Goal: Feedback & Contribution: Leave review/rating

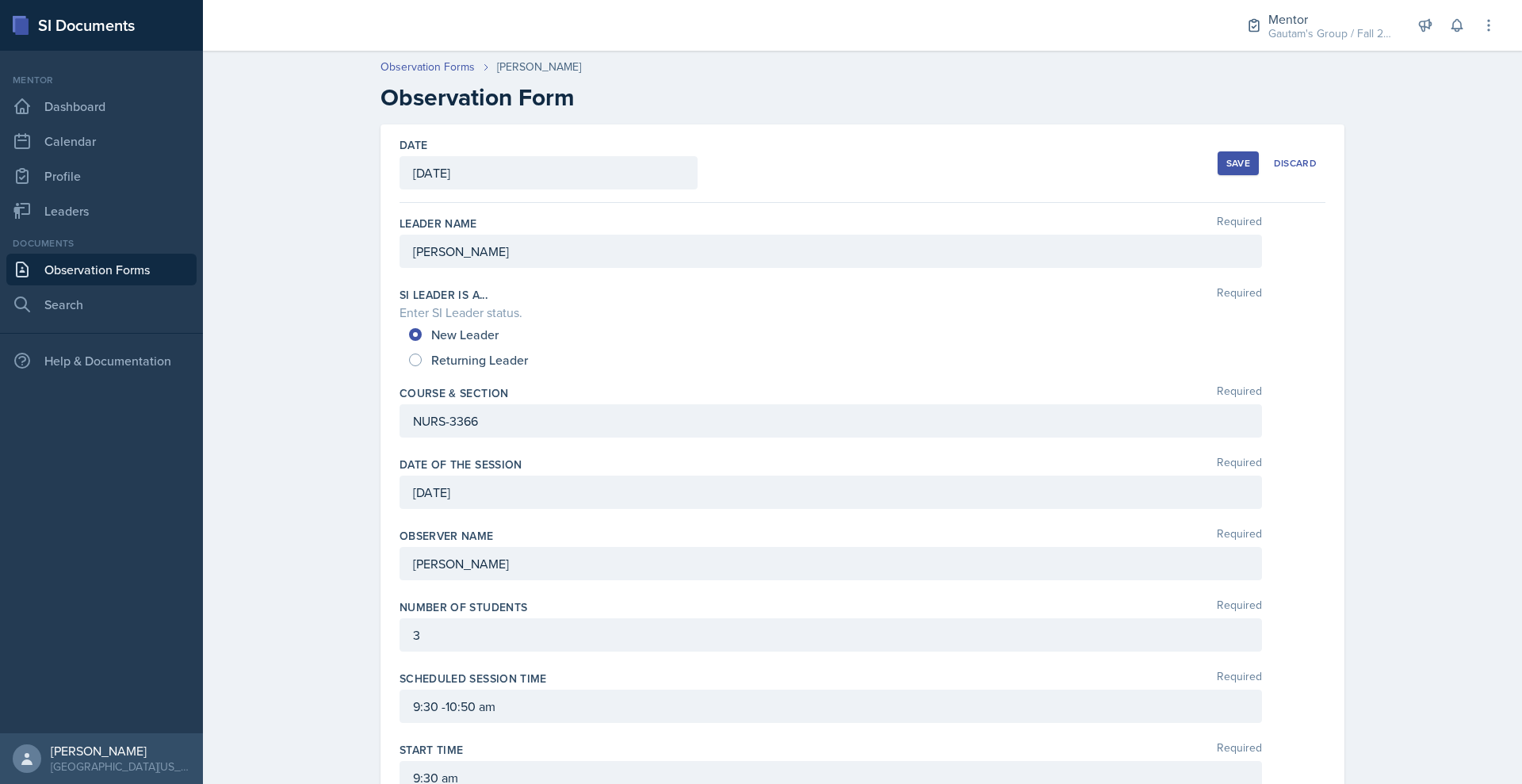
scroll to position [833, 0]
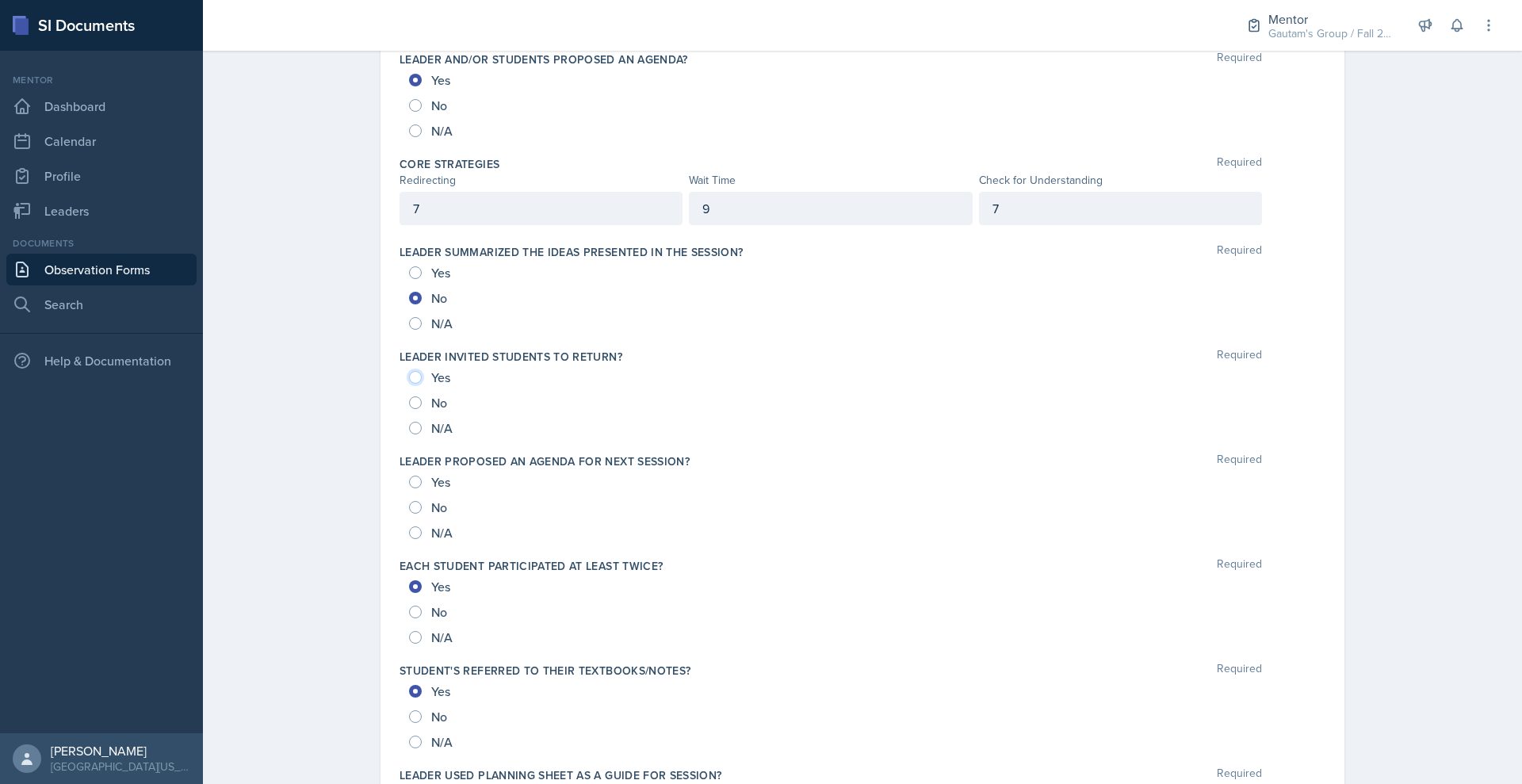
click at [409, 384] on input "Yes" at bounding box center [415, 378] width 13 height 13
radio input "true"
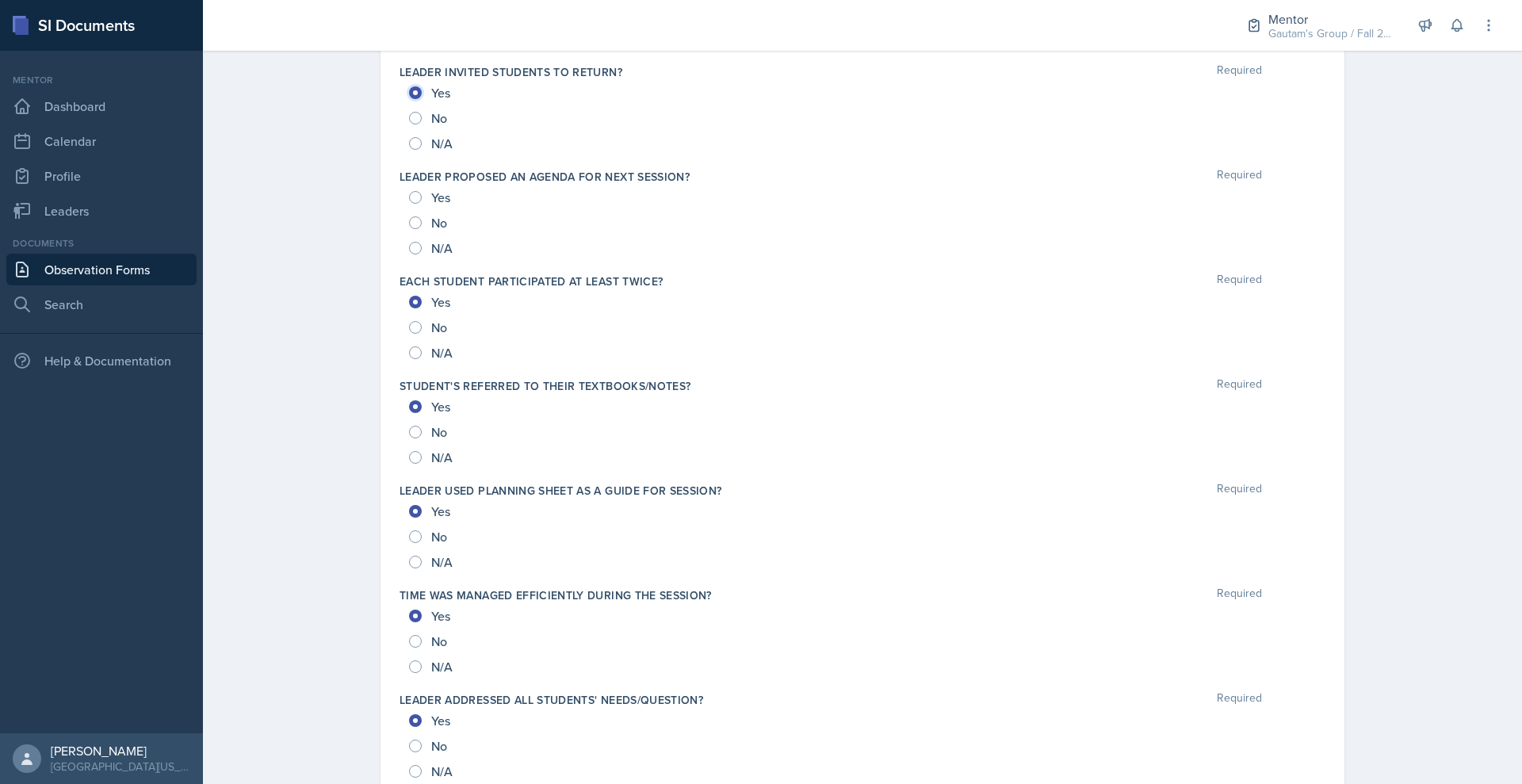
scroll to position [1121, 0]
click at [409, 200] on input "Yes" at bounding box center [415, 194] width 13 height 13
radio input "true"
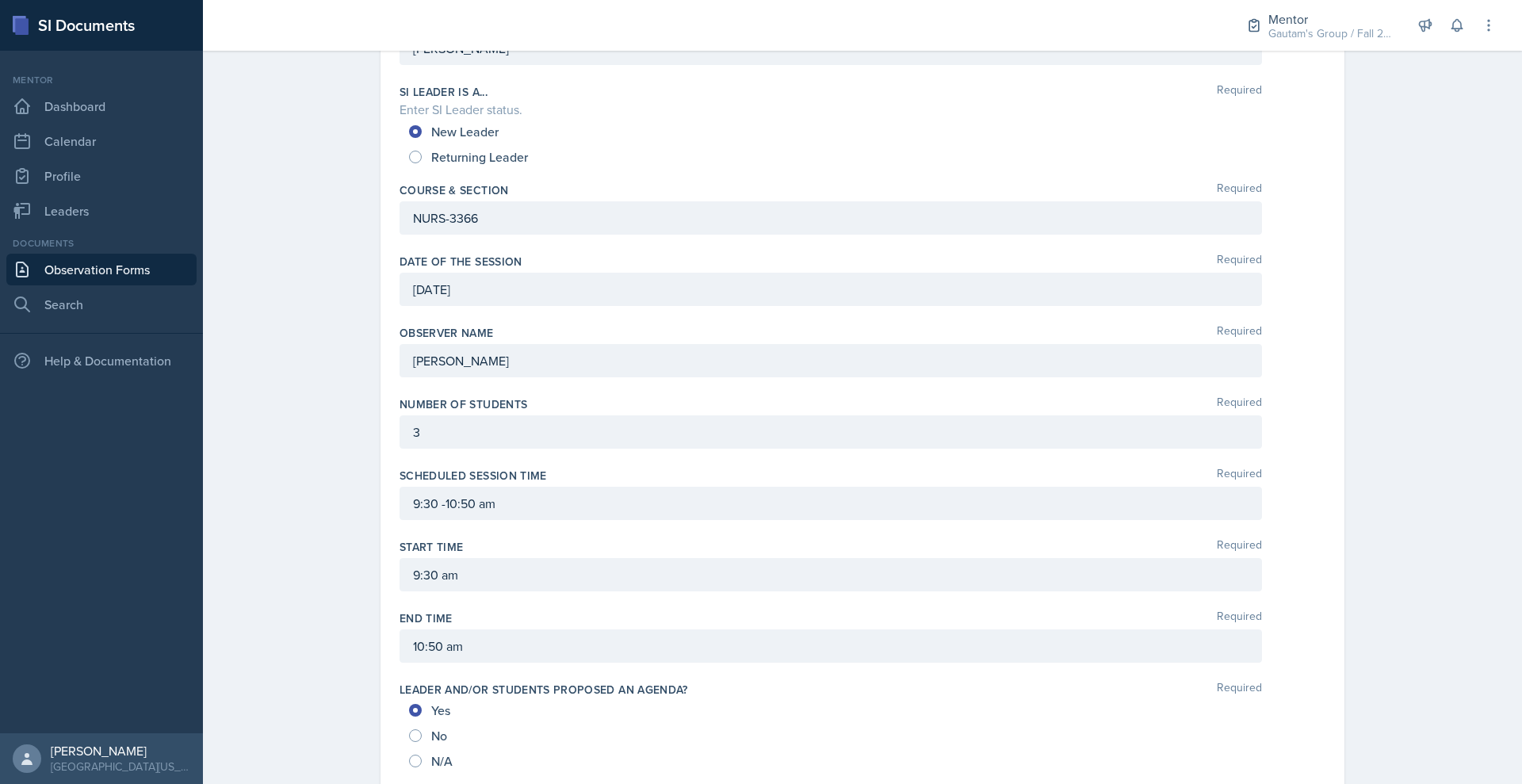
scroll to position [0, 0]
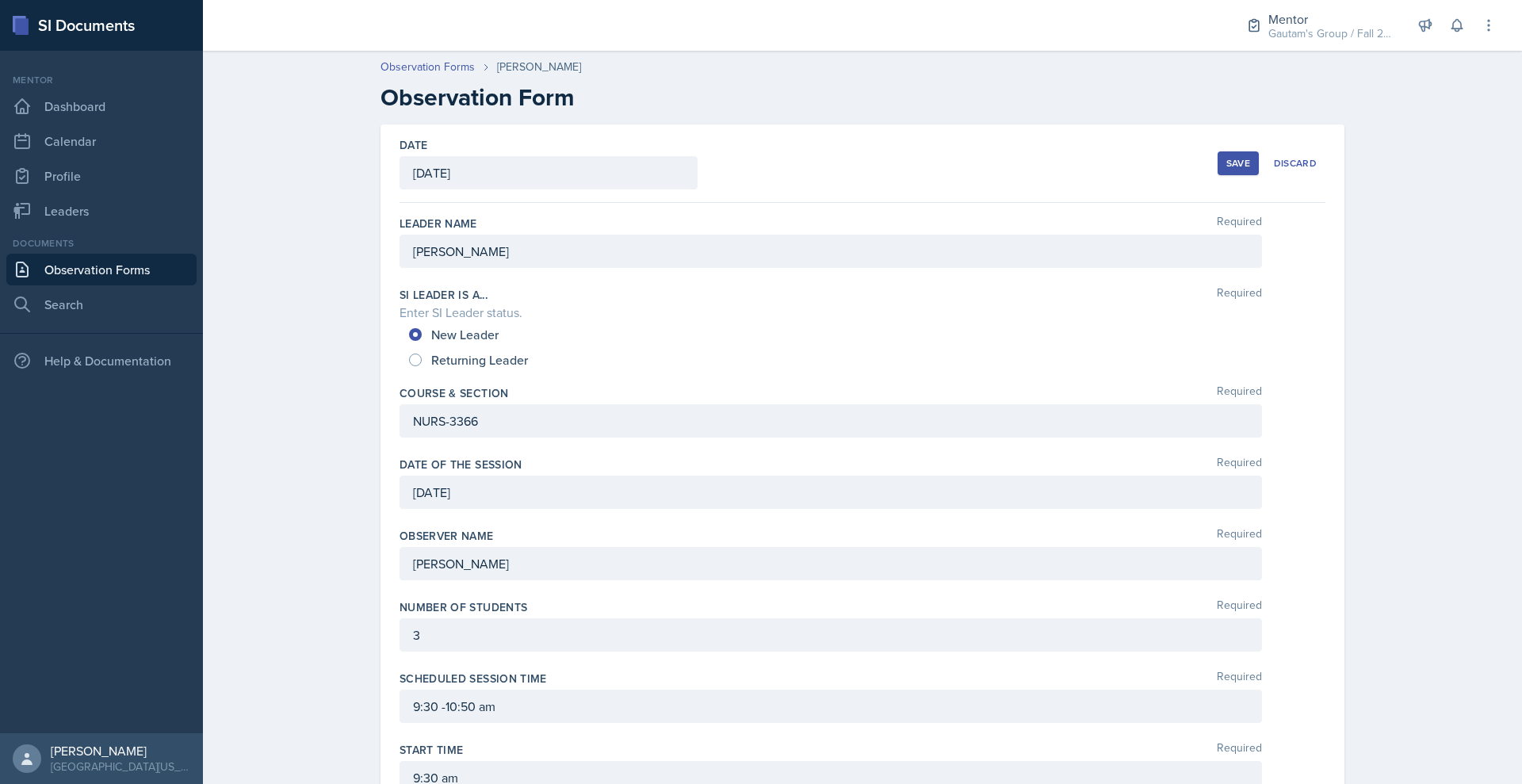
click at [1250, 169] on div "Save" at bounding box center [1239, 164] width 24 height 13
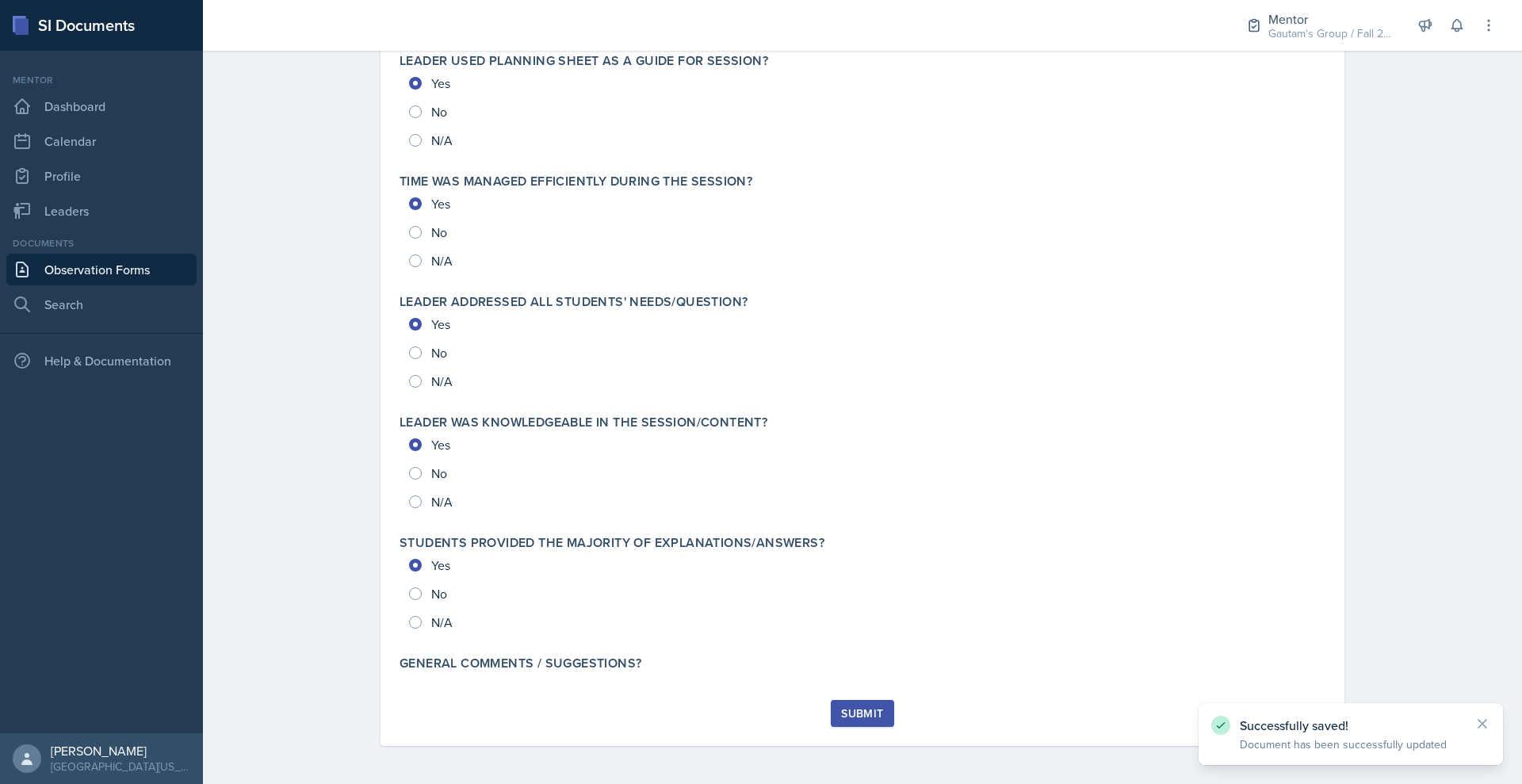
scroll to position [2069, 0]
click at [862, 707] on div "Submit" at bounding box center [862, 714] width 42 height 13
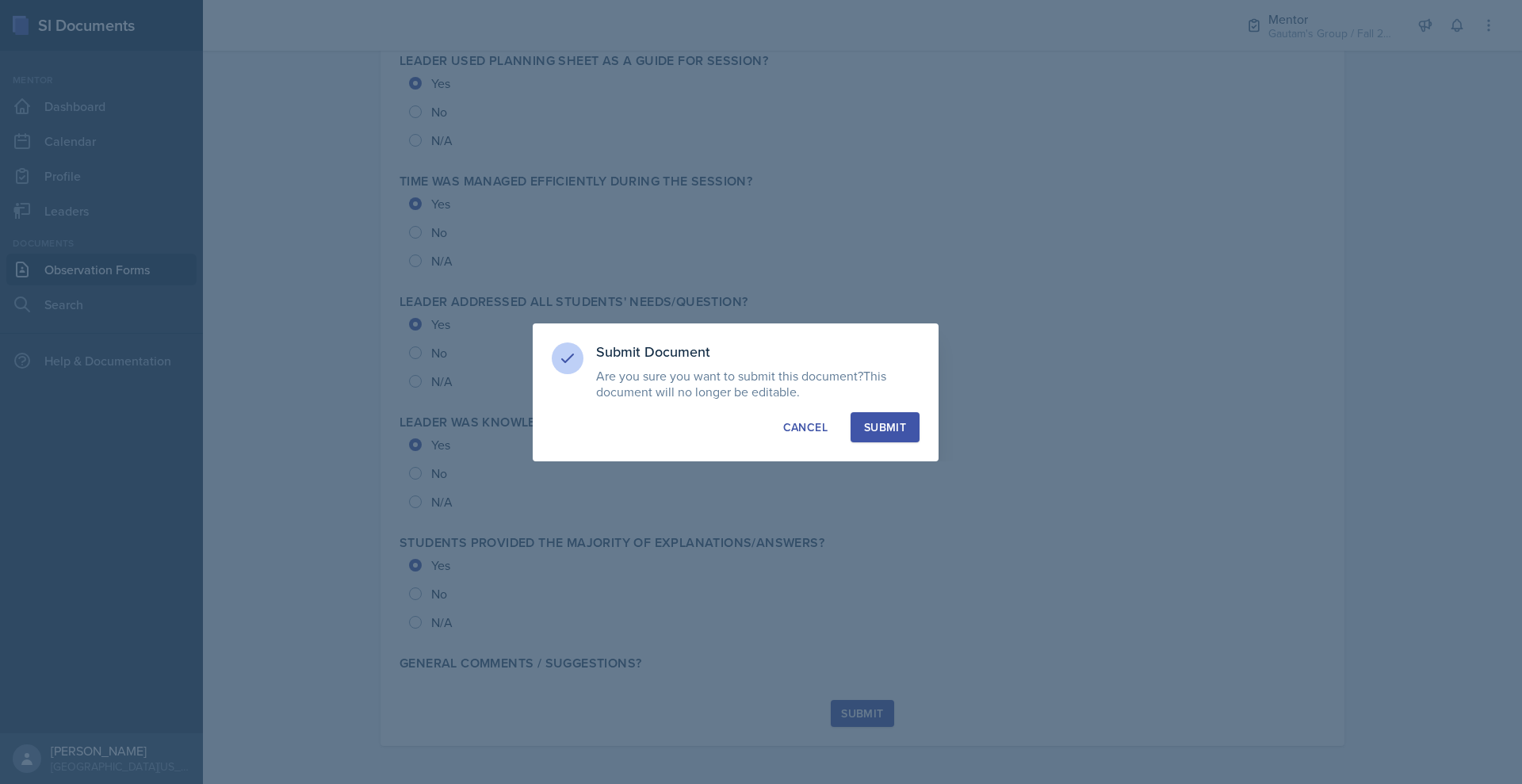
click at [906, 435] on div "Submit" at bounding box center [885, 427] width 42 height 16
radio input "true"
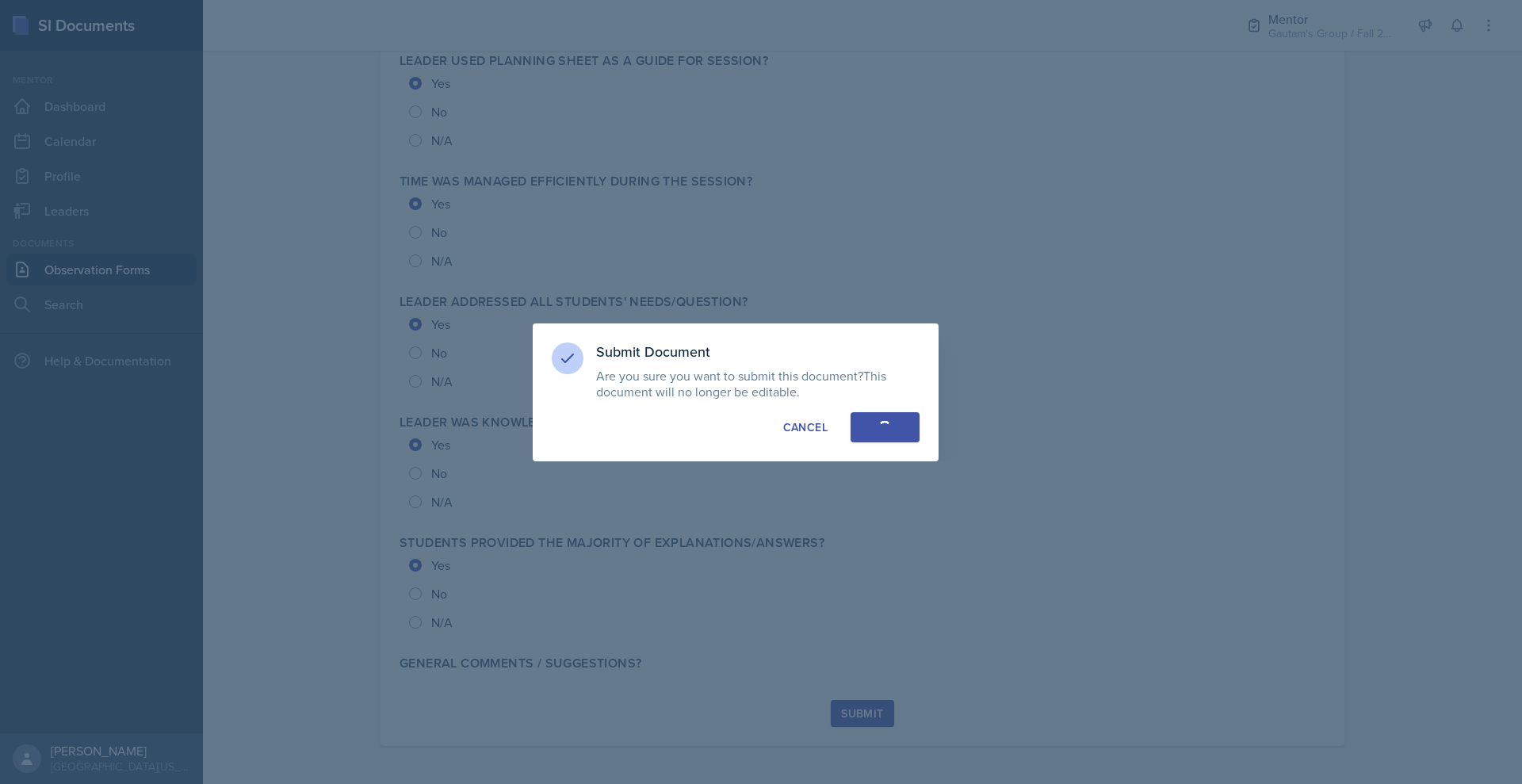
radio input "true"
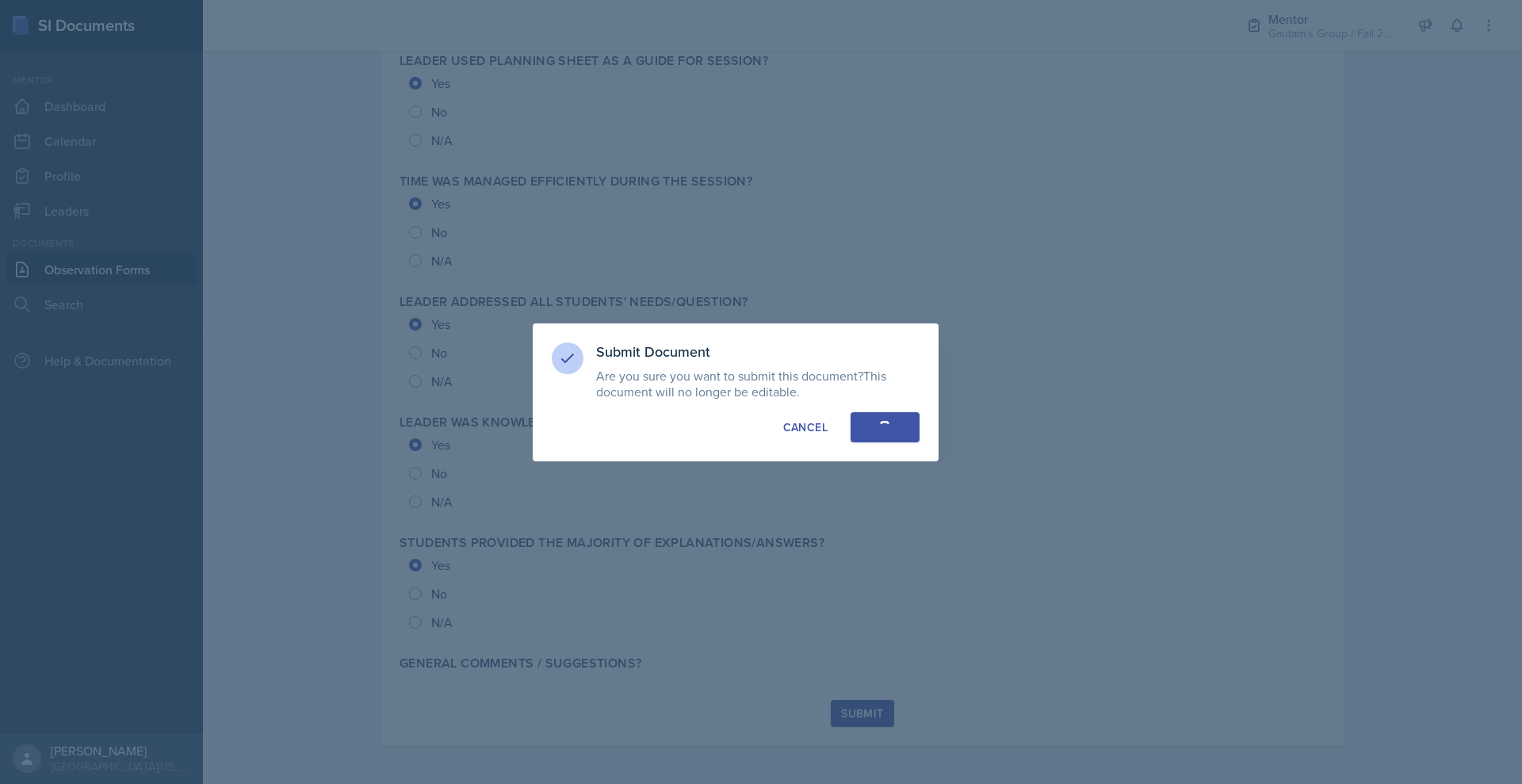
radio input "true"
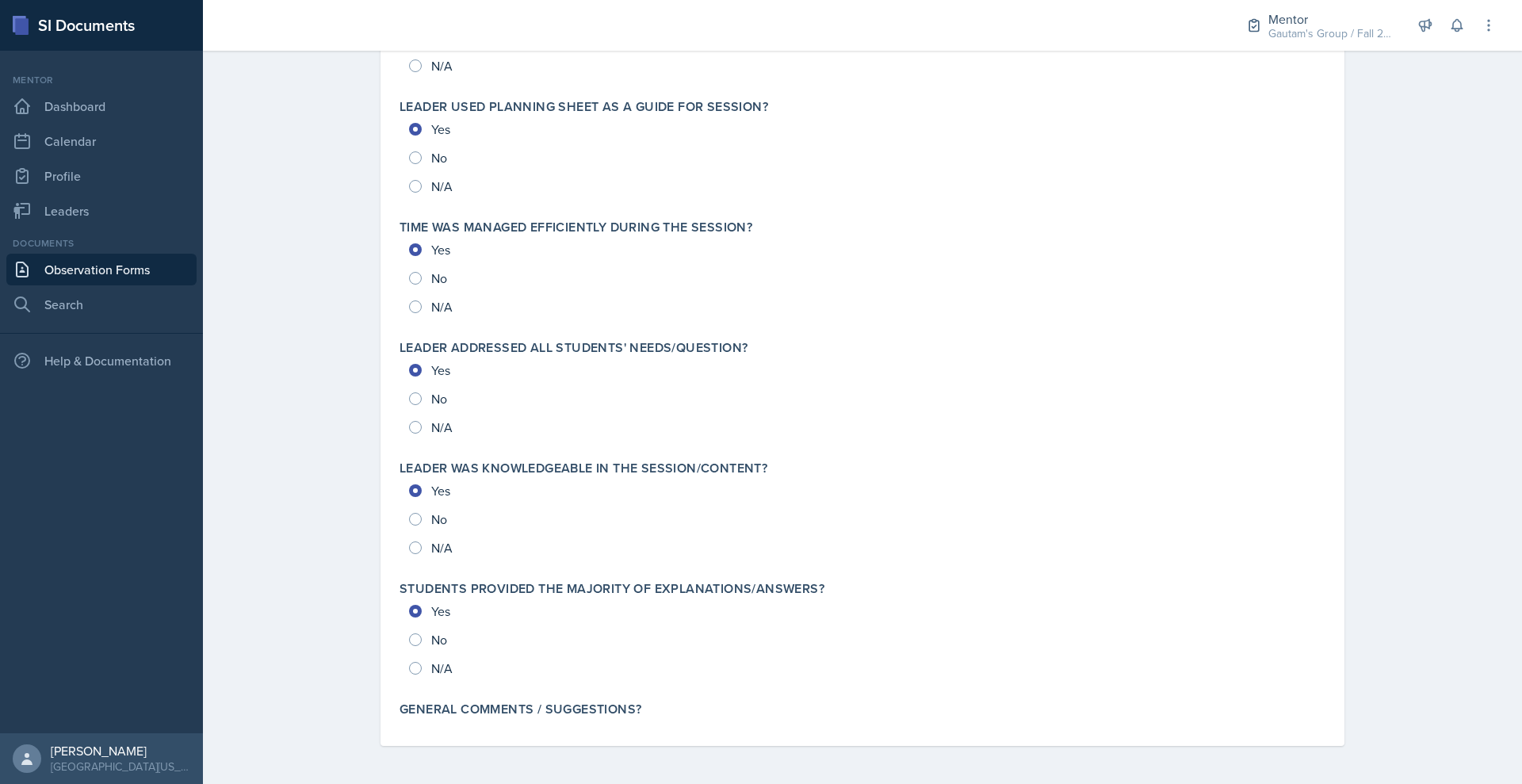
scroll to position [1894, 0]
click at [98, 227] on link "Leaders" at bounding box center [101, 211] width 190 height 32
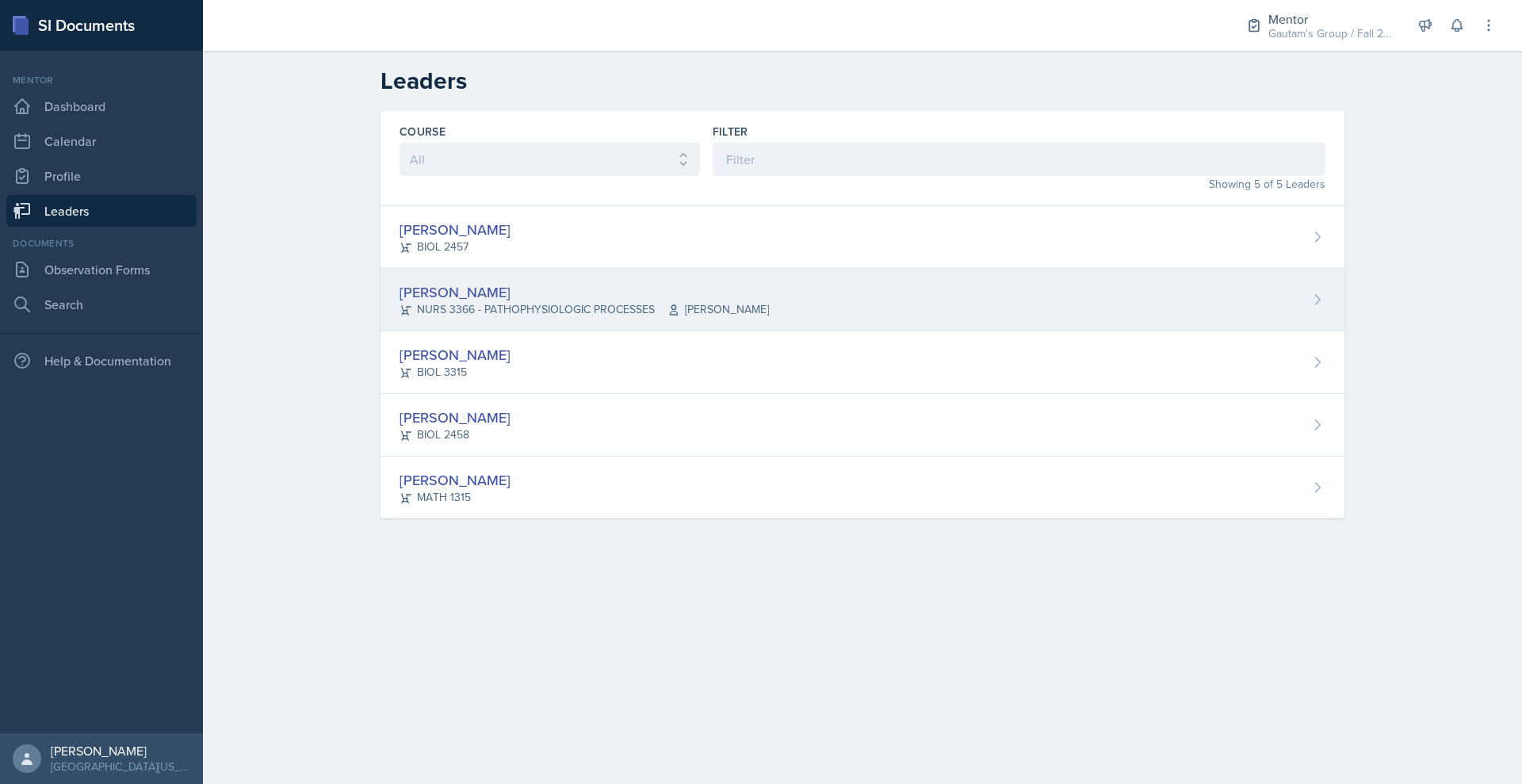
click at [399, 303] on div "[PERSON_NAME]" at bounding box center [584, 291] width 370 height 22
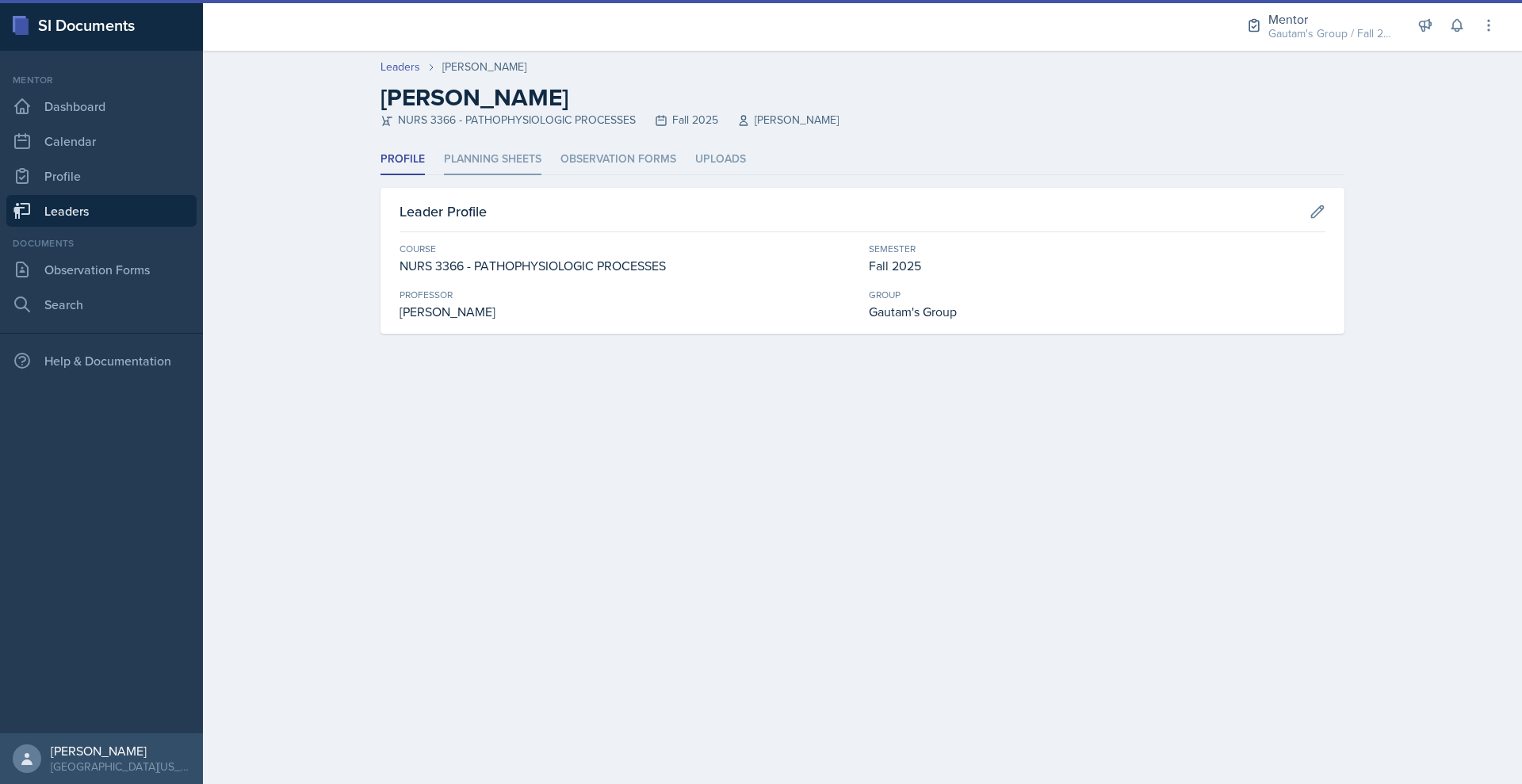
click at [444, 175] on li "Planning Sheets" at bounding box center [493, 160] width 97 height 31
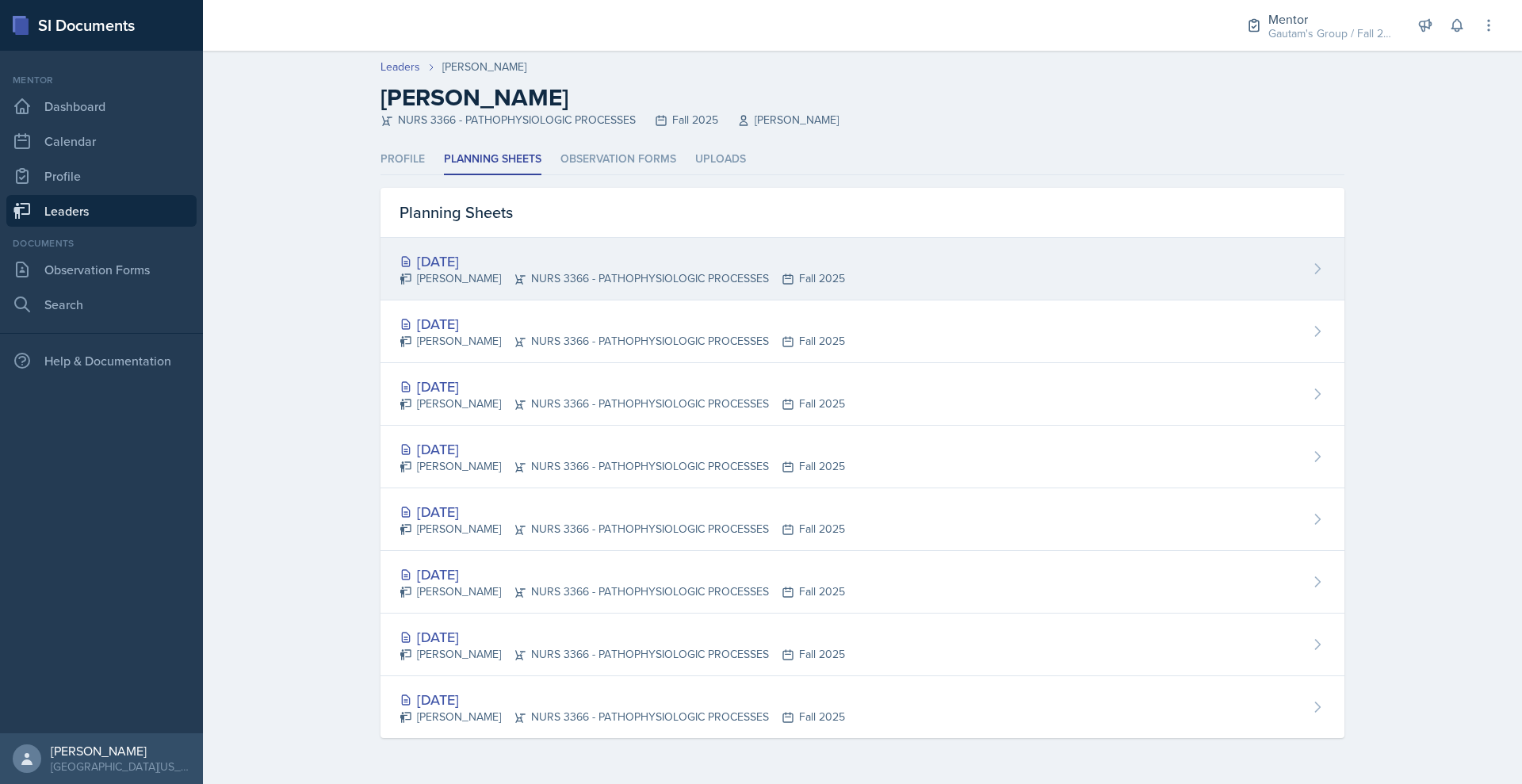
click at [399, 272] on div "[DATE]" at bounding box center [622, 261] width 446 height 22
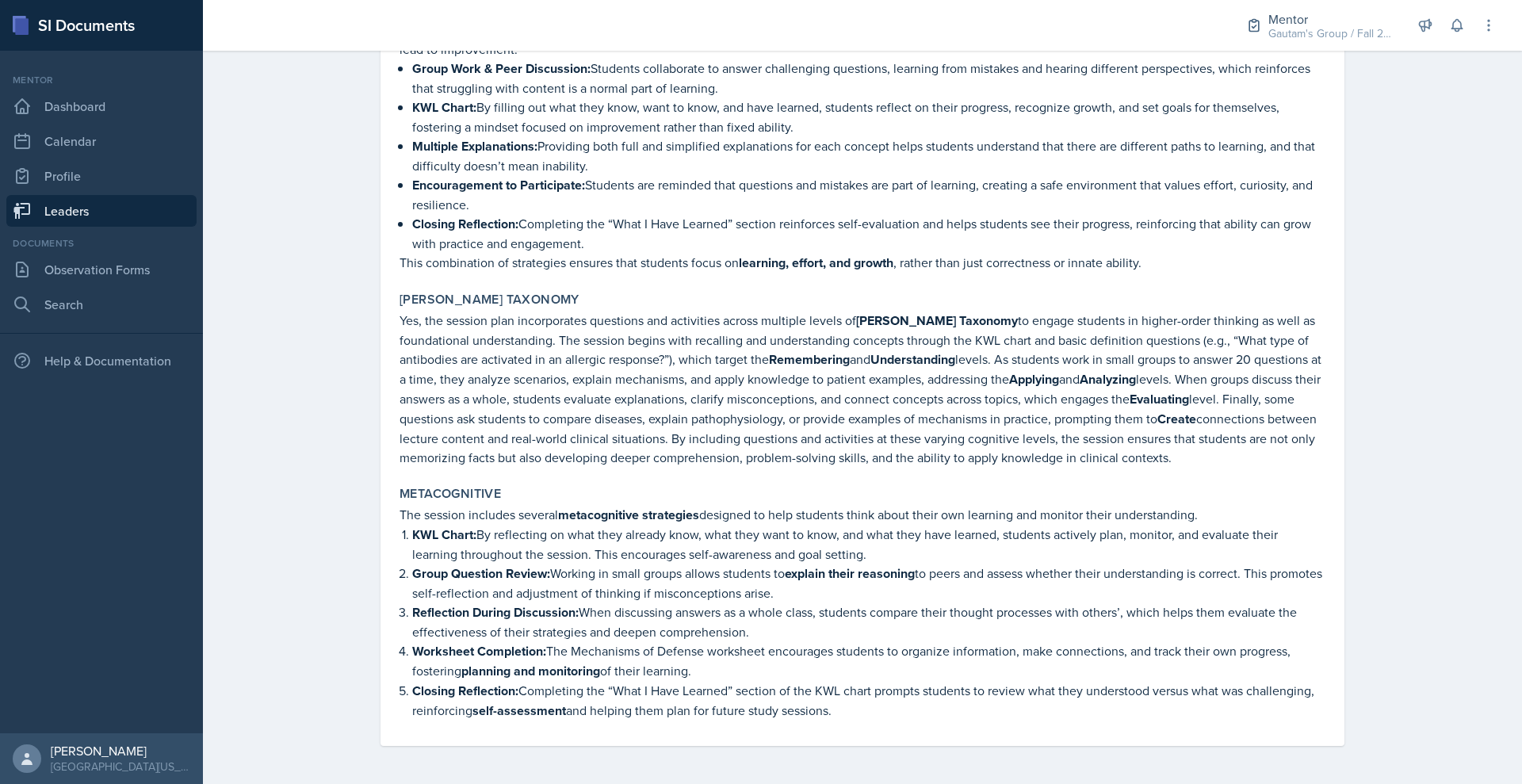
scroll to position [3373, 0]
click at [1451, 32] on button at bounding box center [1457, 26] width 29 height 29
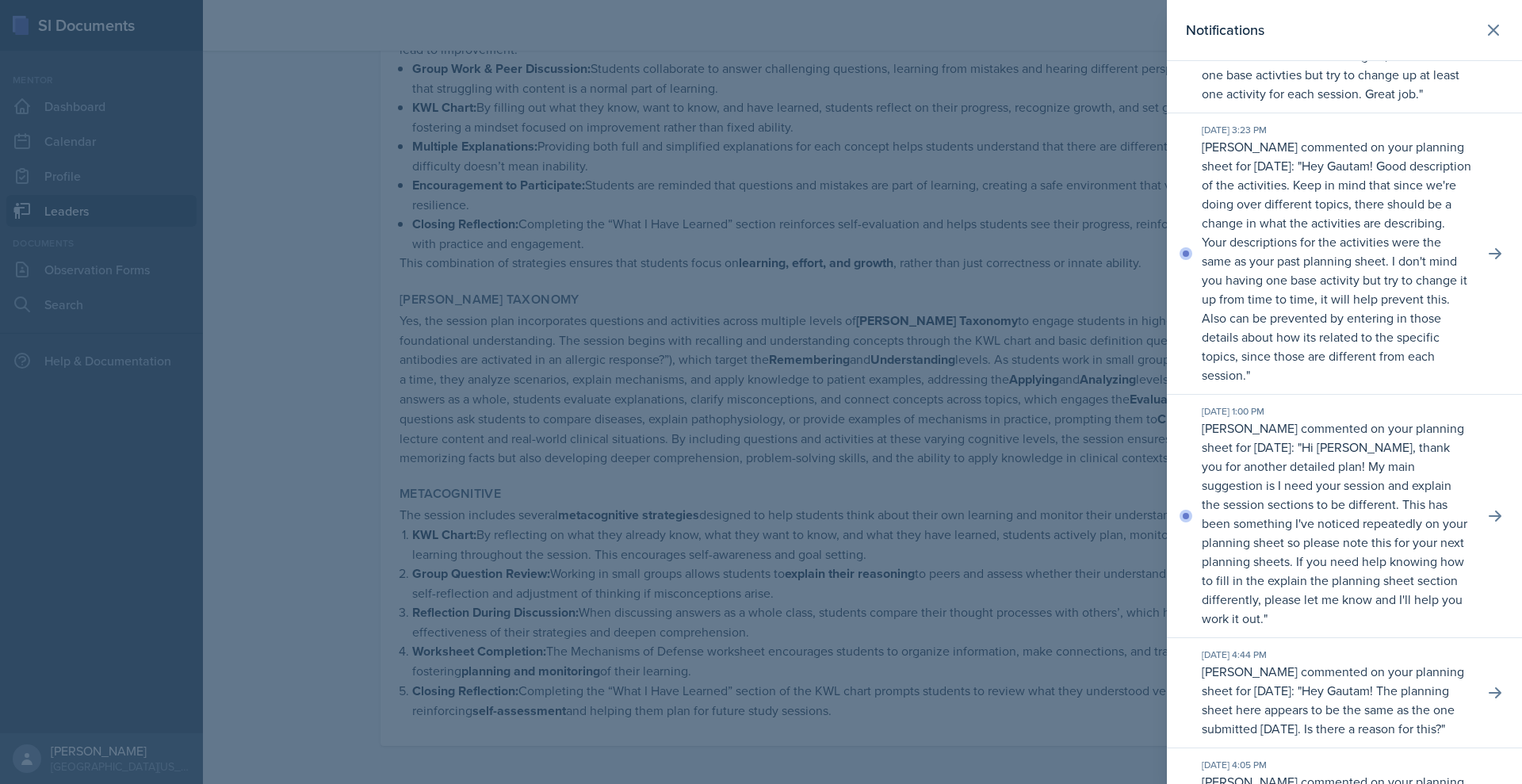
scroll to position [1867, 0]
click at [713, 580] on div at bounding box center [761, 392] width 1522 height 784
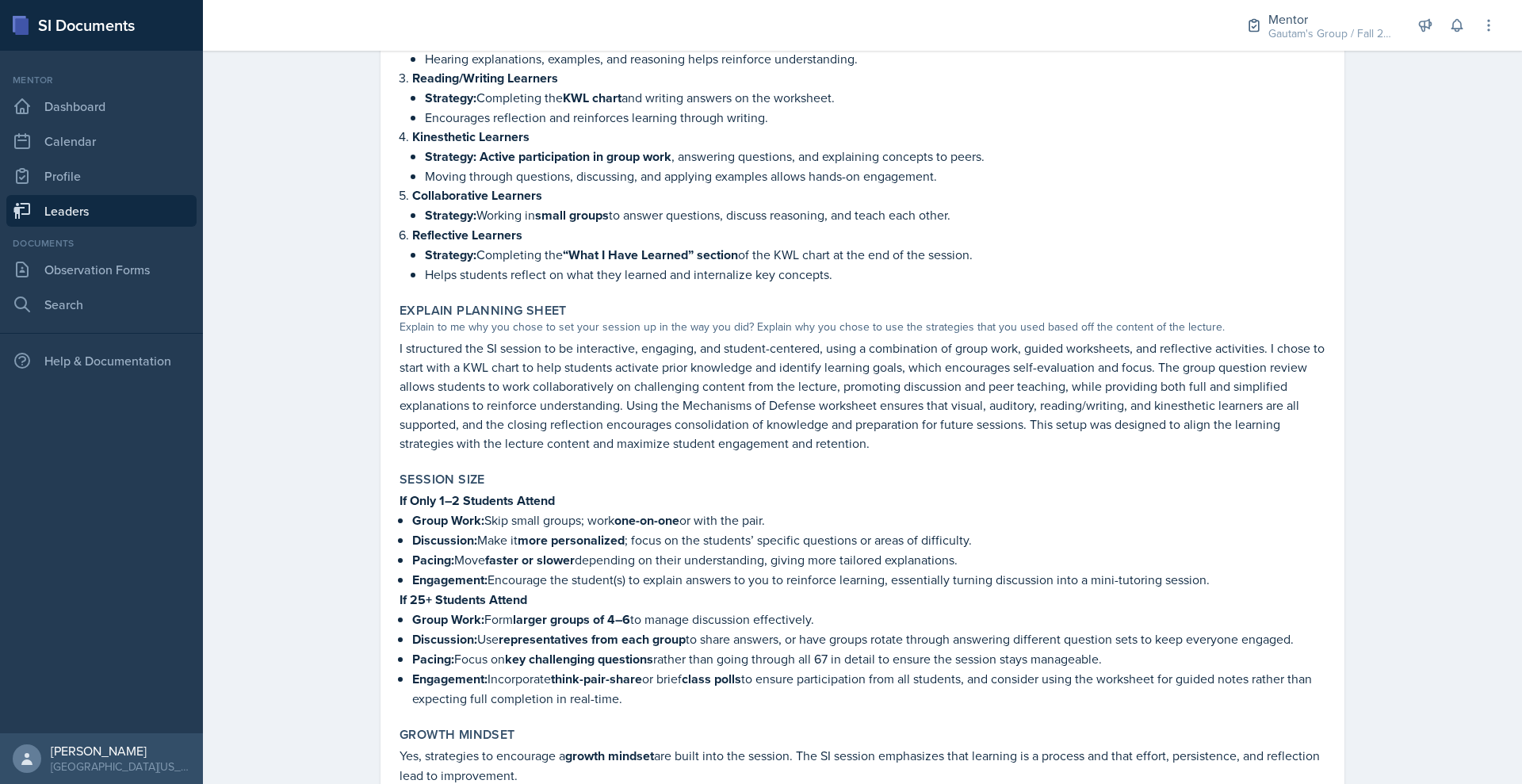
scroll to position [1871, 0]
click at [1452, 32] on icon at bounding box center [1457, 26] width 10 height 12
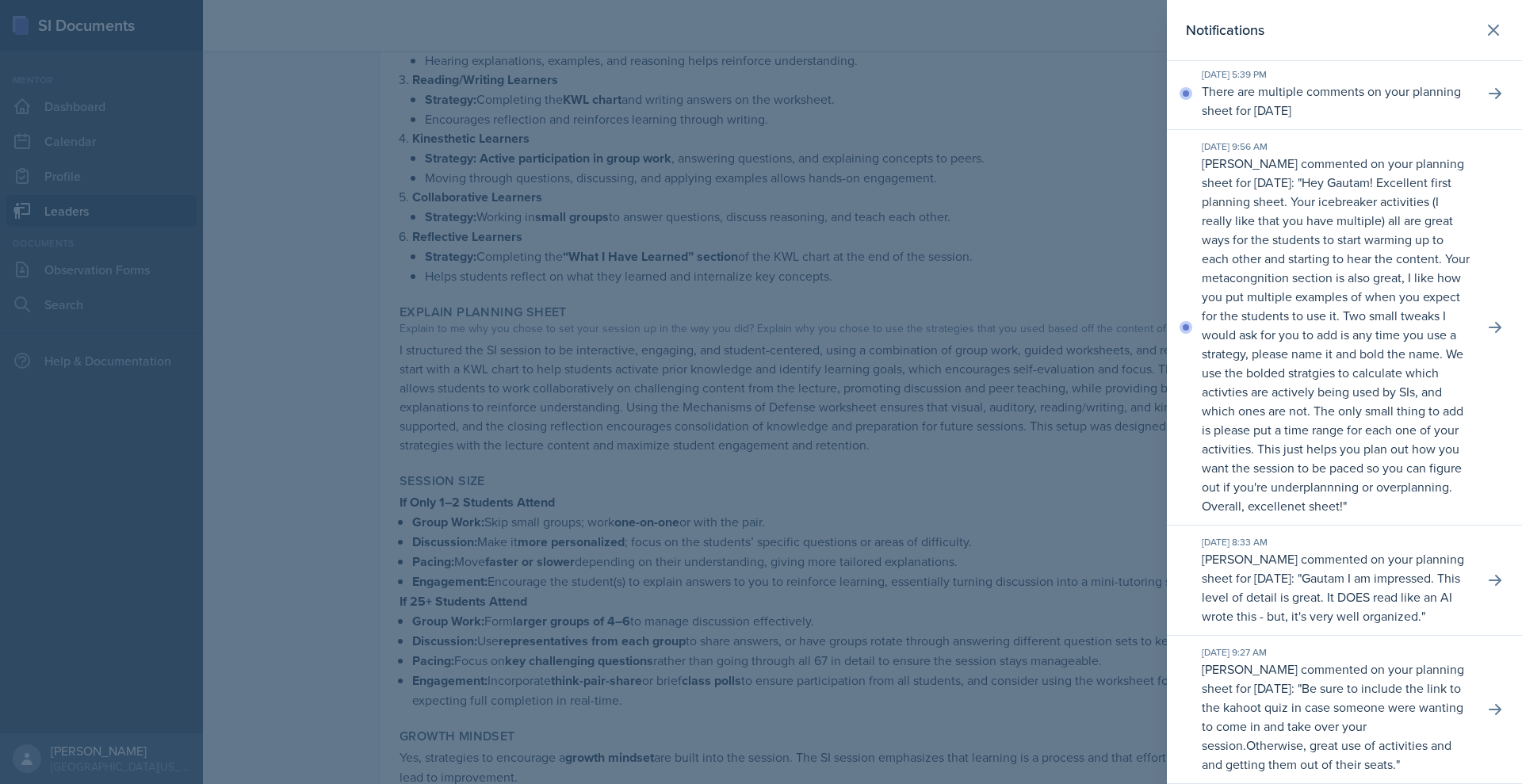
scroll to position [6151, 0]
click at [1484, 130] on div "[DATE] 5:39 PM There are multiple comments on your planning sheet for [DATE]" at bounding box center [1345, 93] width 355 height 72
click at [1488, 101] on icon at bounding box center [1496, 93] width 16 height 16
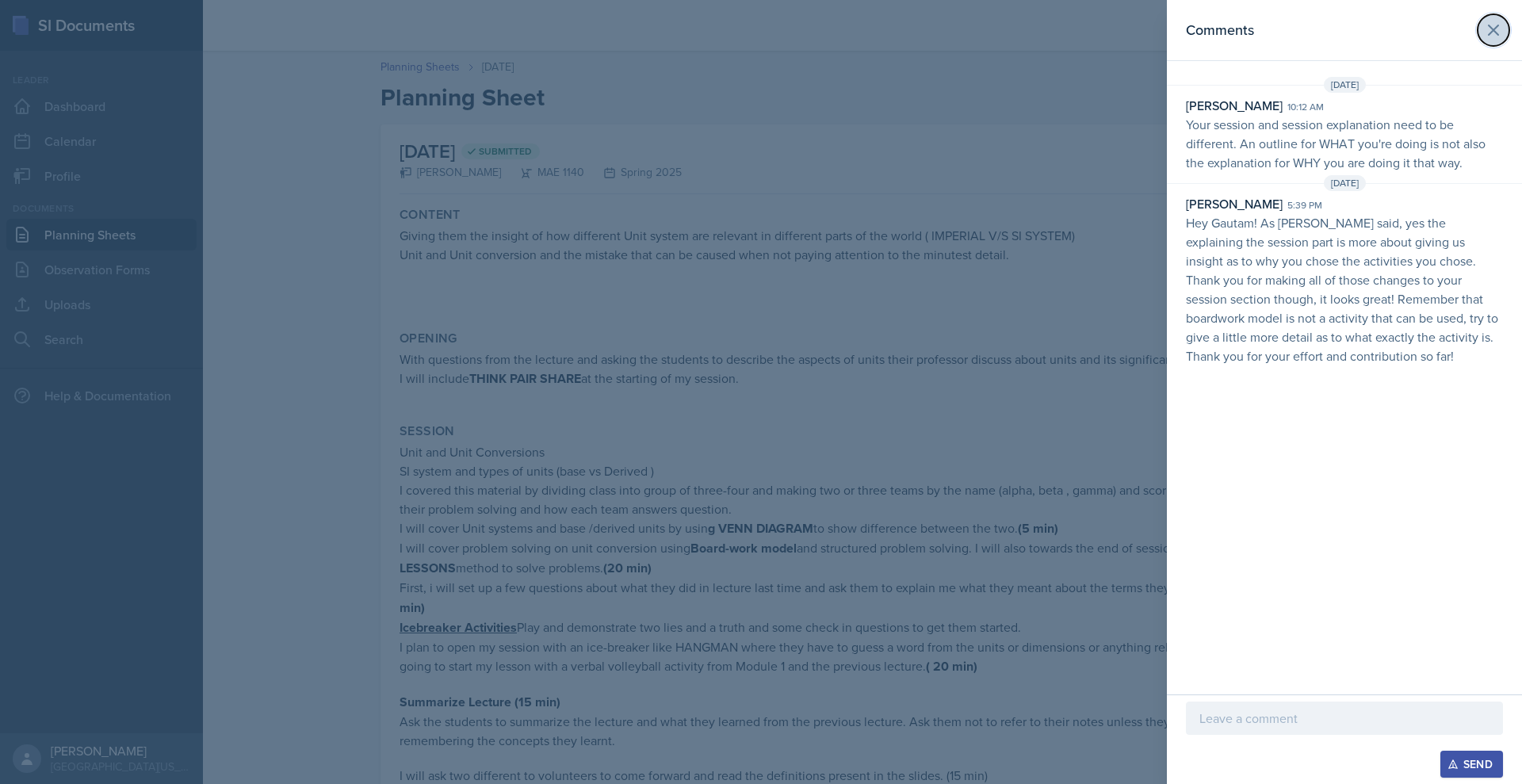
click at [1484, 40] on icon at bounding box center [1494, 30] width 19 height 19
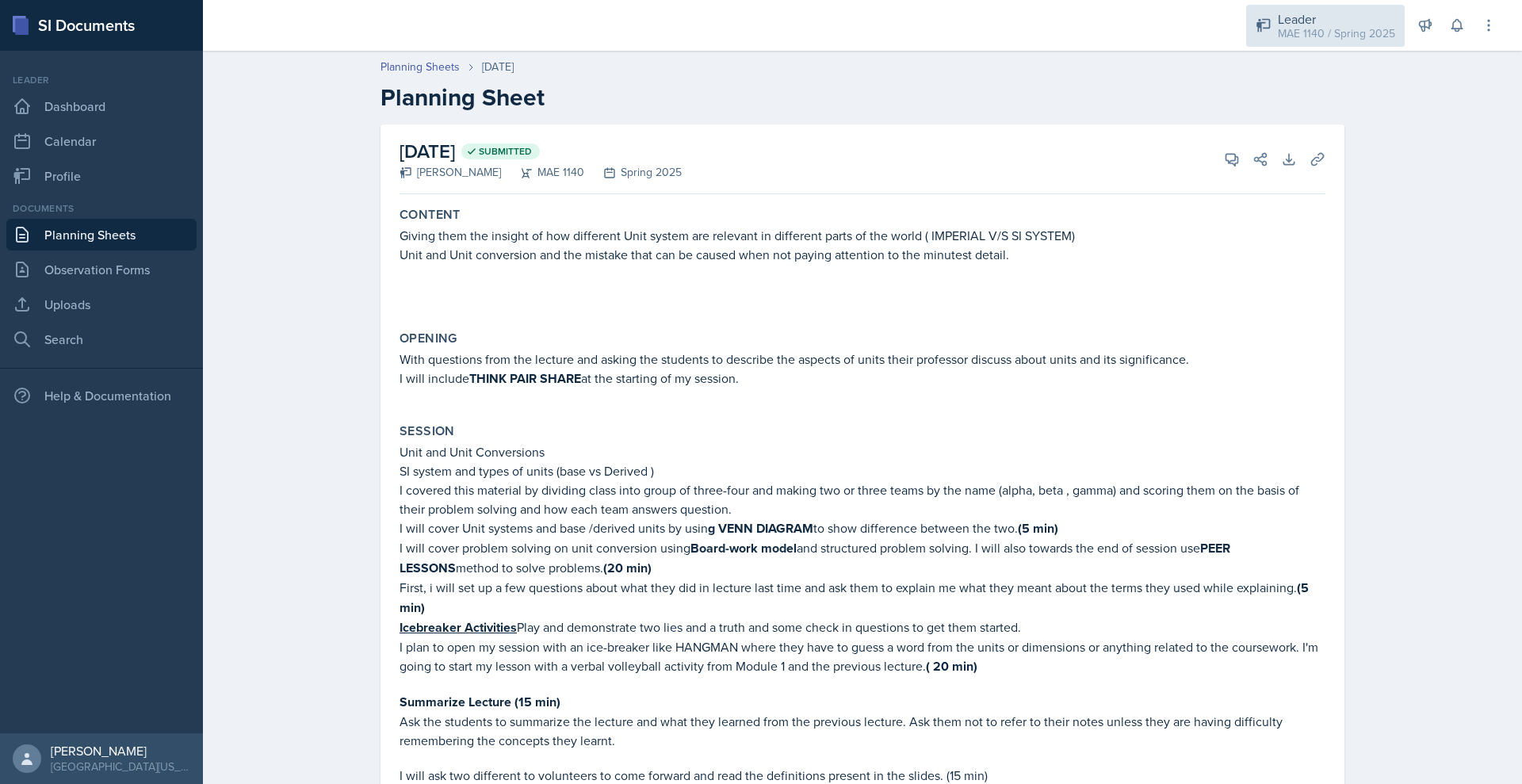
click at [1314, 38] on div "MAE 1140 / Spring 2025" at bounding box center [1337, 34] width 117 height 17
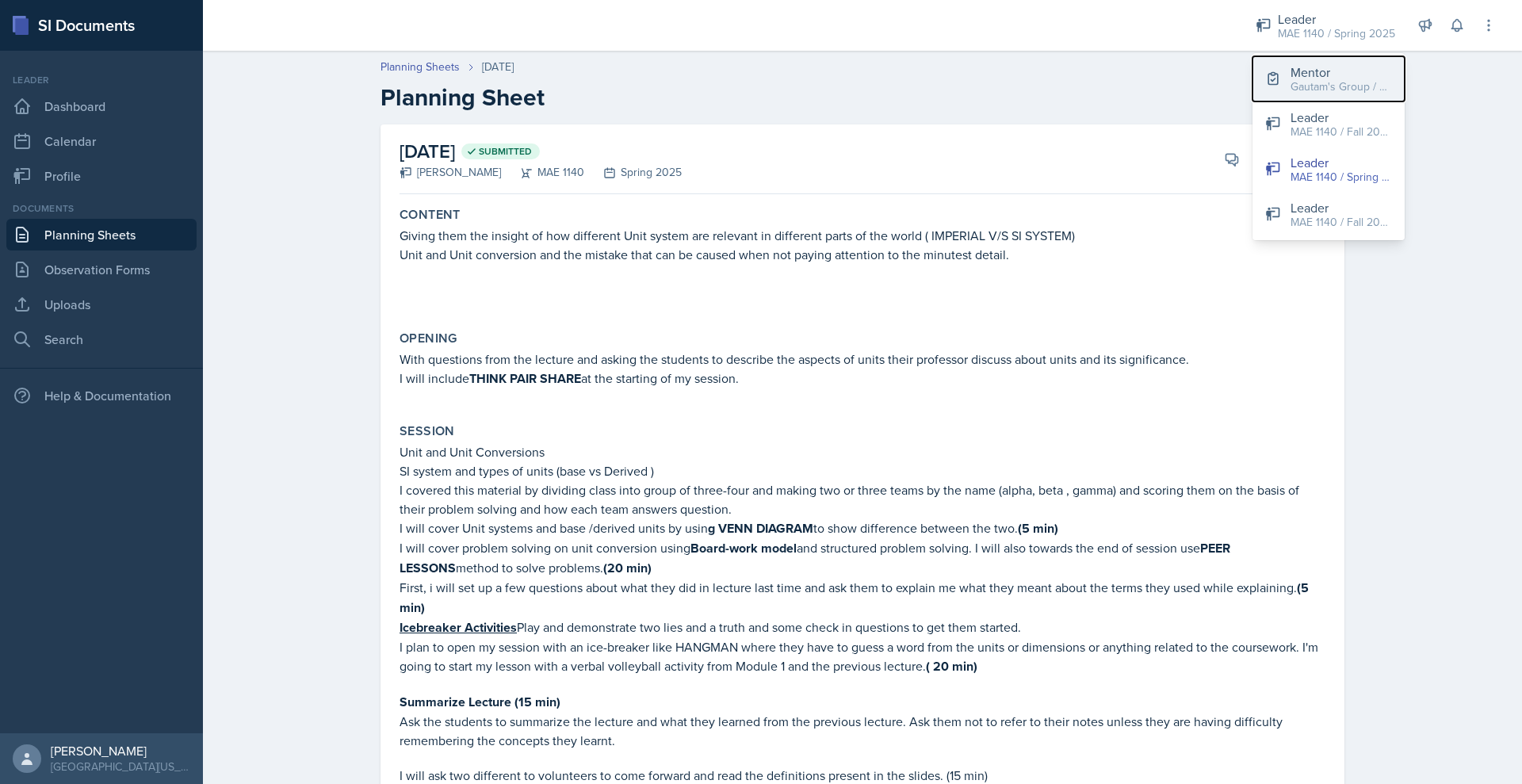
click at [1290, 95] on div "Gautam's Group / Fall 2025" at bounding box center [1341, 86] width 101 height 17
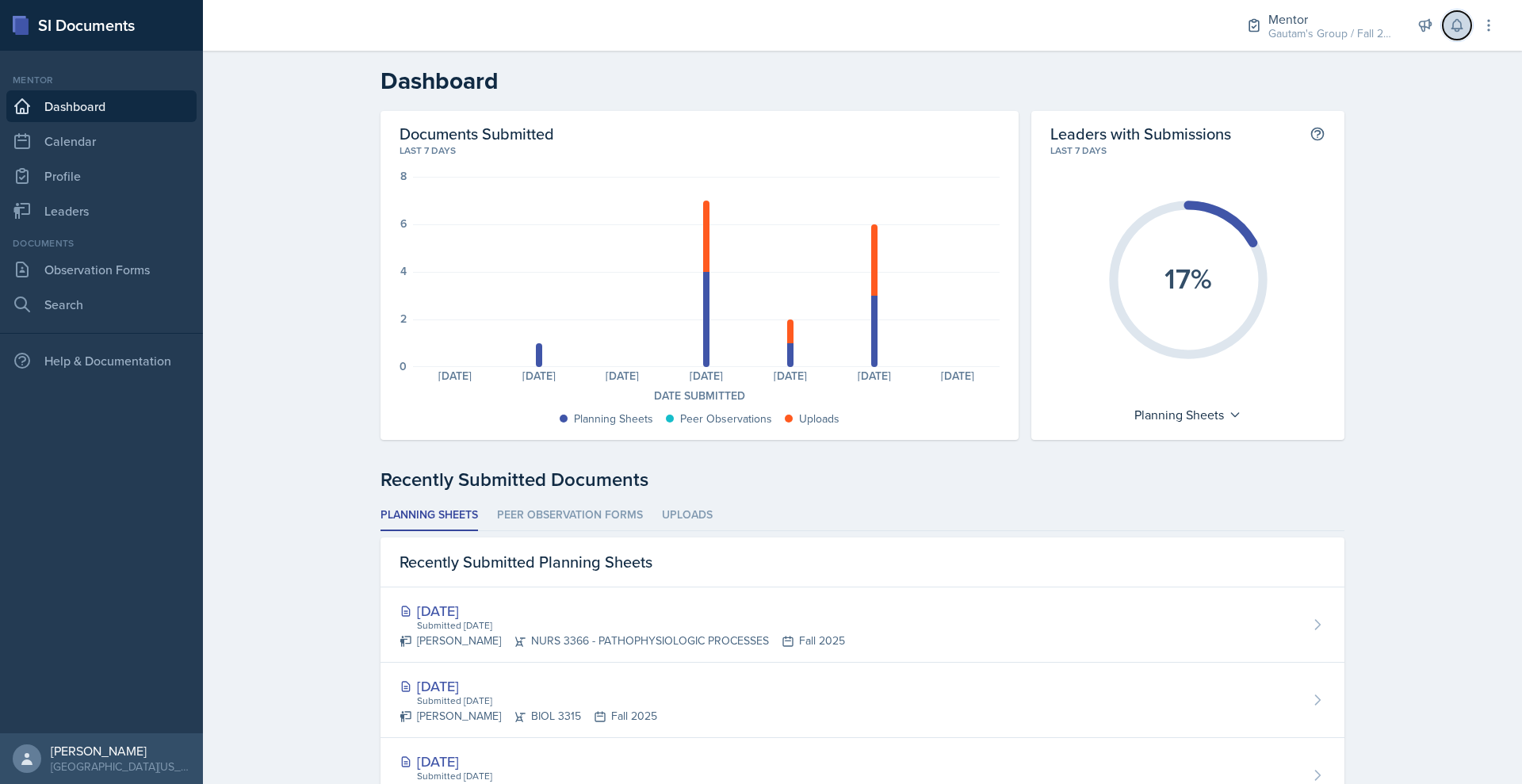
click at [1449, 34] on icon at bounding box center [1457, 26] width 16 height 16
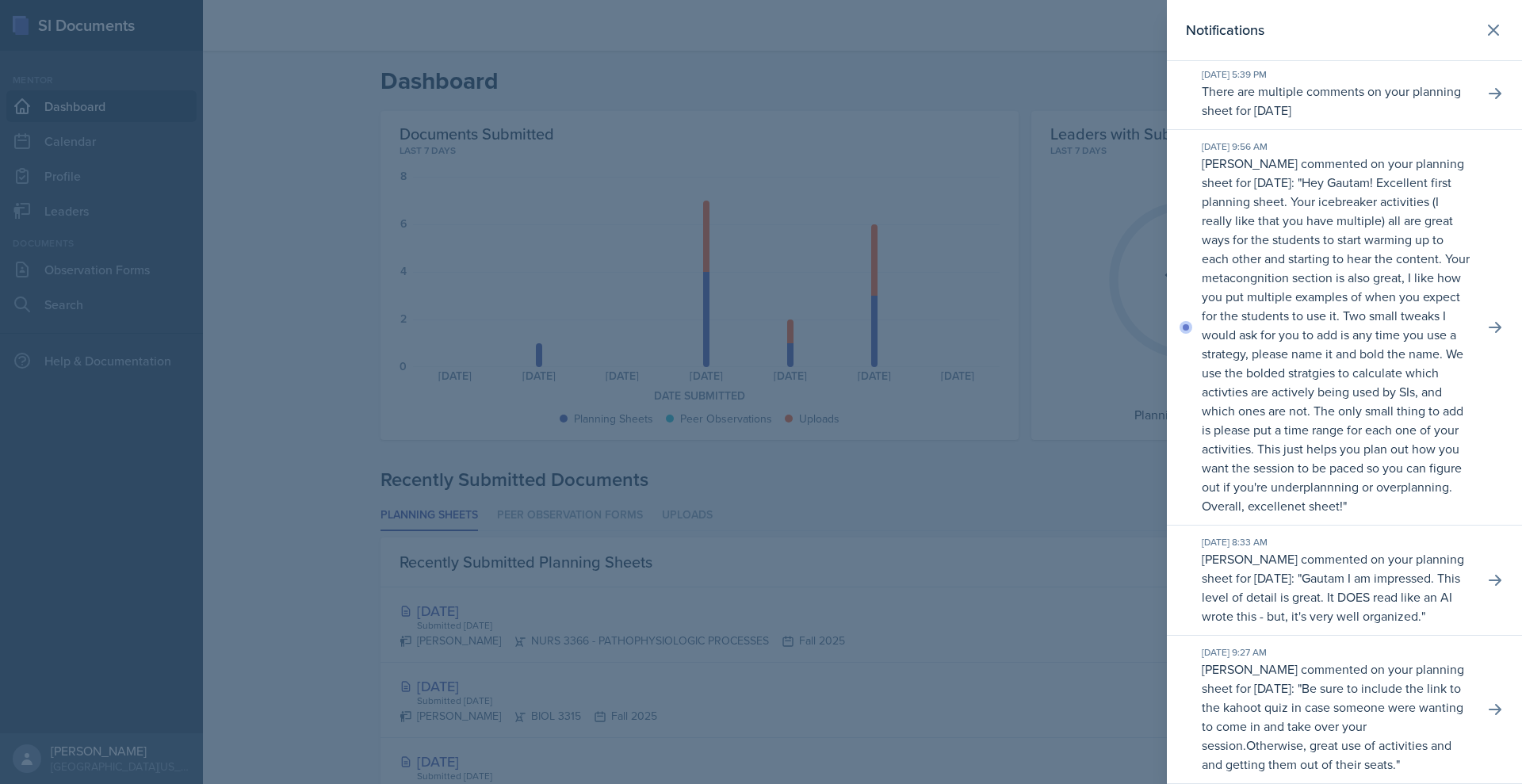
scroll to position [6700, 0]
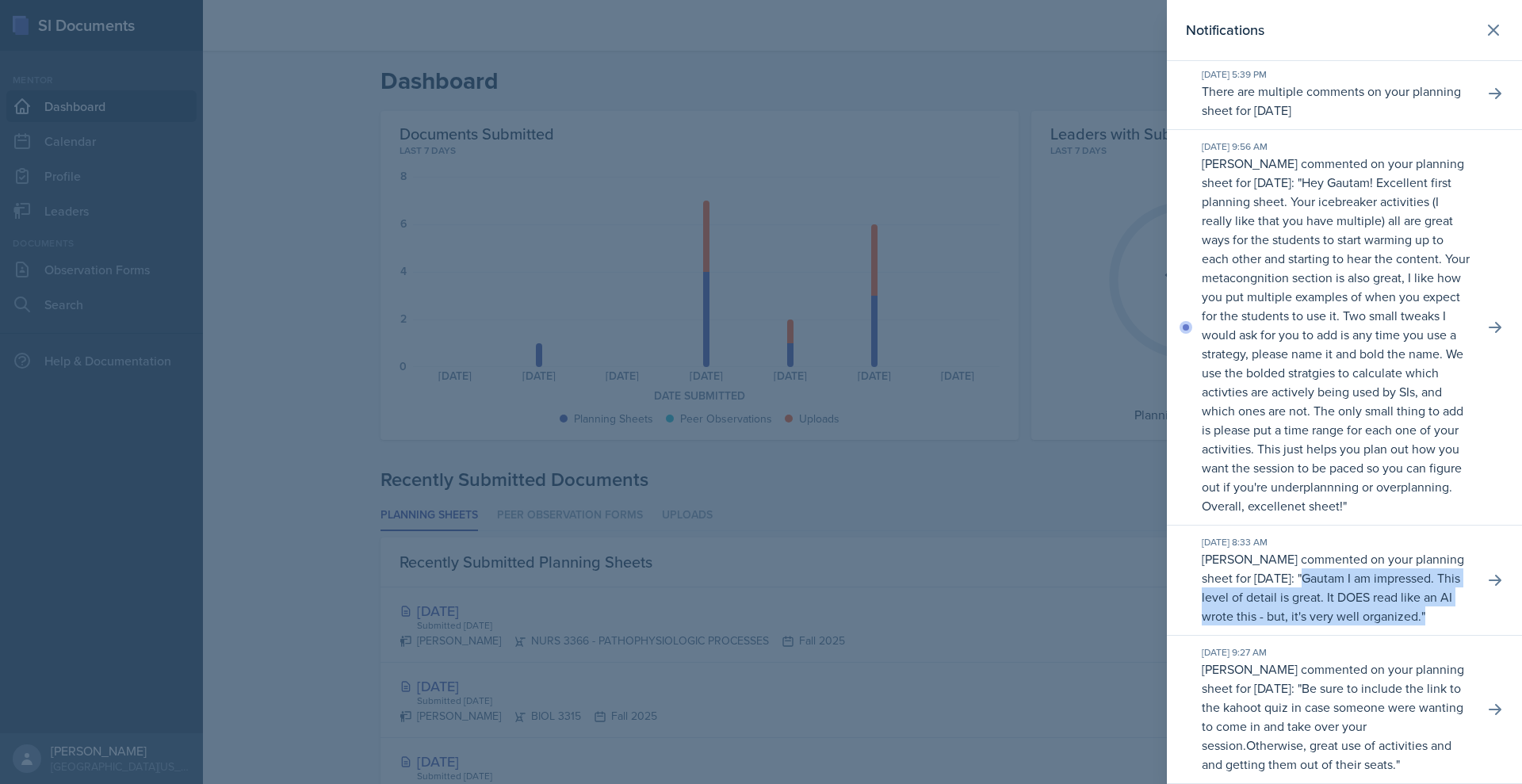
drag, startPoint x: 1319, startPoint y: 479, endPoint x: 1238, endPoint y: 550, distance: 107.7
click at [1238, 550] on p "[PERSON_NAME] commented on your planning sheet for [DATE]: " Gautam I am impres…" at bounding box center [1337, 587] width 270 height 76
copy p "Gautam I am impressed. This level of detail is great. It DOES read like an AI w…"
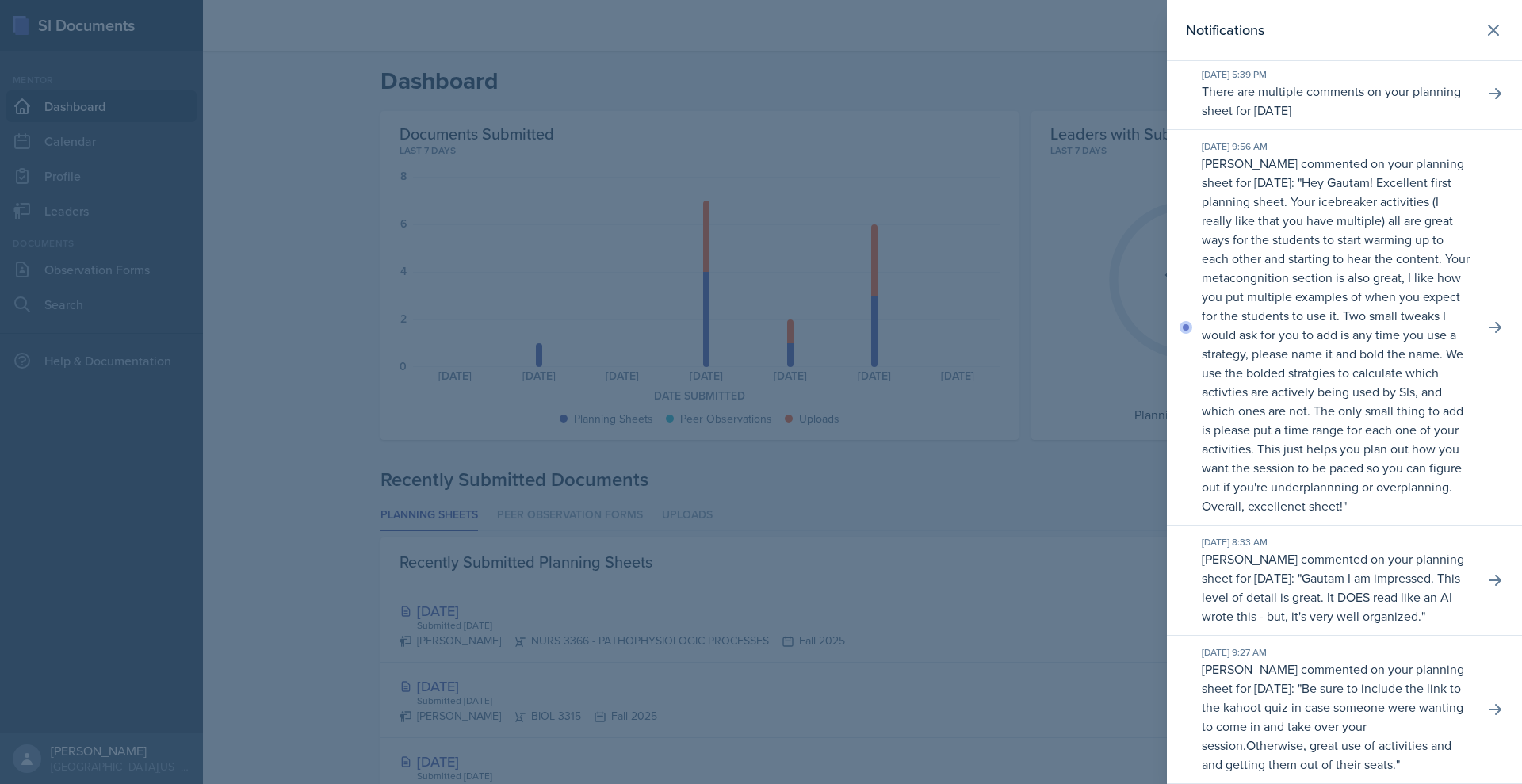
click at [902, 233] on div at bounding box center [761, 392] width 1522 height 784
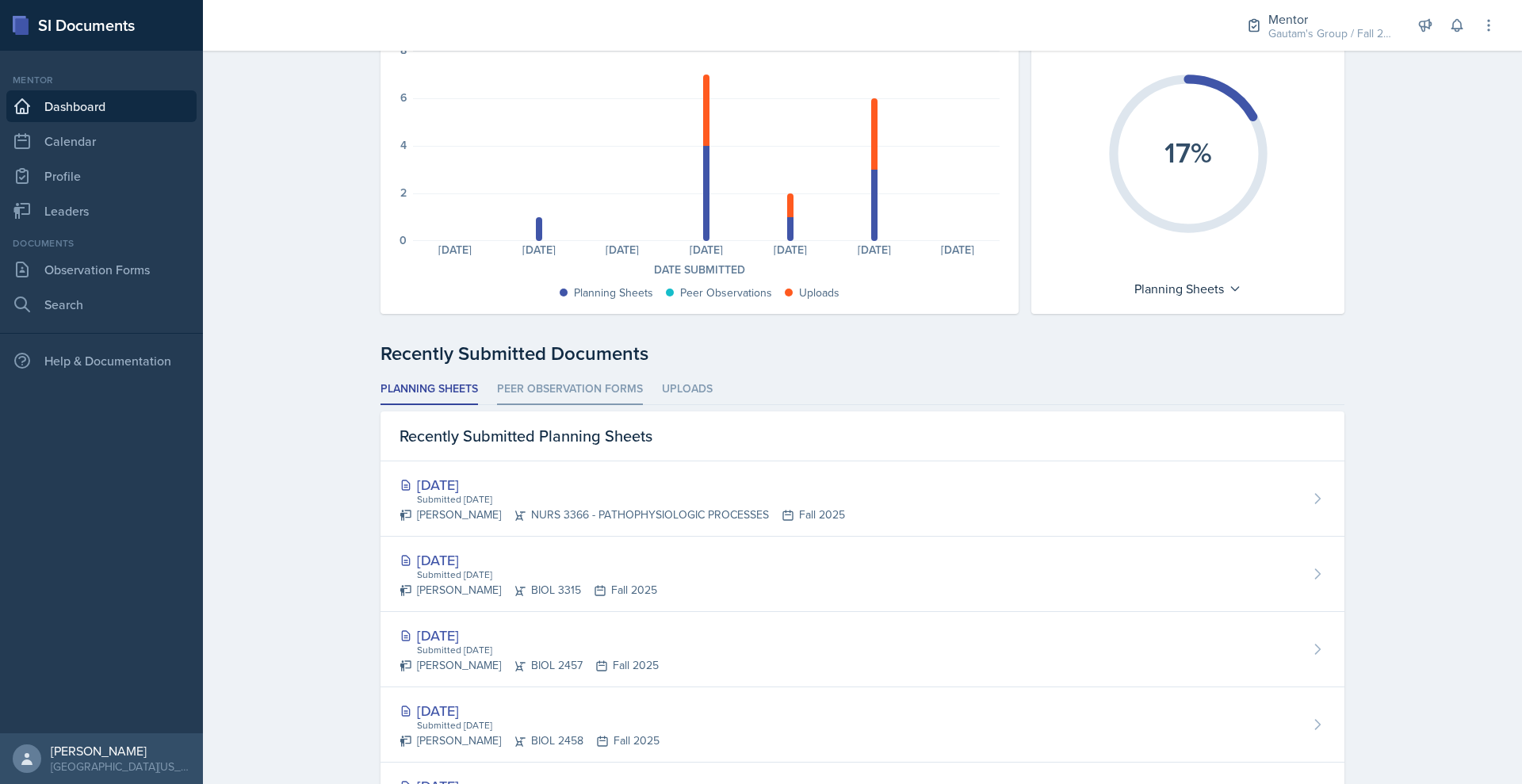
scroll to position [131, 0]
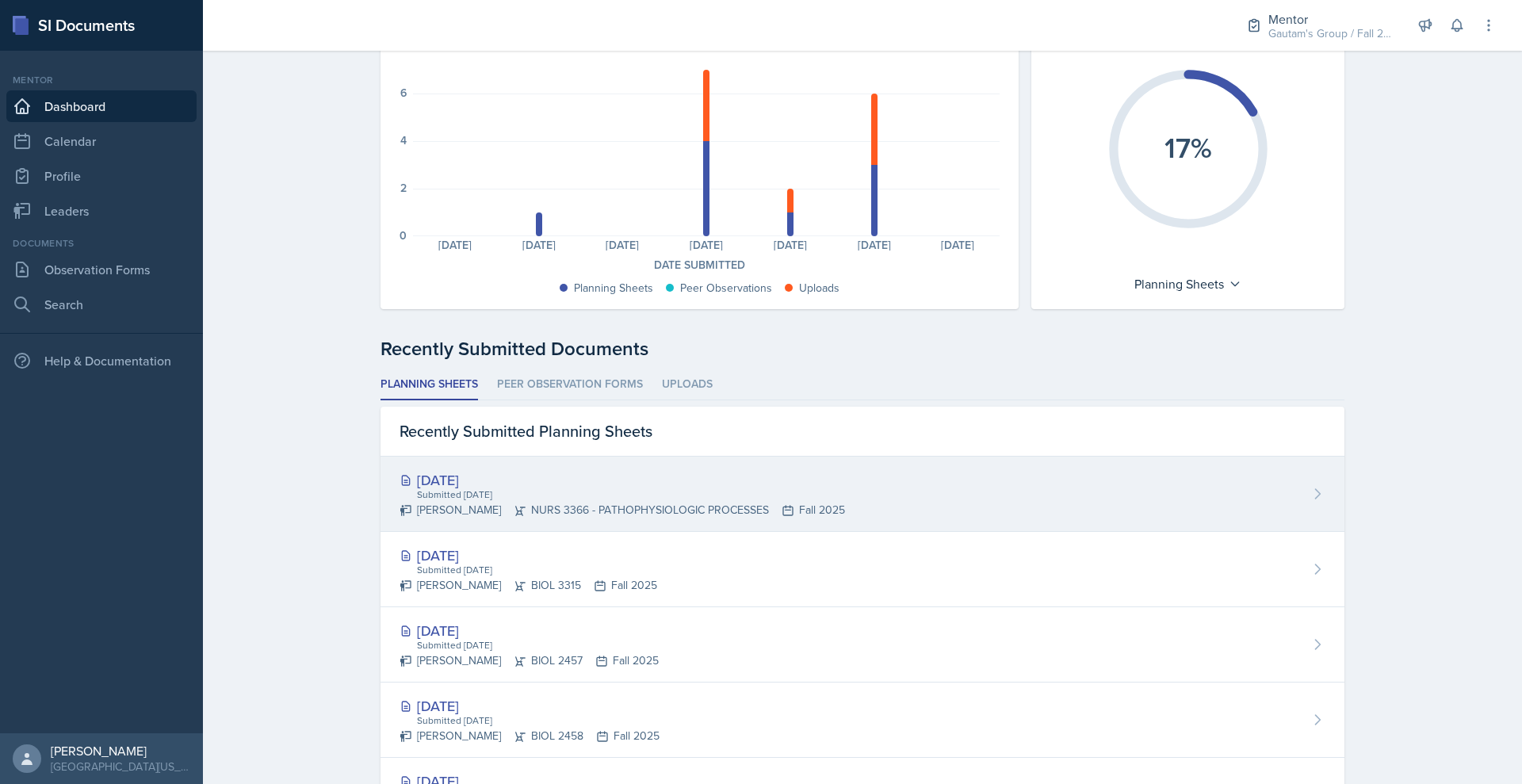
click at [432, 491] on div "[DATE]" at bounding box center [622, 480] width 446 height 22
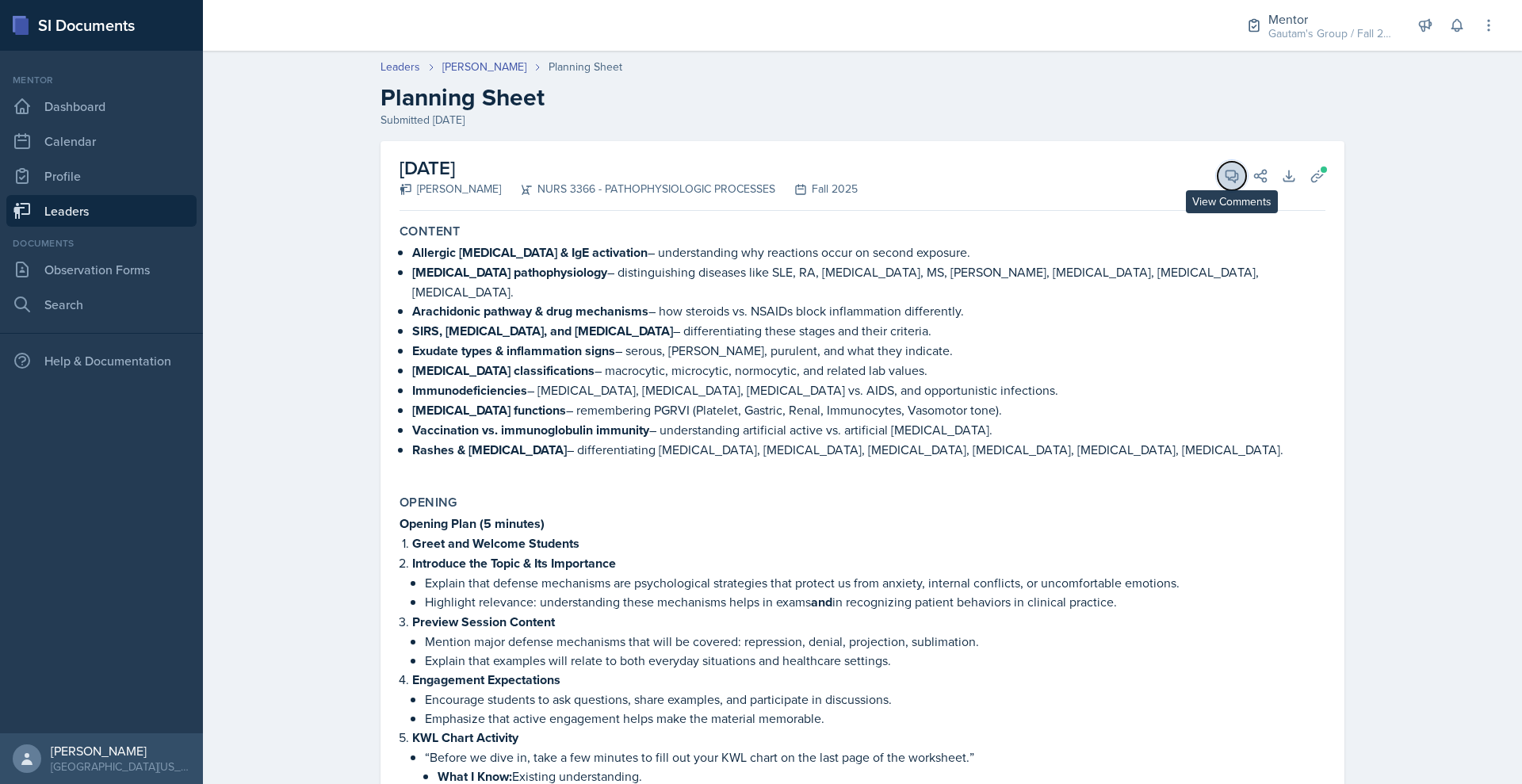
click at [1242, 174] on span at bounding box center [1238, 171] width 8 height 8
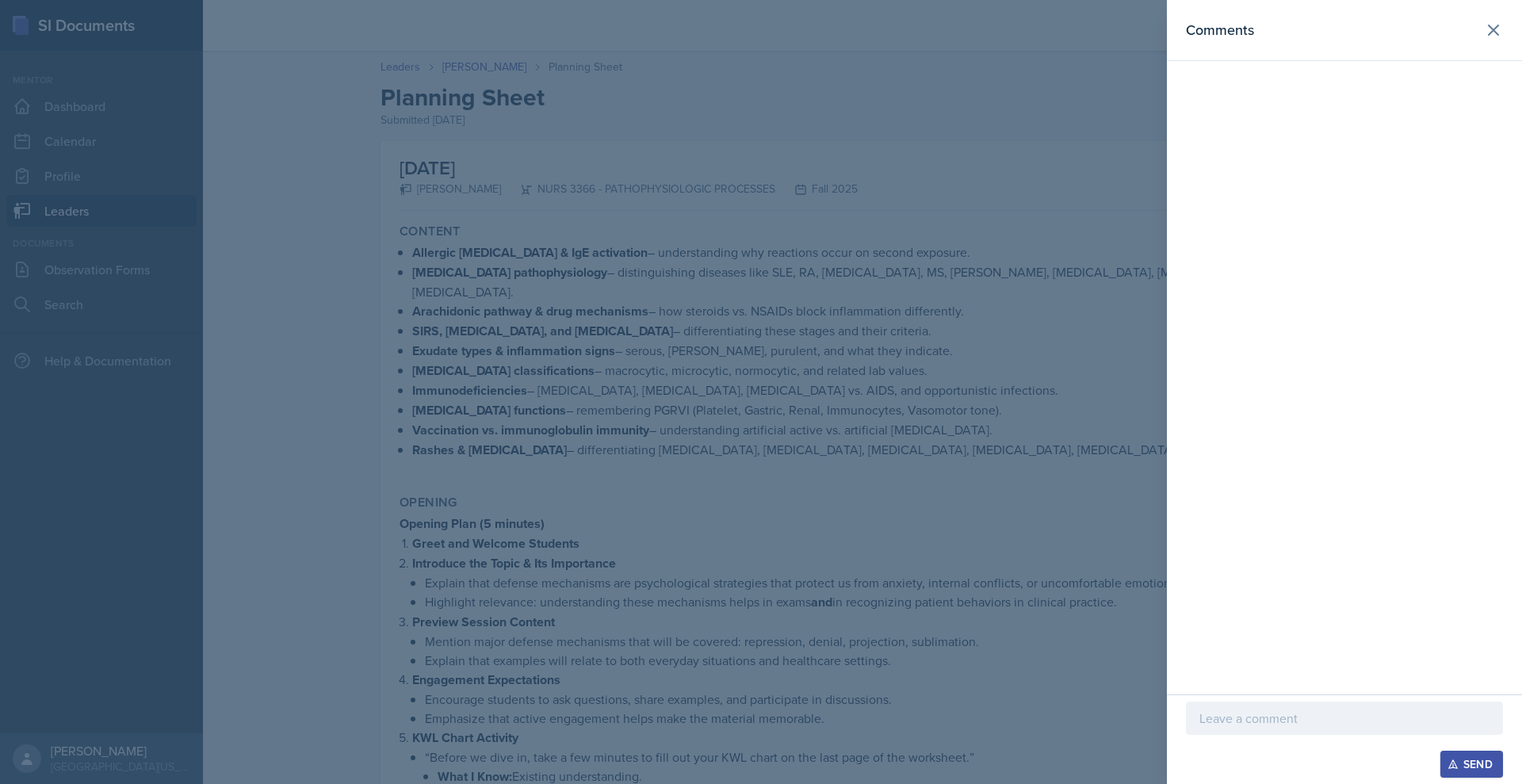
click at [1199, 709] on p at bounding box center [1344, 719] width 290 height 19
paste div
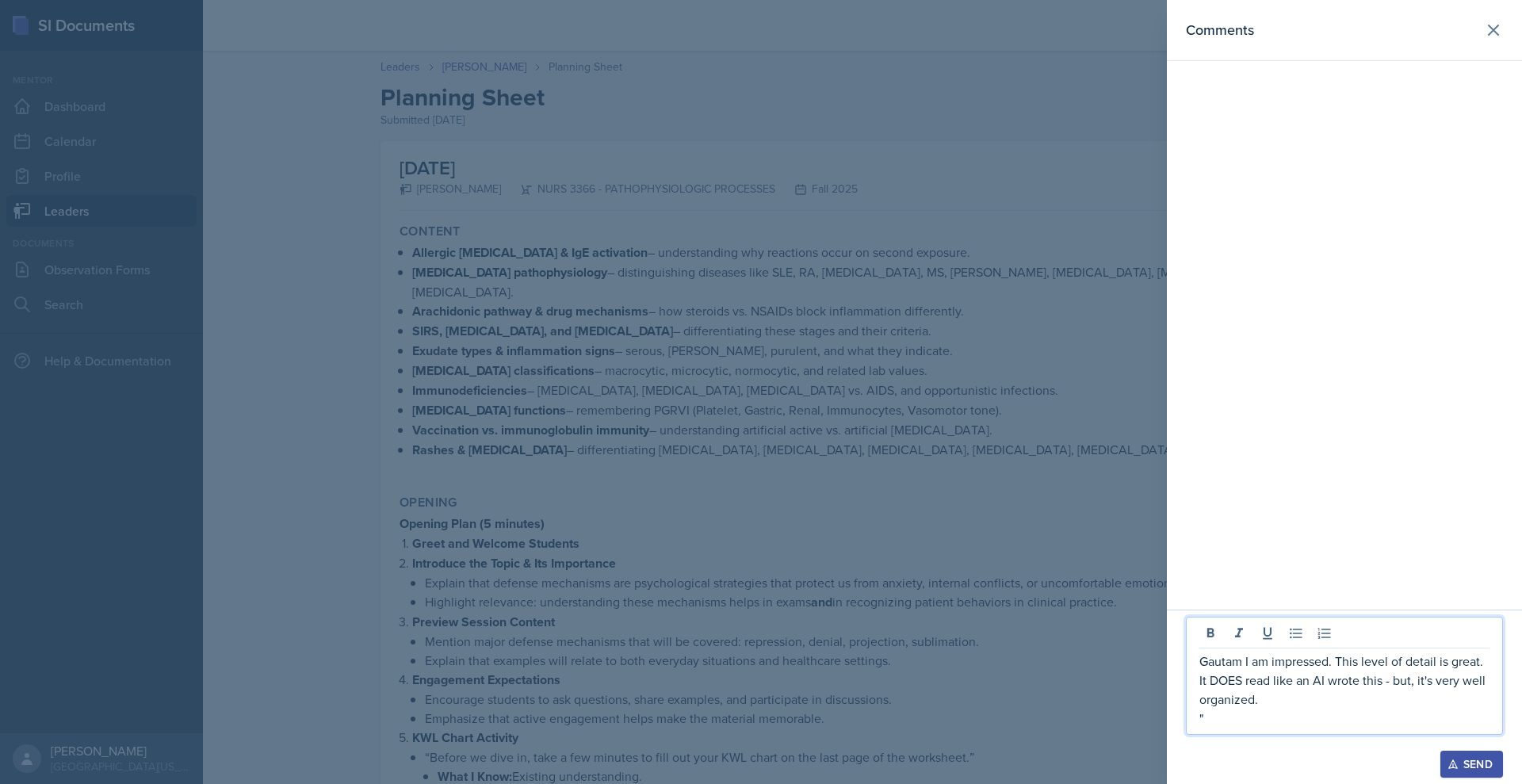
click at [1199, 709] on p """ at bounding box center [1344, 719] width 290 height 19
click at [1199, 651] on p "Gautam I am impressed. This level of detail is great. It DOES read like an AI w…" at bounding box center [1344, 679] width 290 height 57
click at [1270, 651] on p "[PERSON_NAME], I am impressed. This level of detail is great. It DOES read like…" at bounding box center [1344, 679] width 290 height 57
click at [1421, 651] on p "[PERSON_NAME], I am impressed with this level of detail is great. It DOES read …" at bounding box center [1344, 679] width 290 height 57
drag, startPoint x: 1305, startPoint y: 654, endPoint x: 1255, endPoint y: 660, distance: 50.4
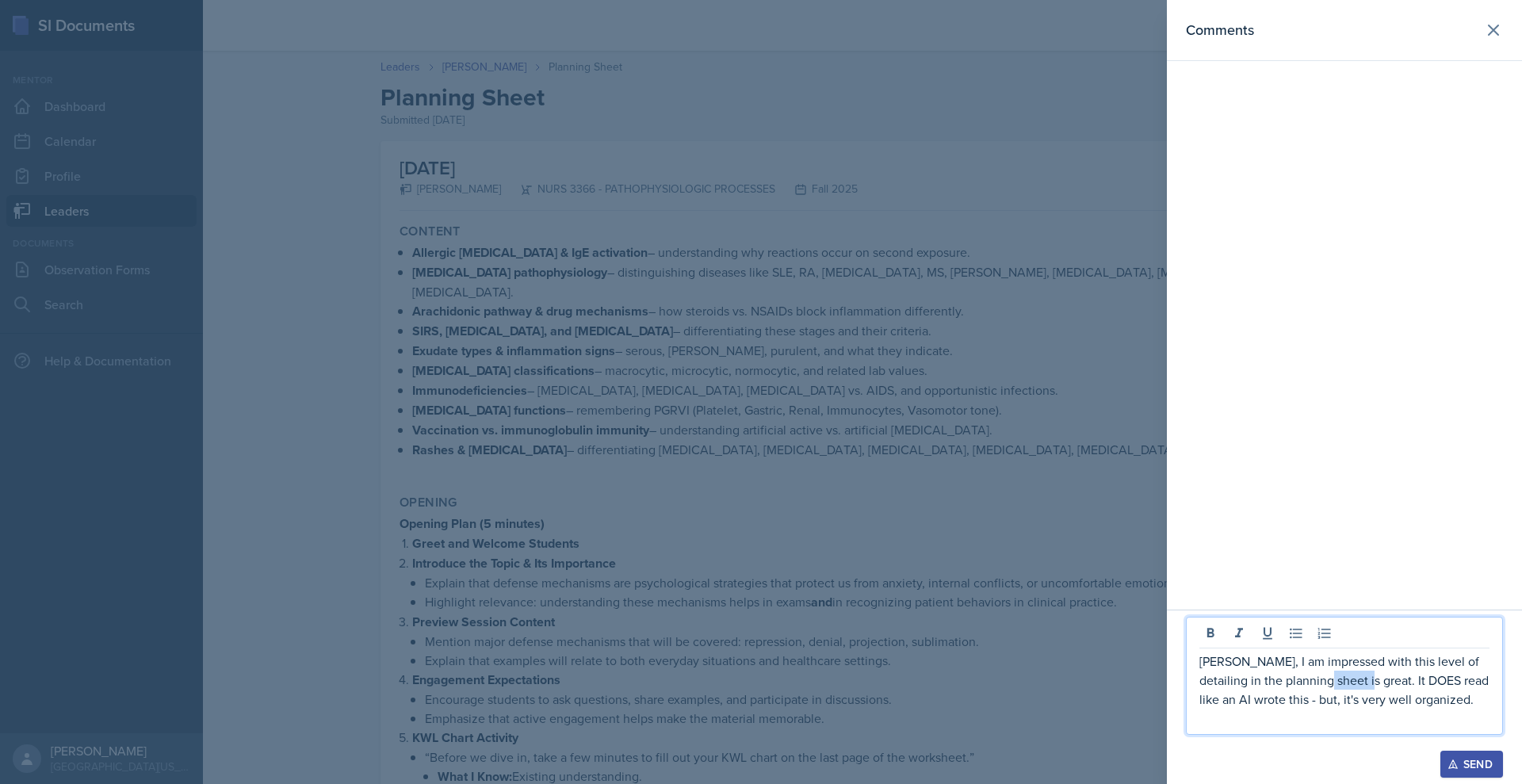
click at [1255, 660] on p "[PERSON_NAME], I am impressed with this level of detailing in the planning shee…" at bounding box center [1344, 679] width 290 height 57
click at [1357, 680] on p "[PERSON_NAME], I am impressed with this level of detailing in the planning shee…" at bounding box center [1344, 679] width 290 height 57
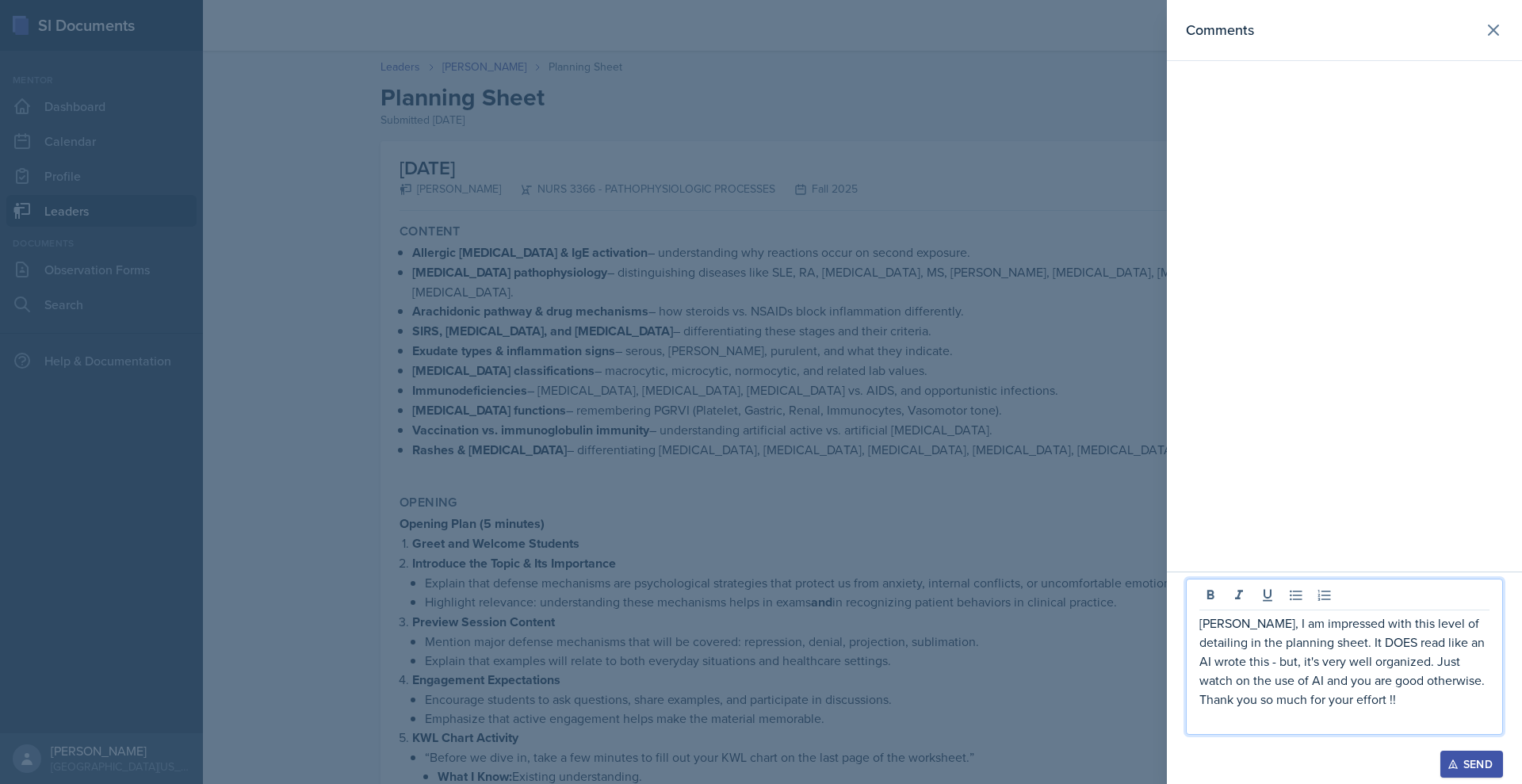
click at [1258, 673] on p "[PERSON_NAME], I am impressed with this level of detailing in the planning shee…" at bounding box center [1344, 661] width 290 height 95
click at [1451, 762] on div "Send" at bounding box center [1472, 764] width 42 height 13
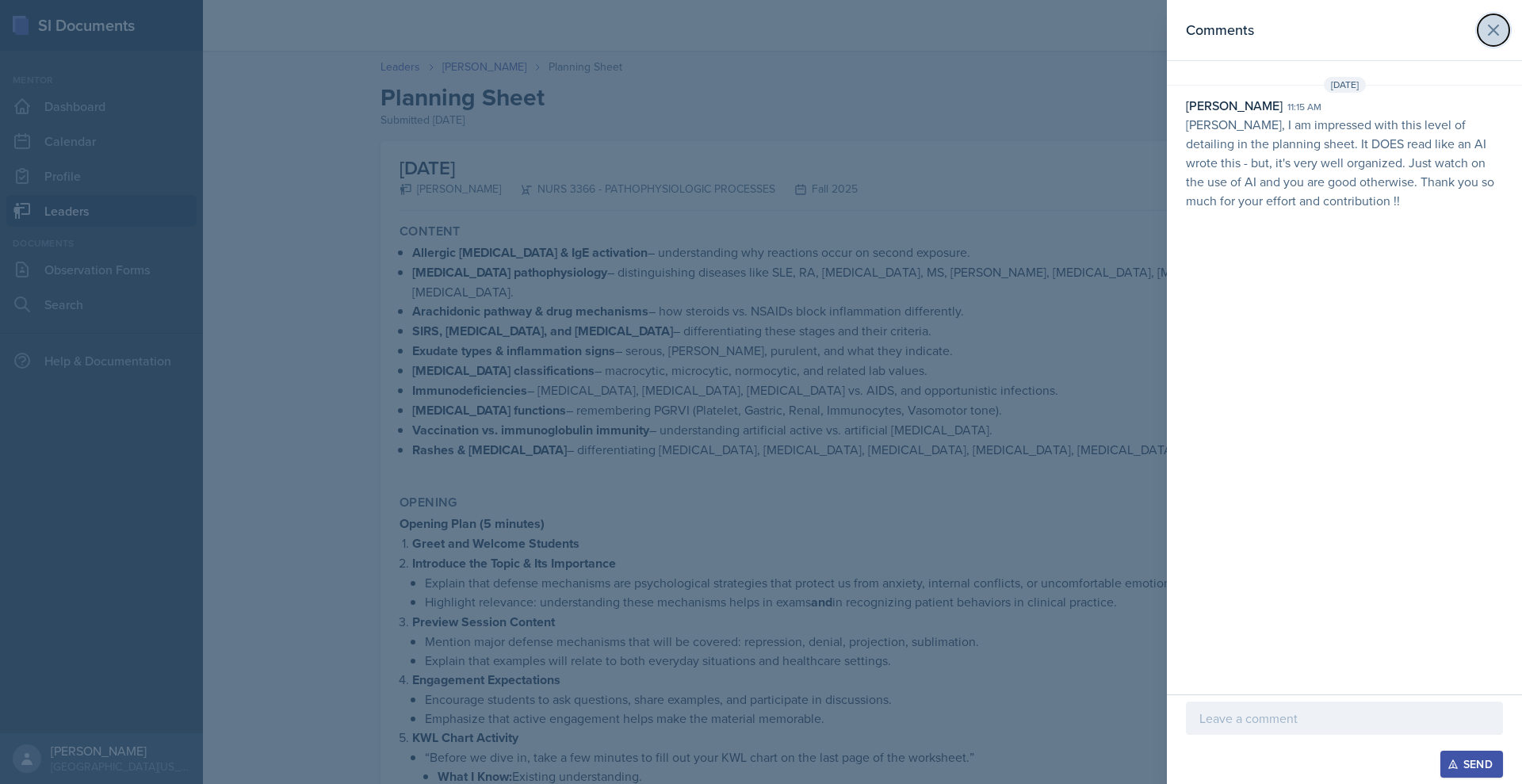
click at [1488, 40] on icon at bounding box center [1494, 30] width 19 height 19
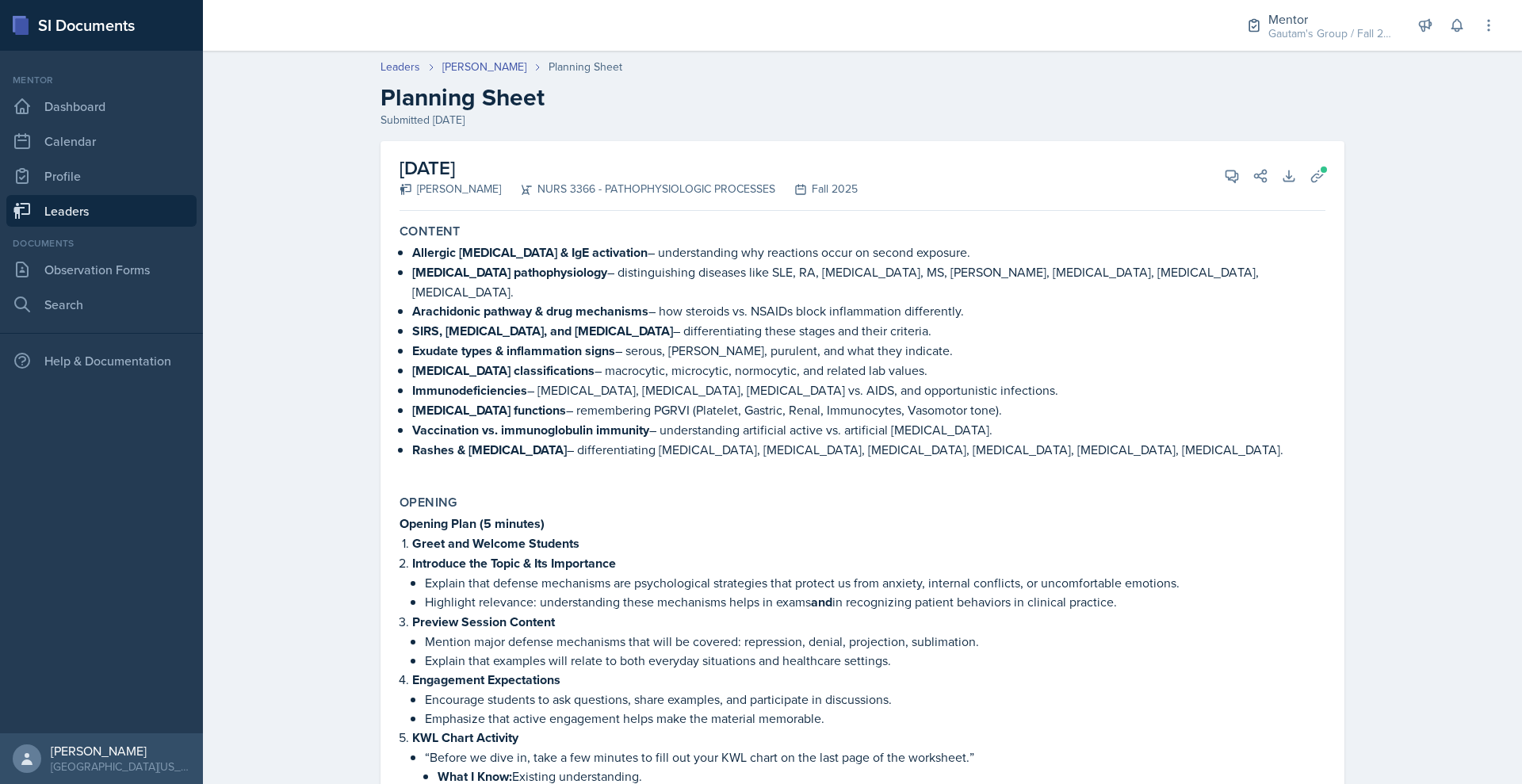
click at [132, 227] on link "Leaders" at bounding box center [101, 211] width 190 height 32
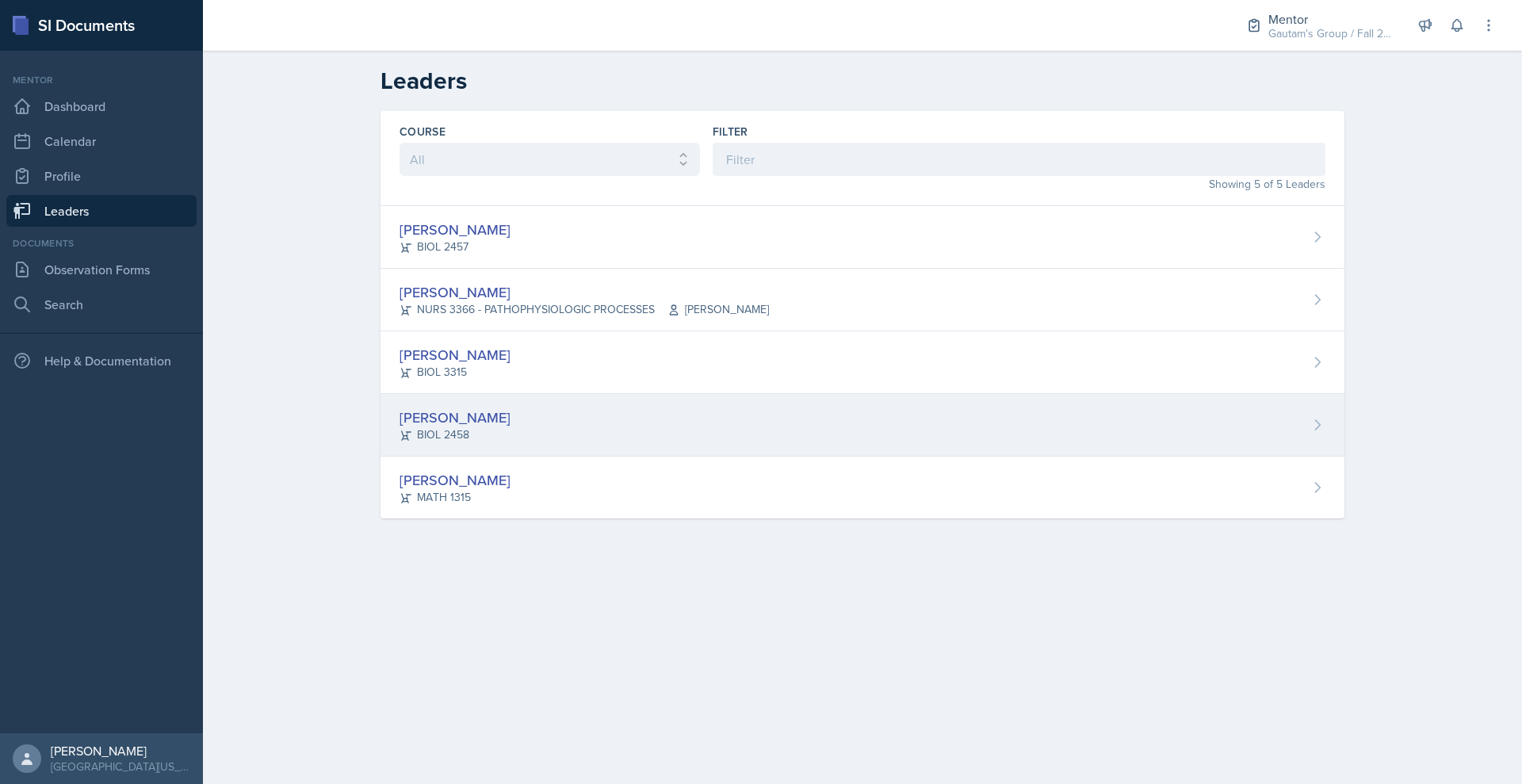
click at [399, 428] on div "[PERSON_NAME]" at bounding box center [454, 417] width 111 height 22
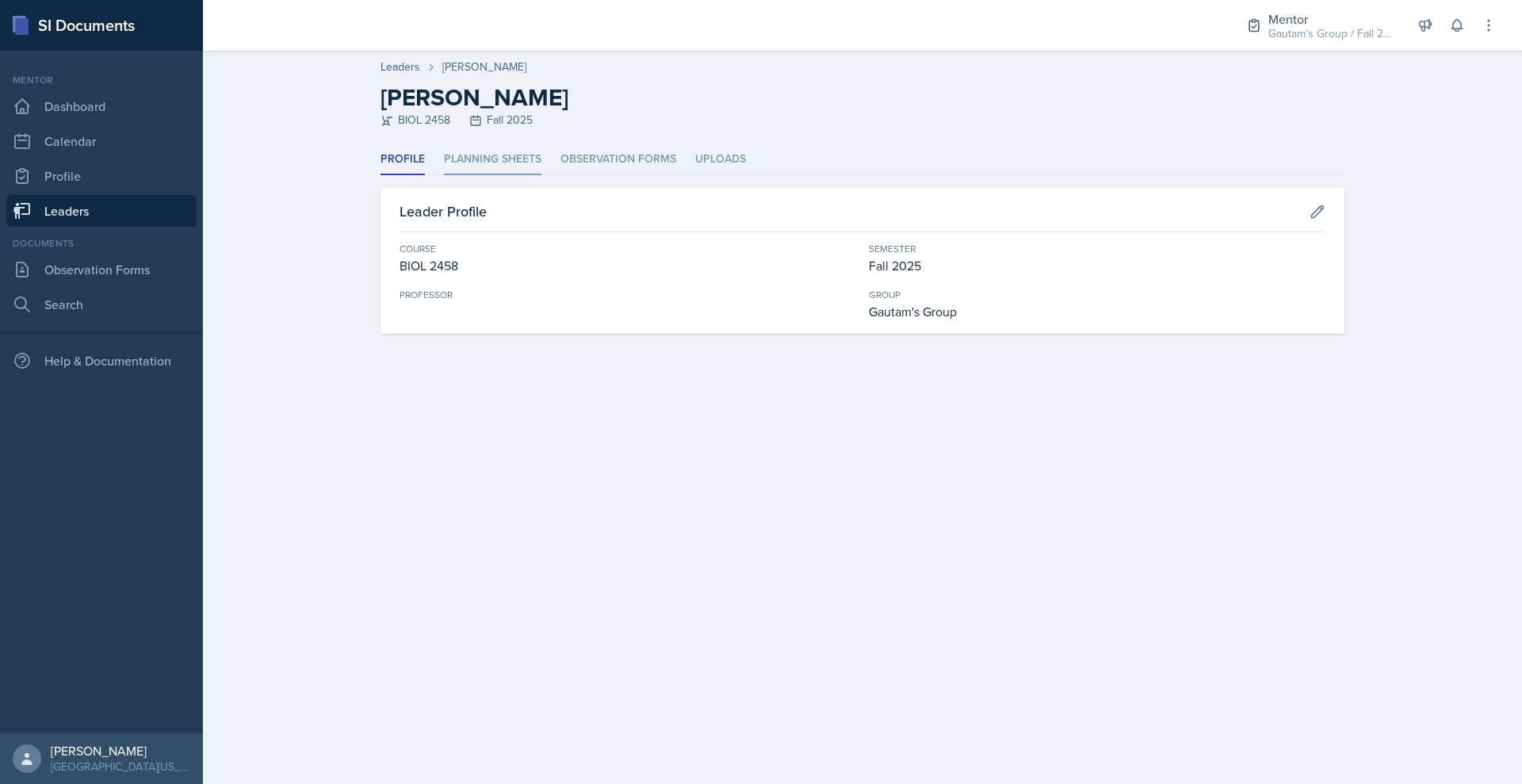
click at [444, 175] on li "Planning Sheets" at bounding box center [493, 160] width 97 height 31
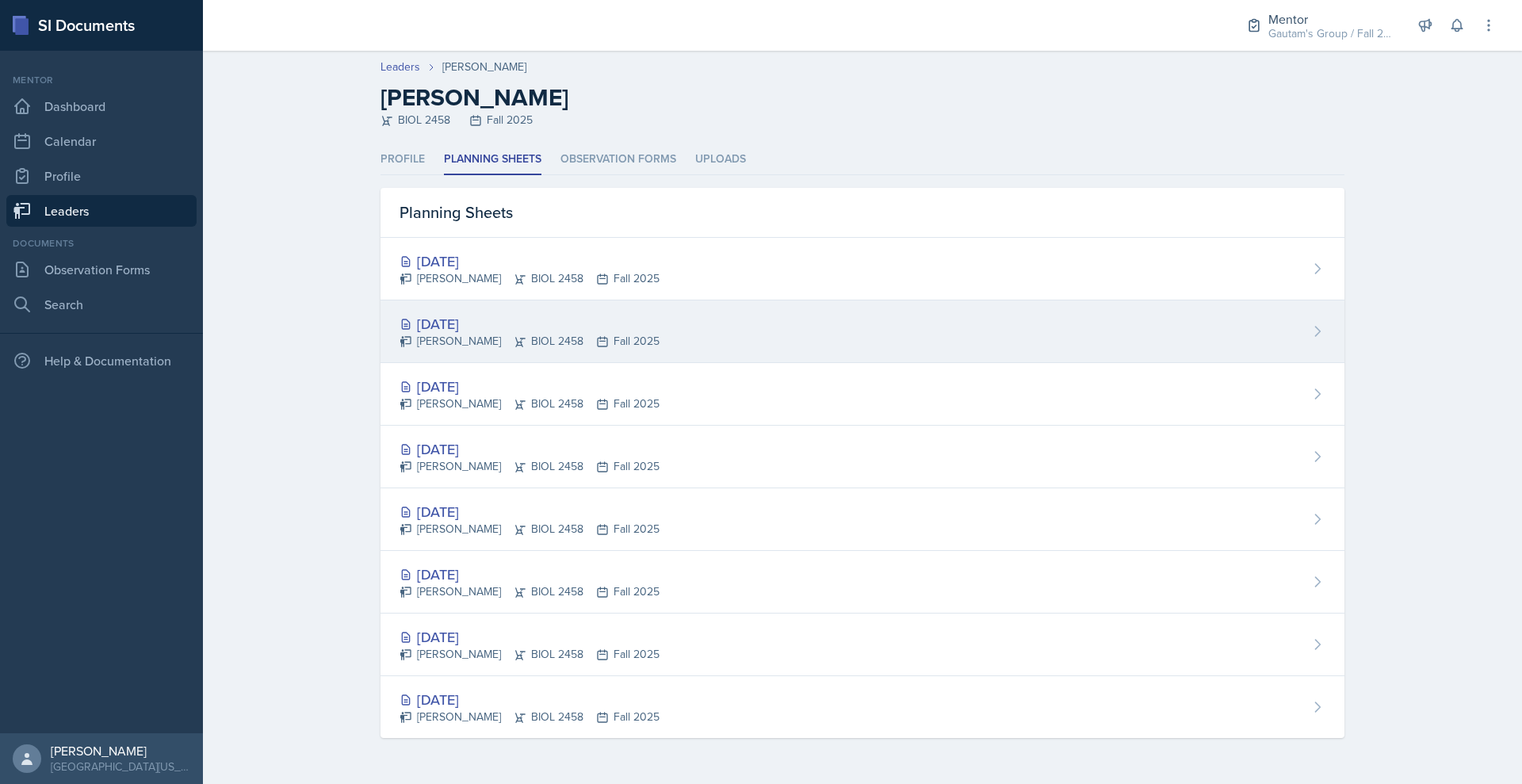
click at [399, 335] on div "[DATE]" at bounding box center [529, 323] width 260 height 22
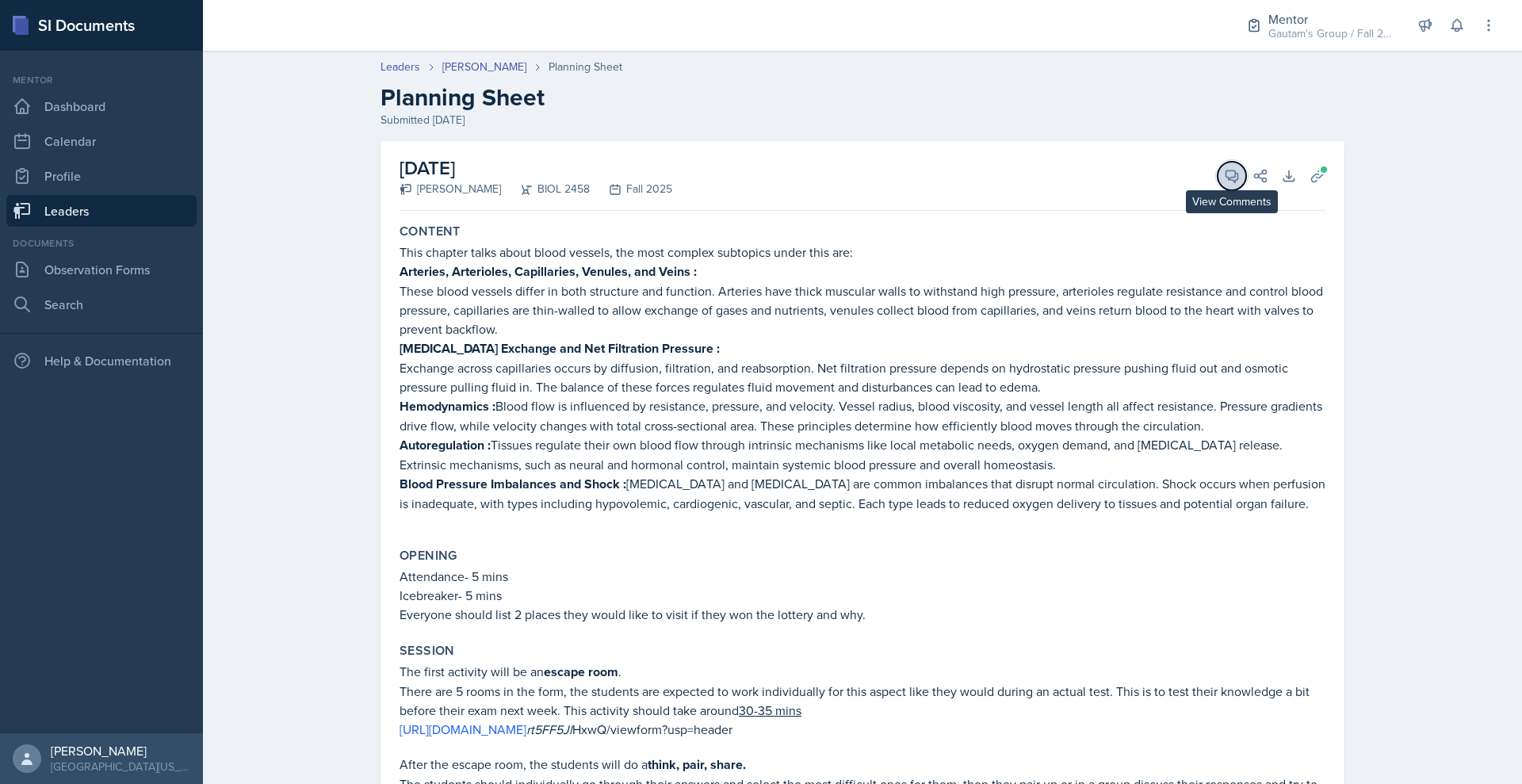
click at [1247, 190] on button "View Comments" at bounding box center [1232, 176] width 29 height 29
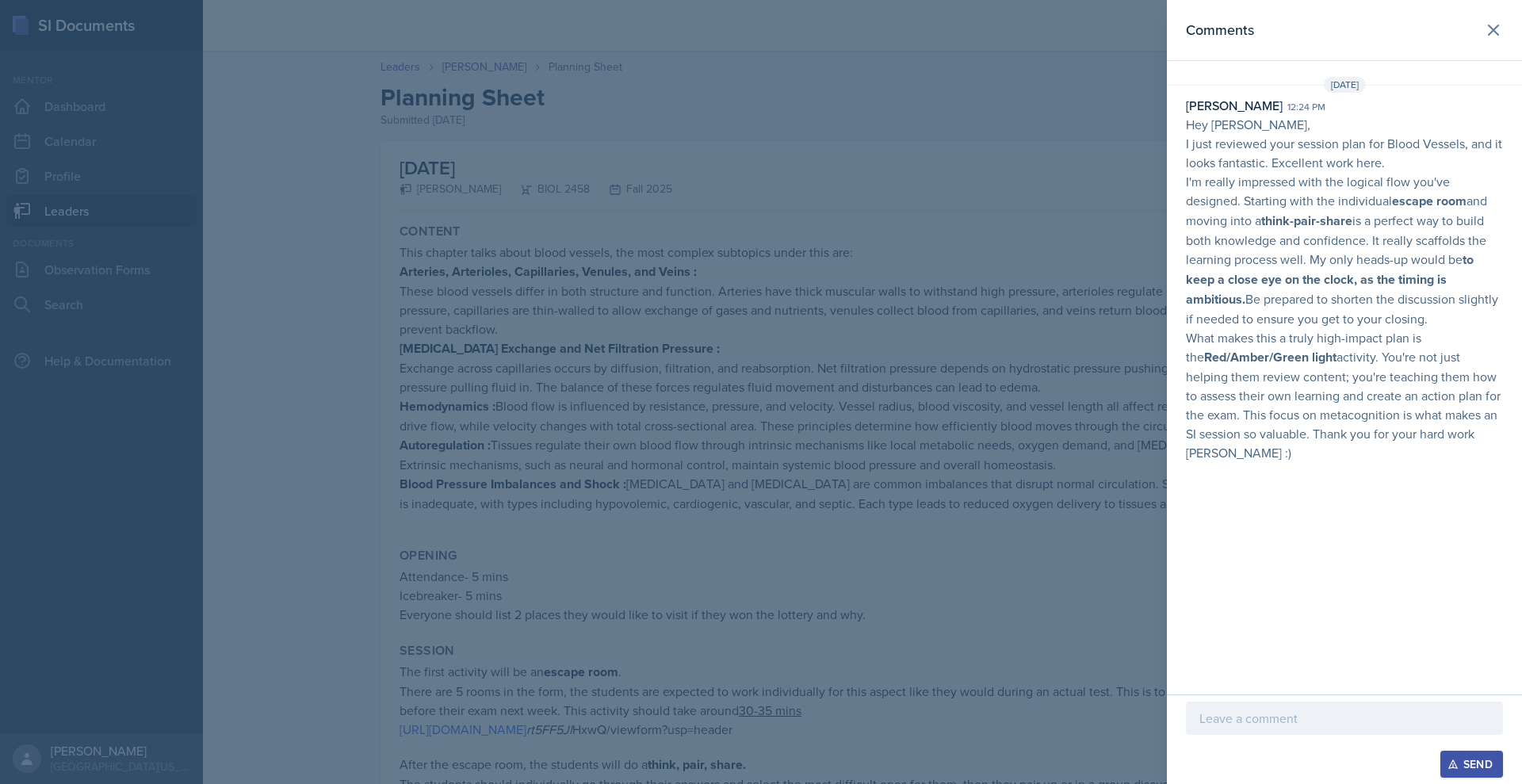
click at [1001, 318] on div at bounding box center [761, 392] width 1522 height 784
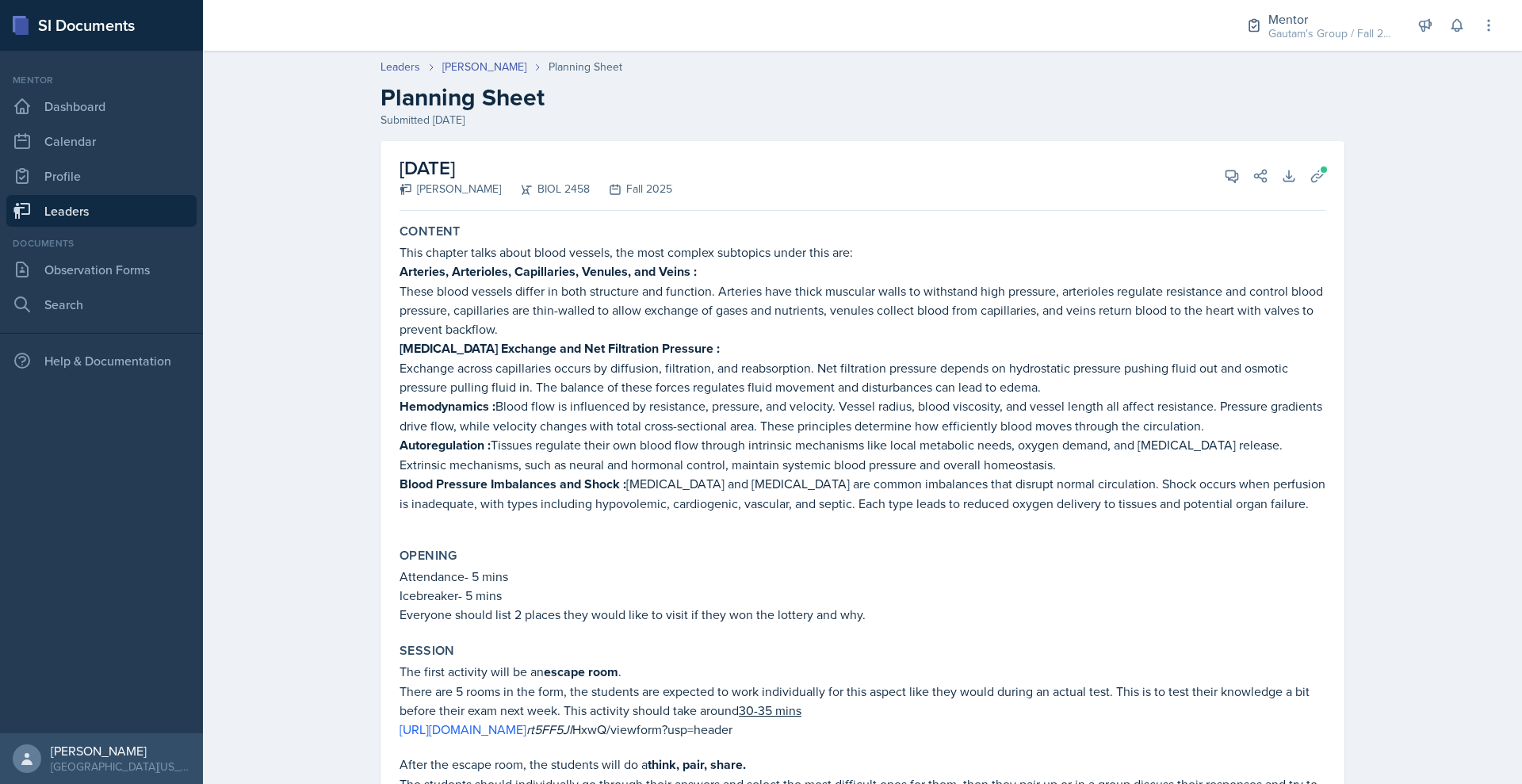
click at [130, 227] on link "Leaders" at bounding box center [101, 211] width 190 height 32
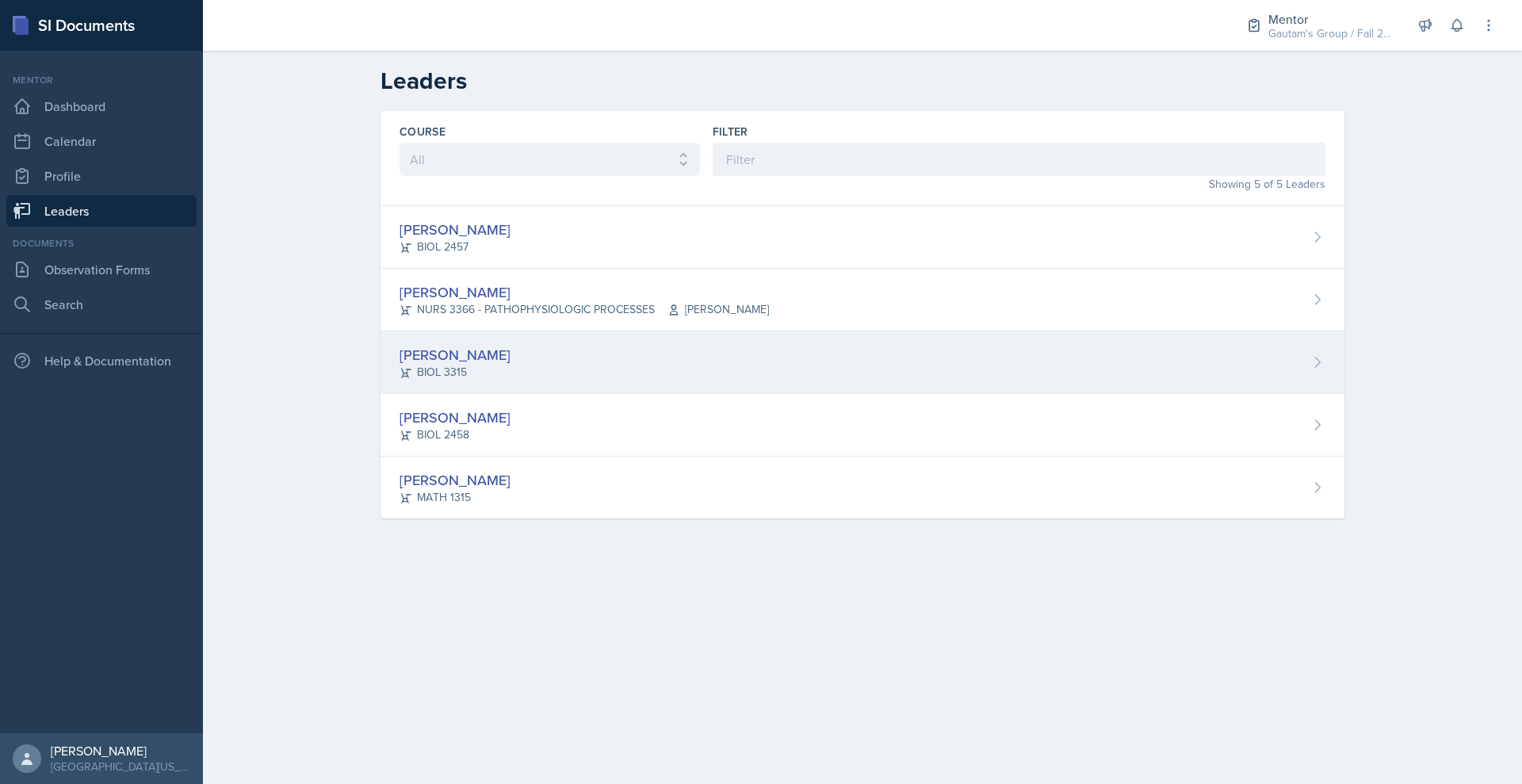
click at [399, 366] on div "[PERSON_NAME]" at bounding box center [454, 354] width 111 height 22
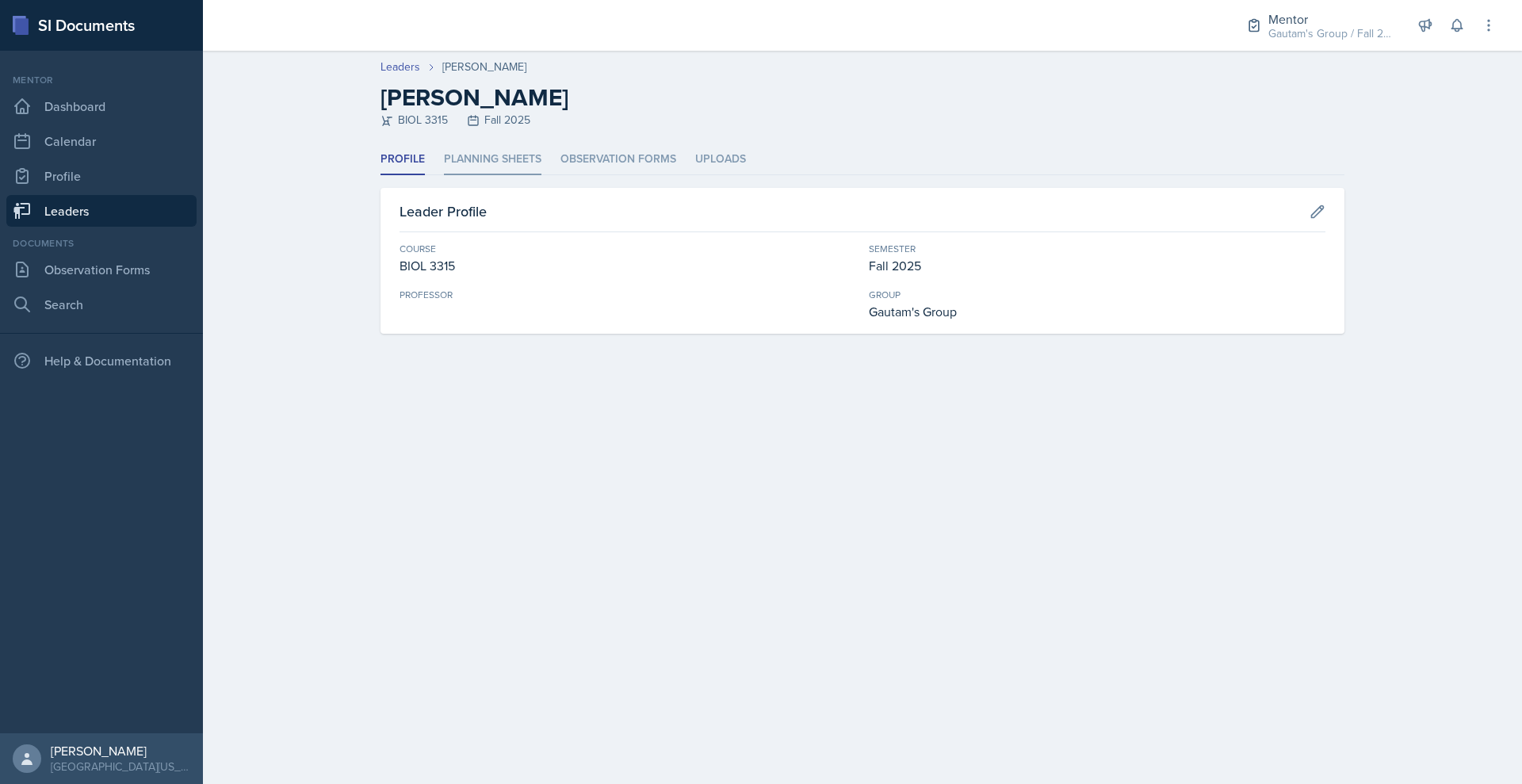
click at [444, 175] on li "Planning Sheets" at bounding box center [493, 160] width 97 height 31
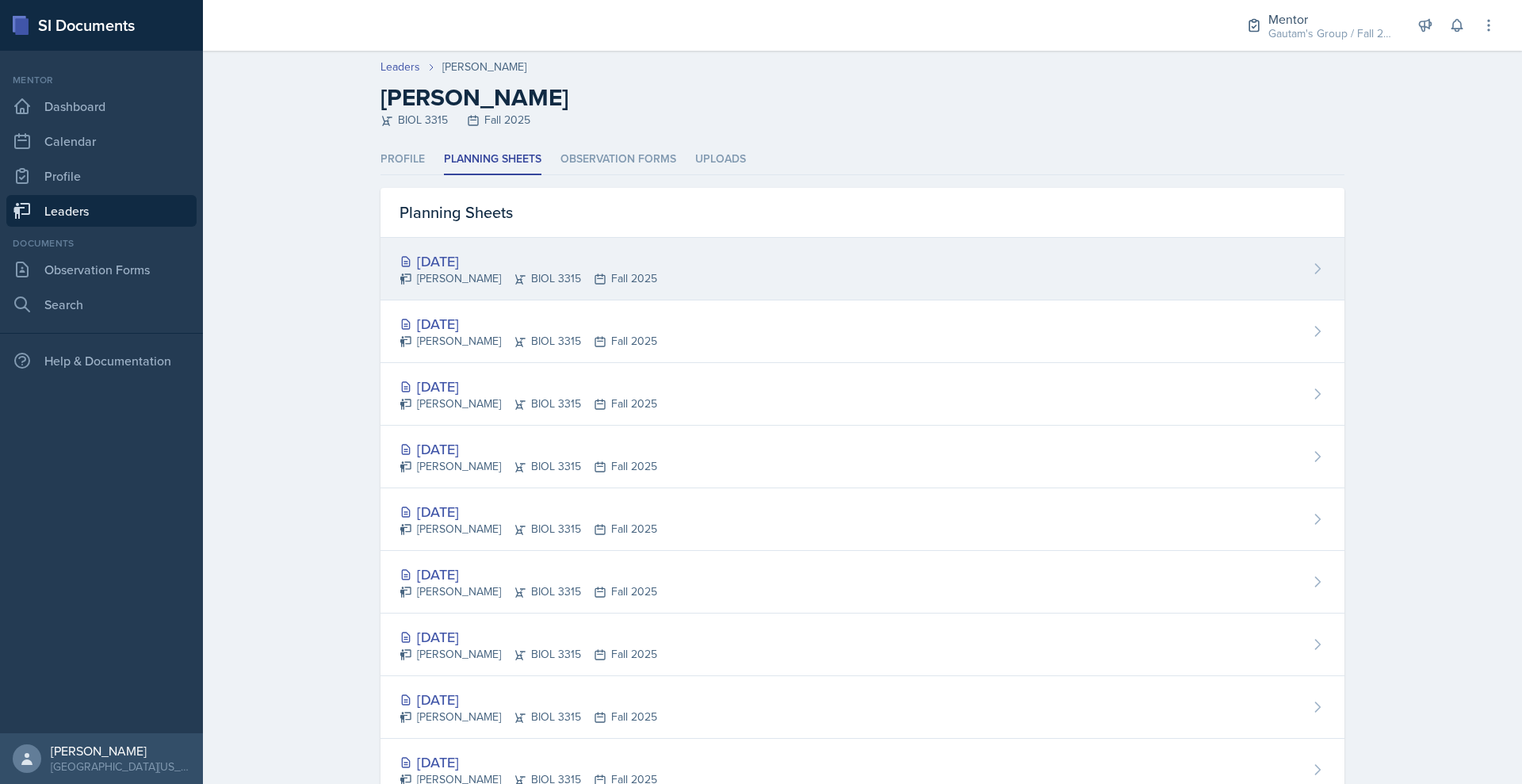
click at [399, 272] on div "[DATE]" at bounding box center [528, 261] width 258 height 22
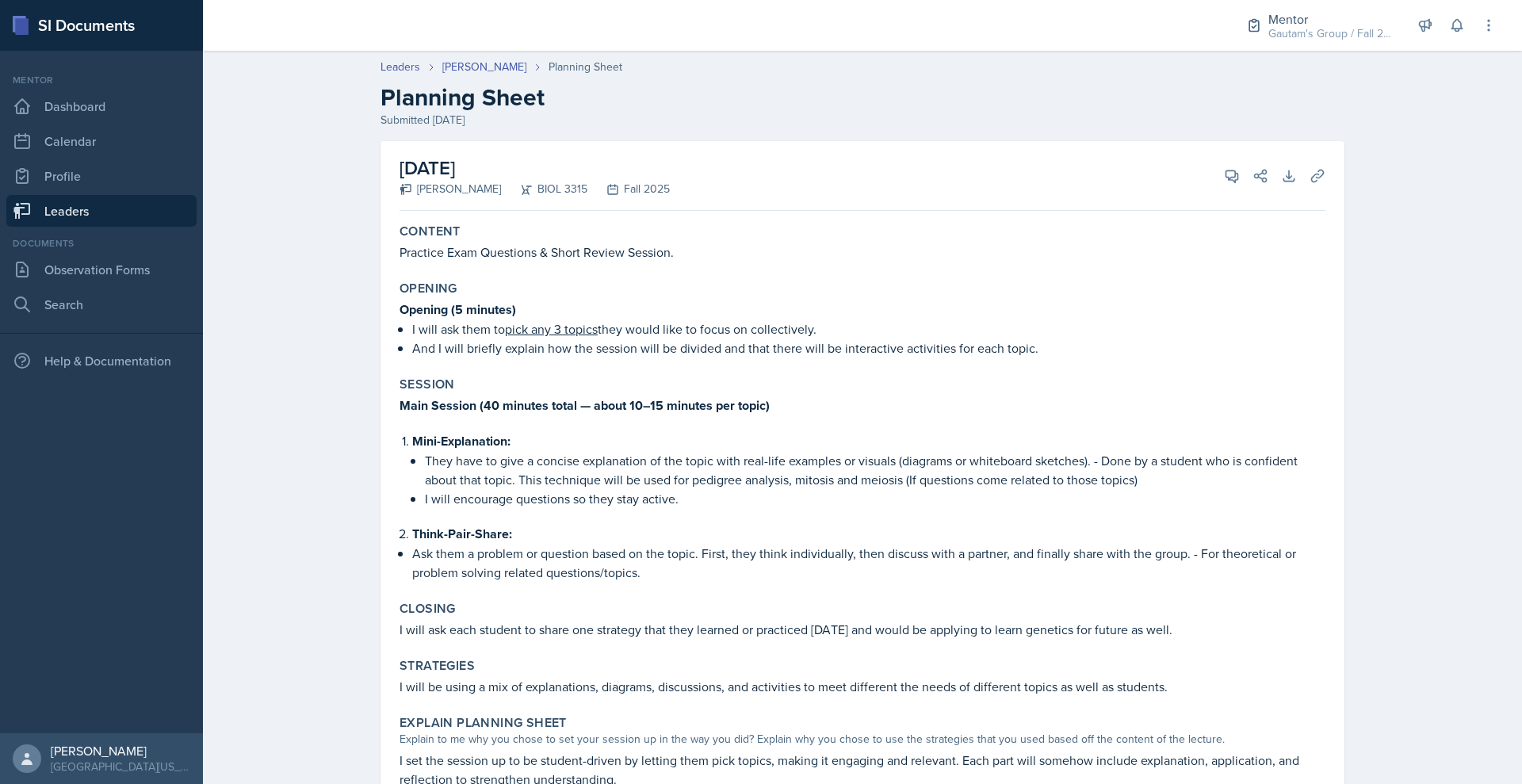
click at [838, 211] on div "[DATE] [PERSON_NAME] BIOL 3315 Fall 2025 View Comments Comments Send Share Down…" at bounding box center [862, 176] width 926 height 69
click at [587, 75] on div "Leaders [PERSON_NAME] Planning Sheet" at bounding box center [862, 66] width 964 height 17
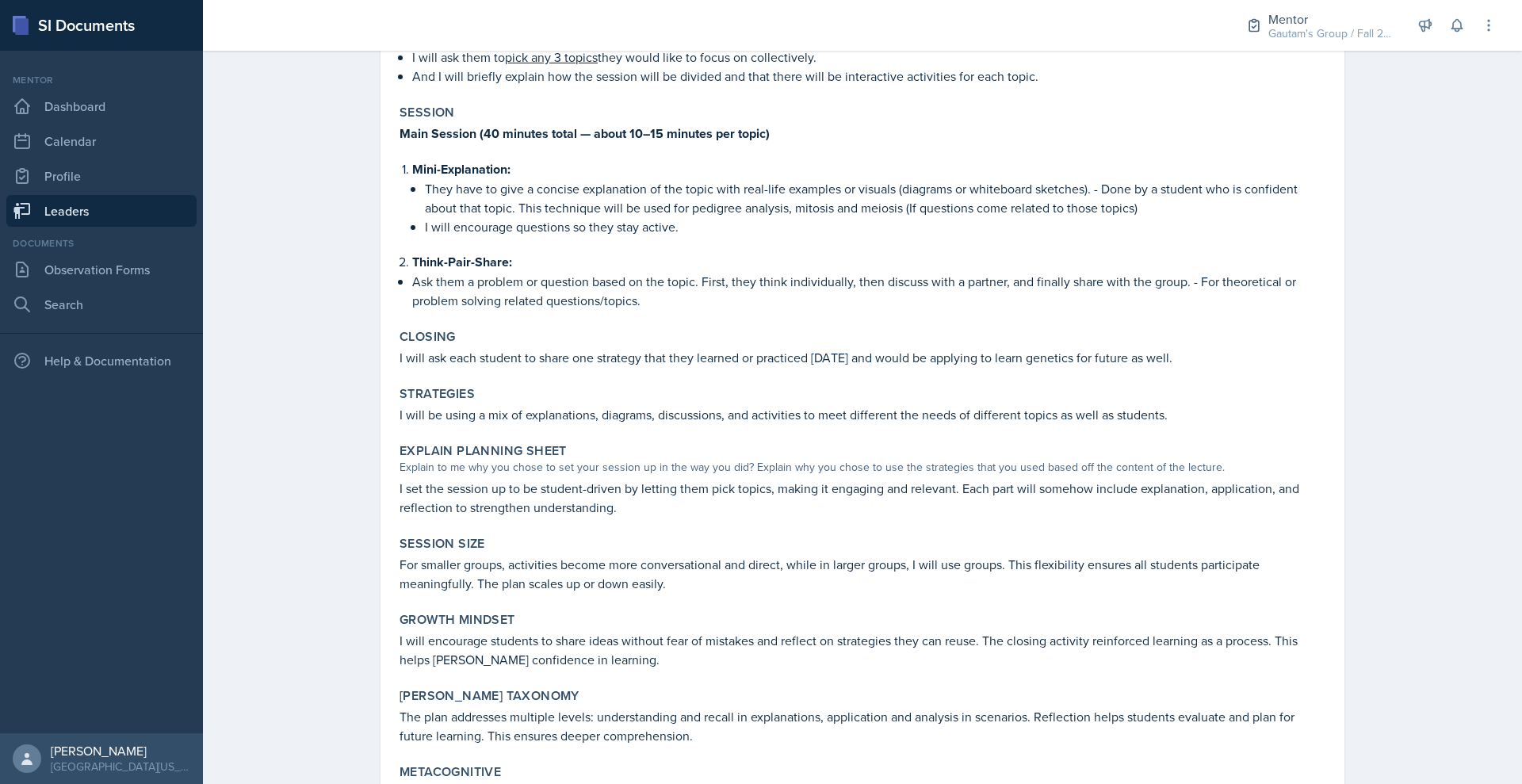
scroll to position [658, 0]
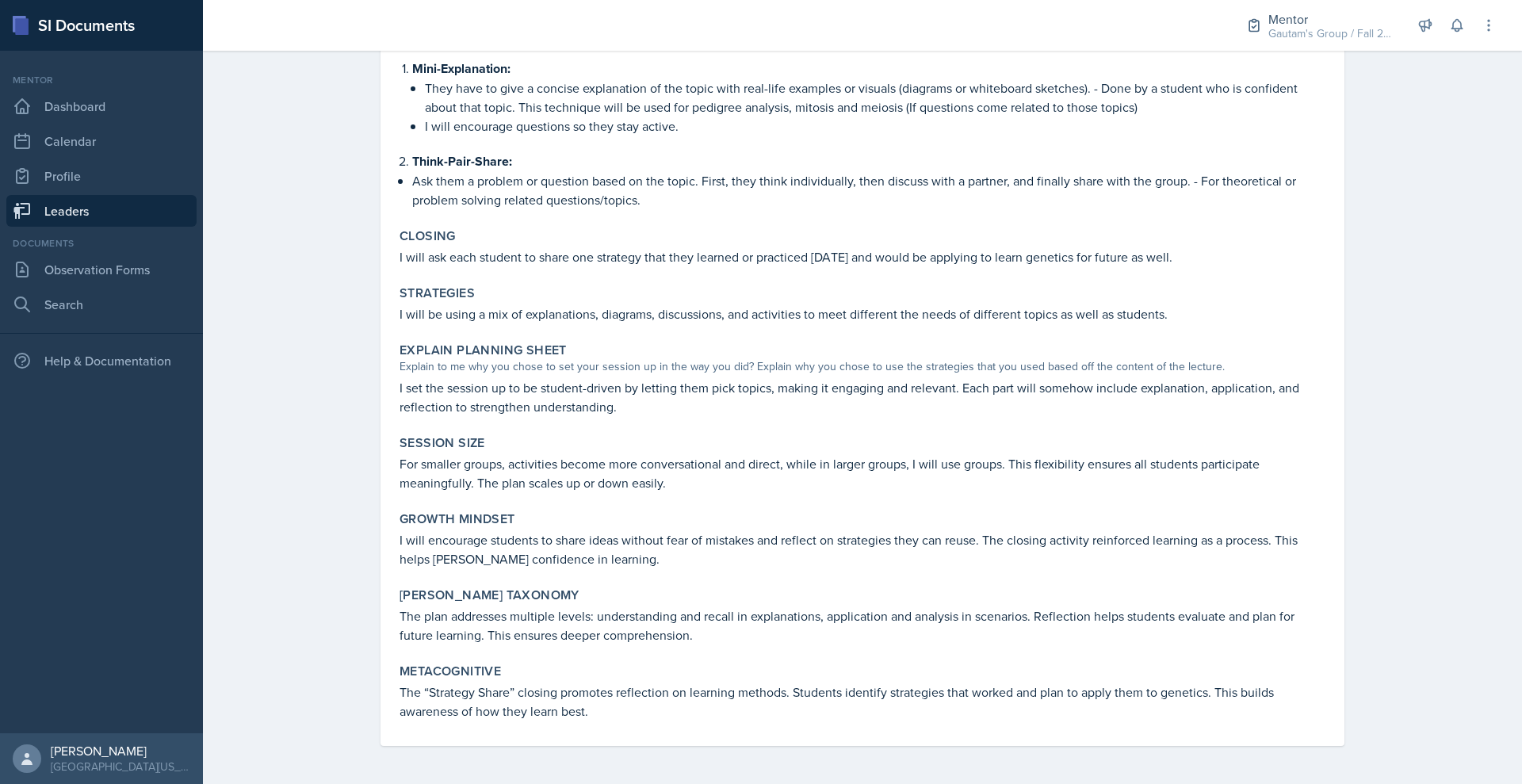
click at [822, 73] on div "Content Practice Exam Questions & Short Review Session. Opening Opening (5 minu…" at bounding box center [862, 295] width 926 height 901
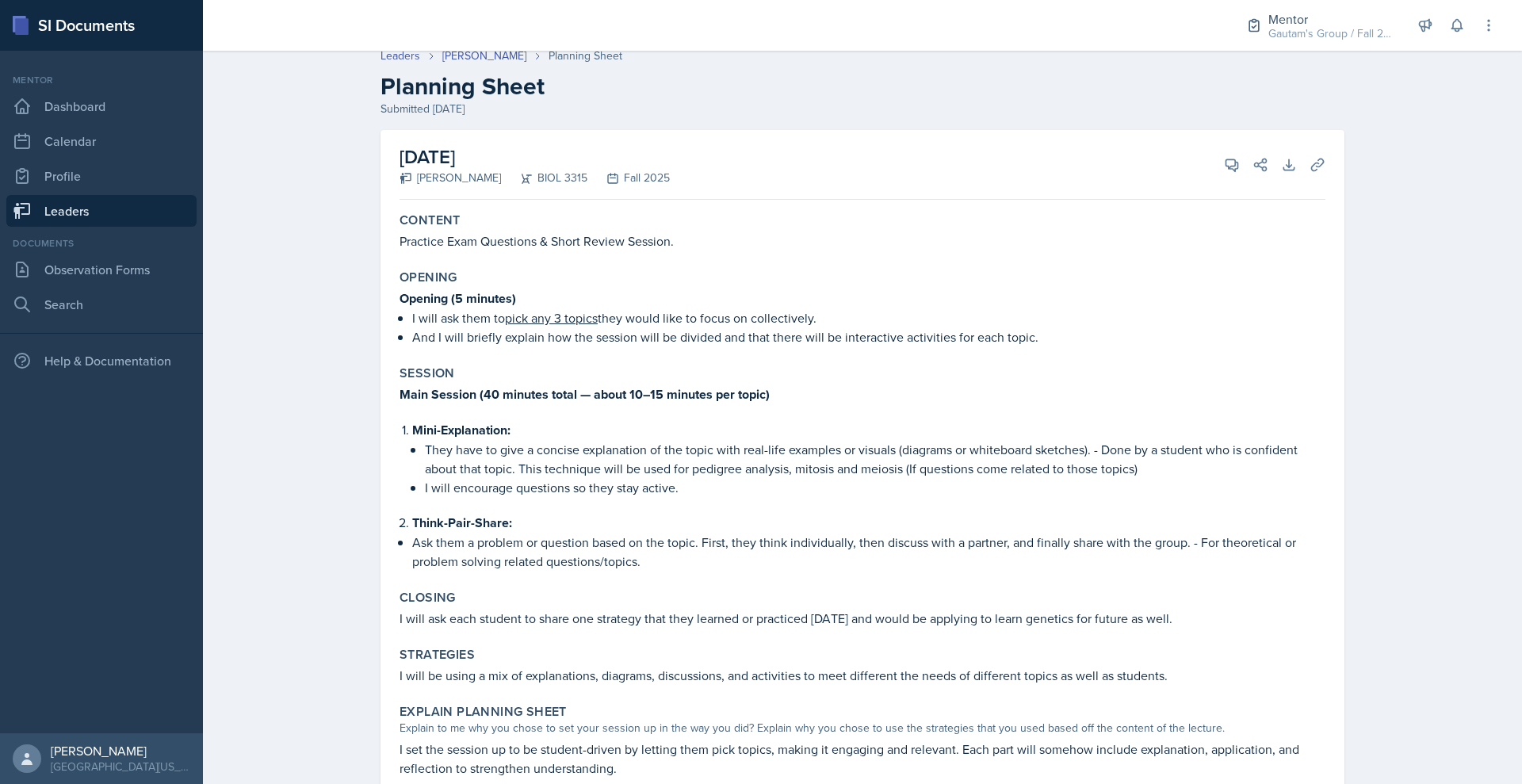
scroll to position [0, 0]
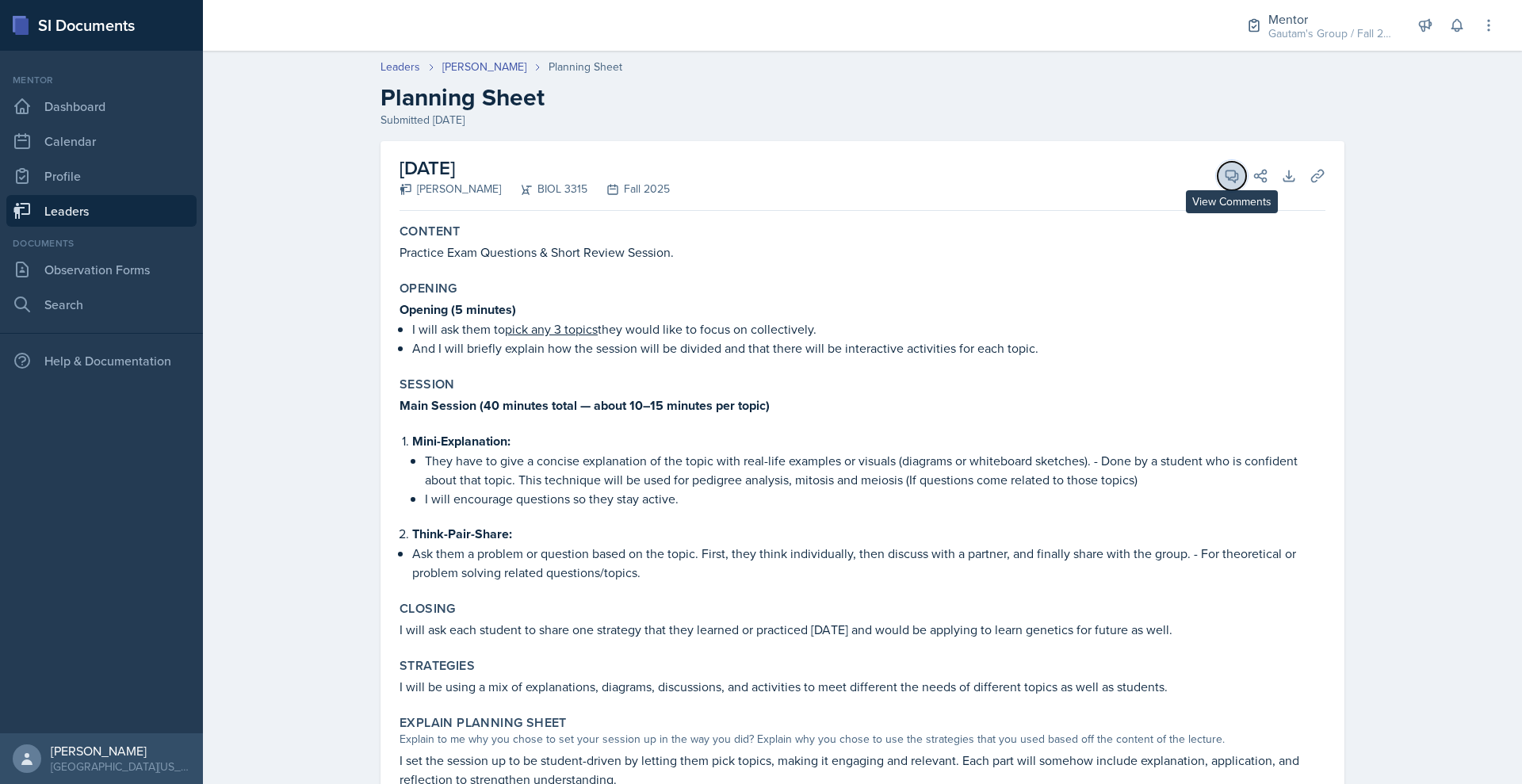
click at [1239, 182] on icon at bounding box center [1232, 176] width 12 height 12
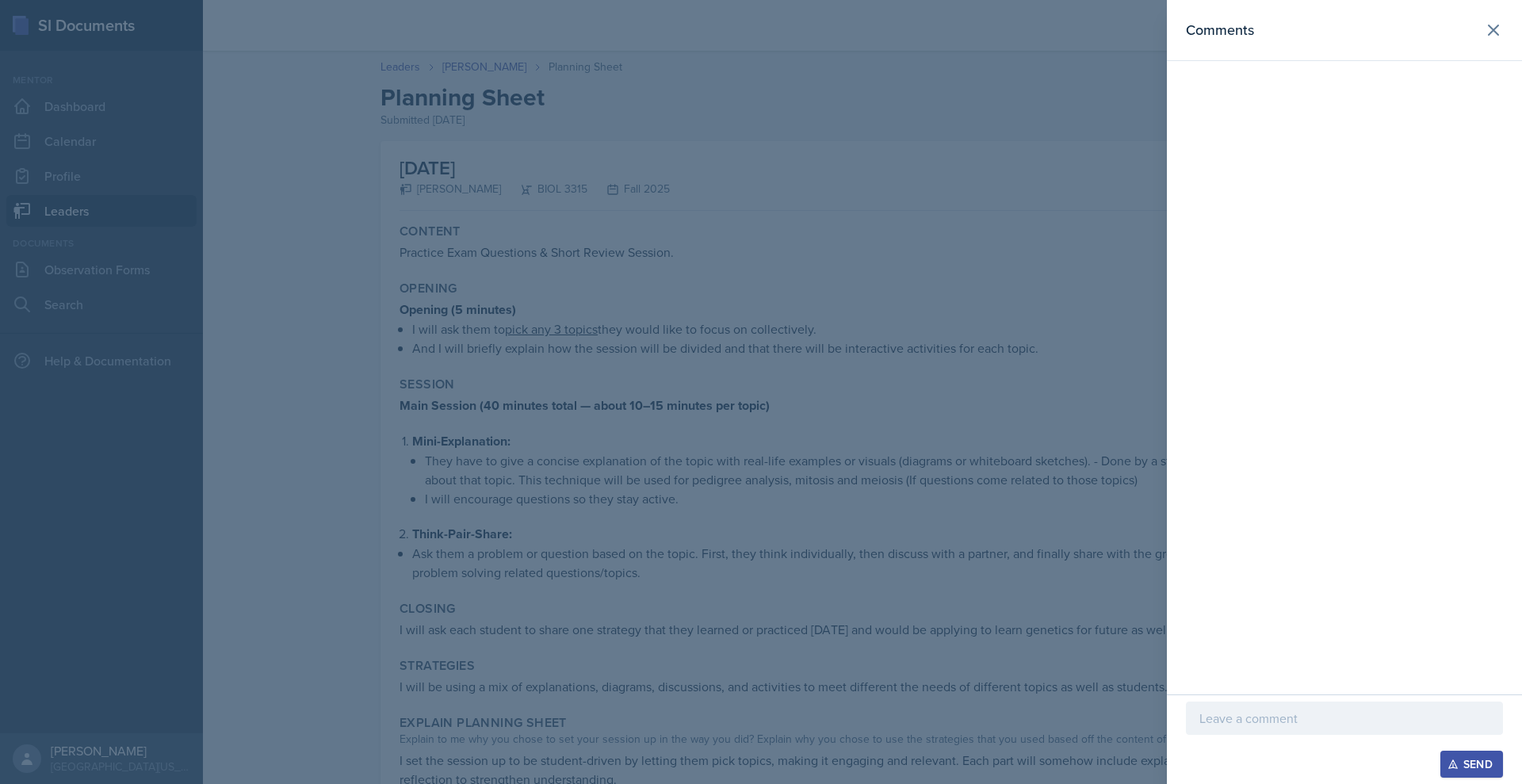
click at [1199, 709] on p at bounding box center [1344, 719] width 290 height 19
click at [689, 444] on div at bounding box center [761, 392] width 1522 height 784
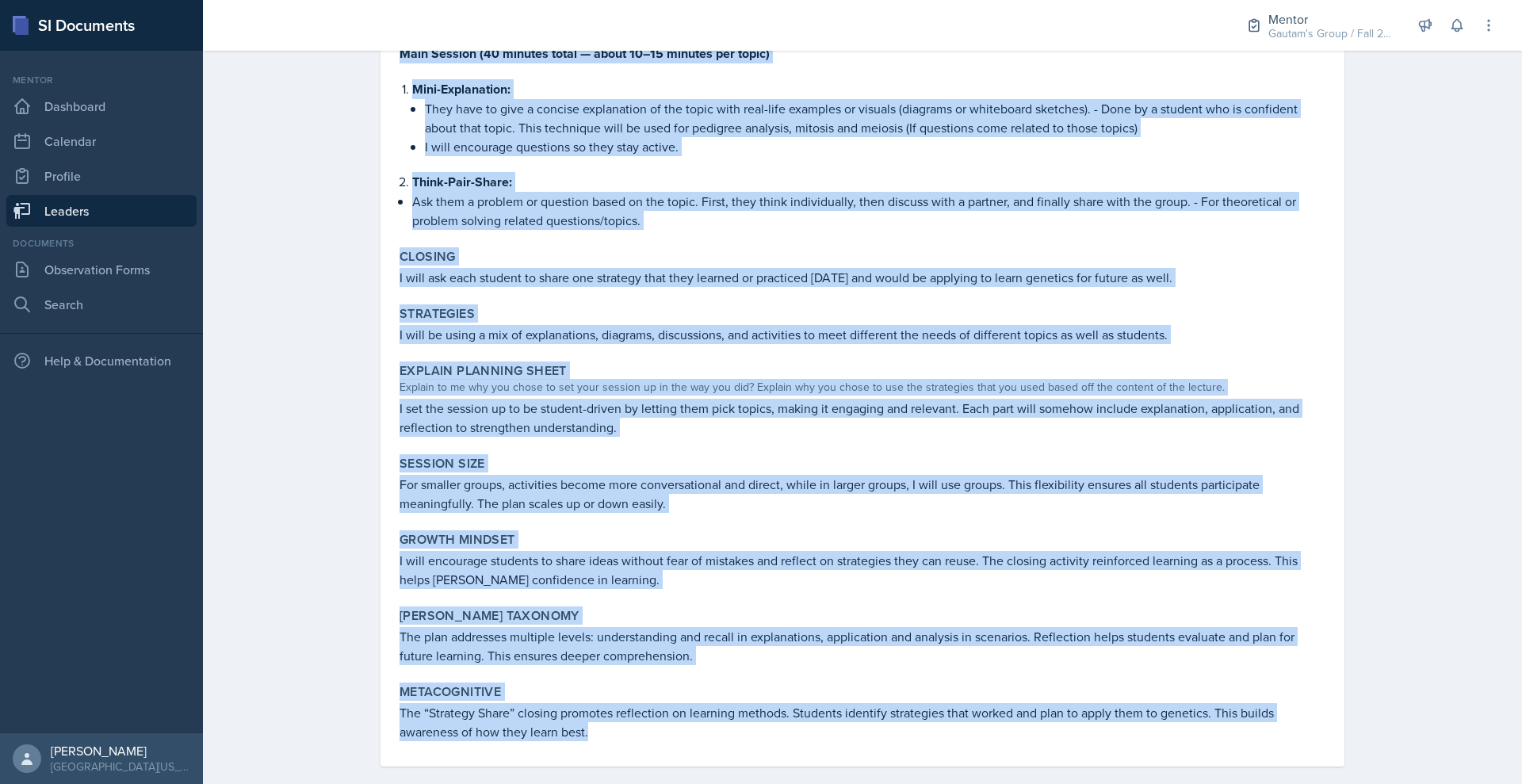
scroll to position [658, 0]
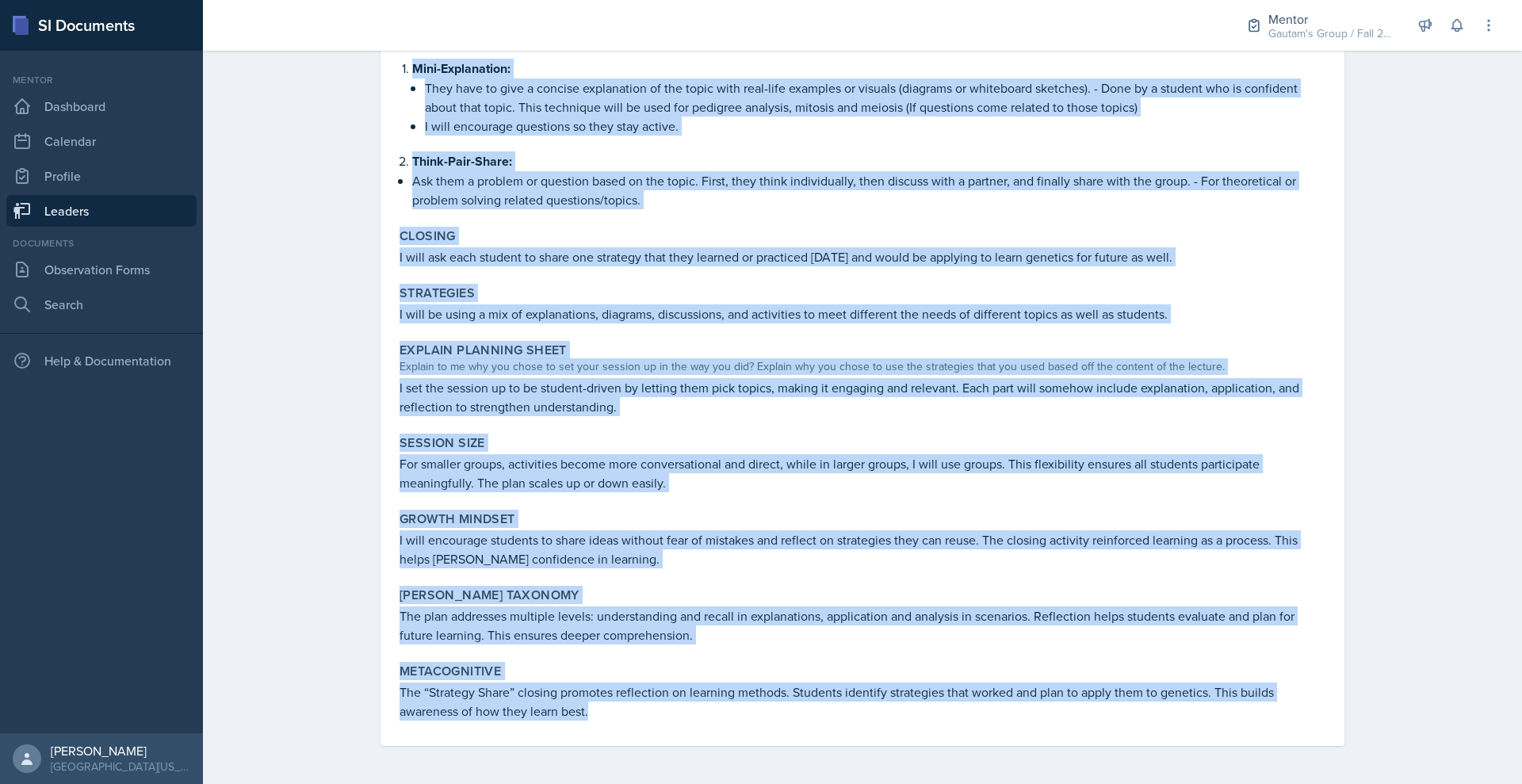
drag, startPoint x: 300, startPoint y: 308, endPoint x: 557, endPoint y: 830, distance: 581.8
click at [557, 783] on html "SI Documents Mentor Dashboard Calendar Profile Leaders Documents Observation Fo…" at bounding box center [761, 392] width 1522 height 784
copy div "Loremips Dolo Sitametco & Adipi Elitse Doeiusm. Tempori Utlabor (3 etdolor) M a…"
click at [1326, 150] on div "Content Practice Exam Questions & Short Review Session. Opening Opening (5 minu…" at bounding box center [862, 295] width 926 height 901
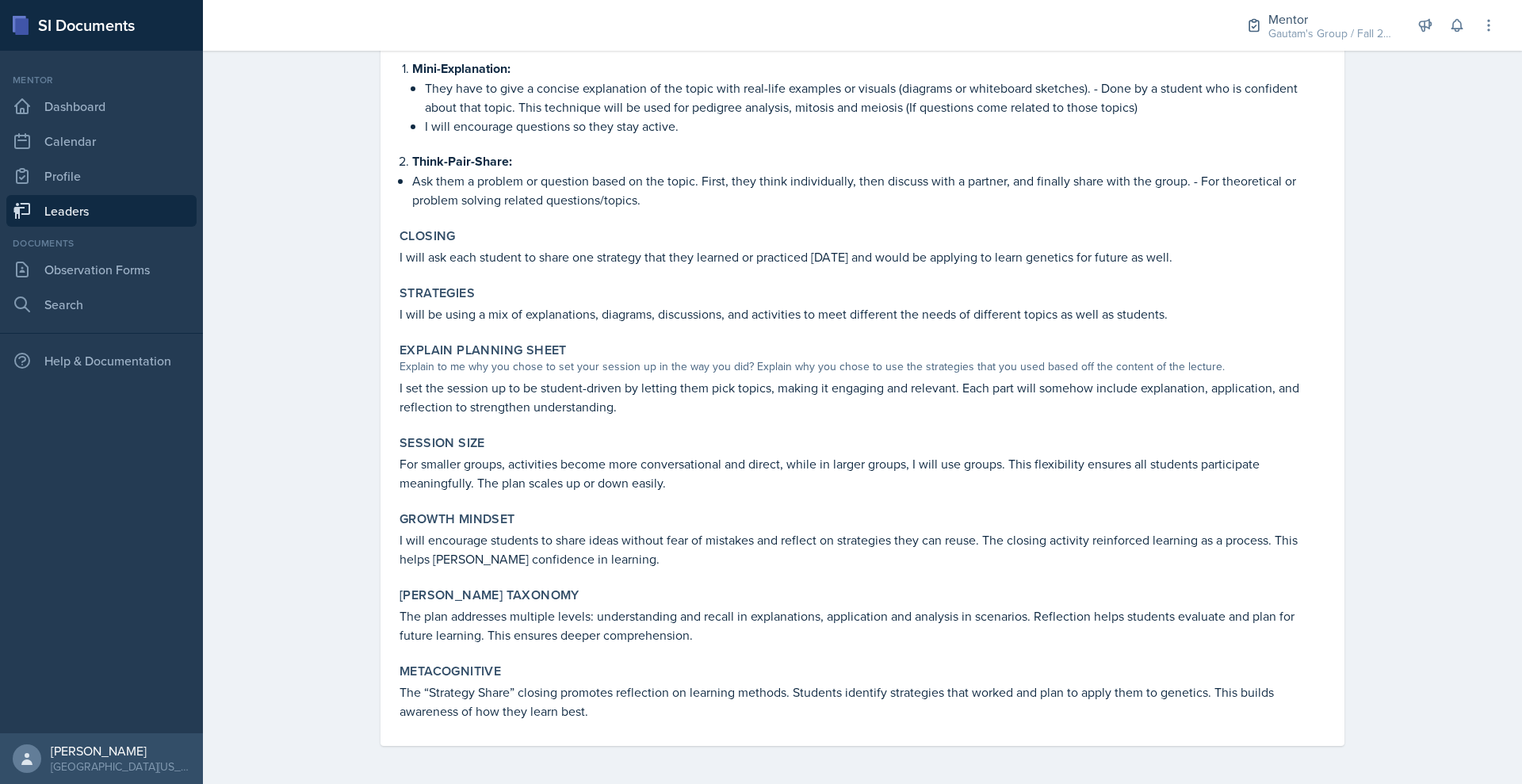
scroll to position [0, 0]
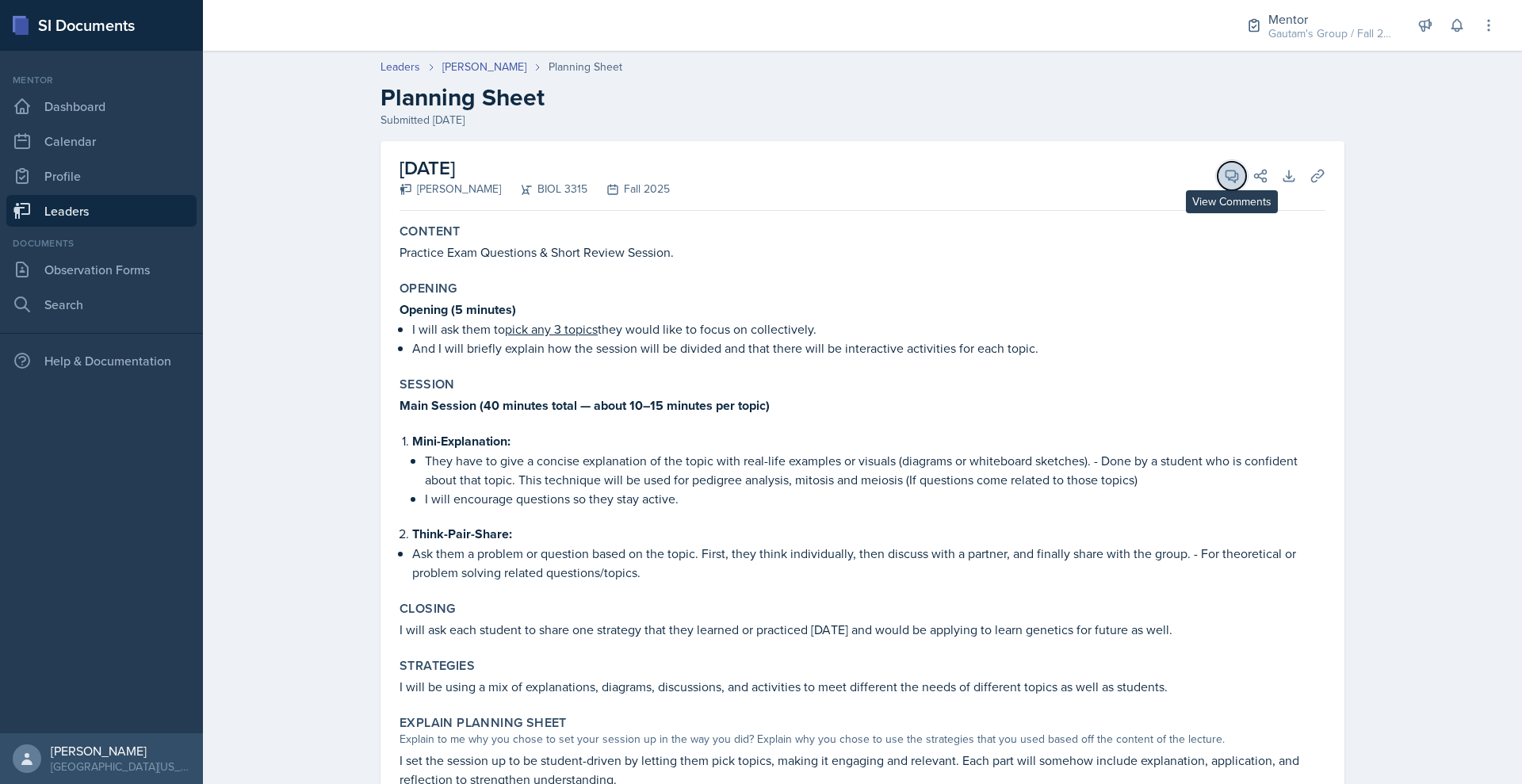
click at [1240, 184] on icon at bounding box center [1232, 176] width 16 height 16
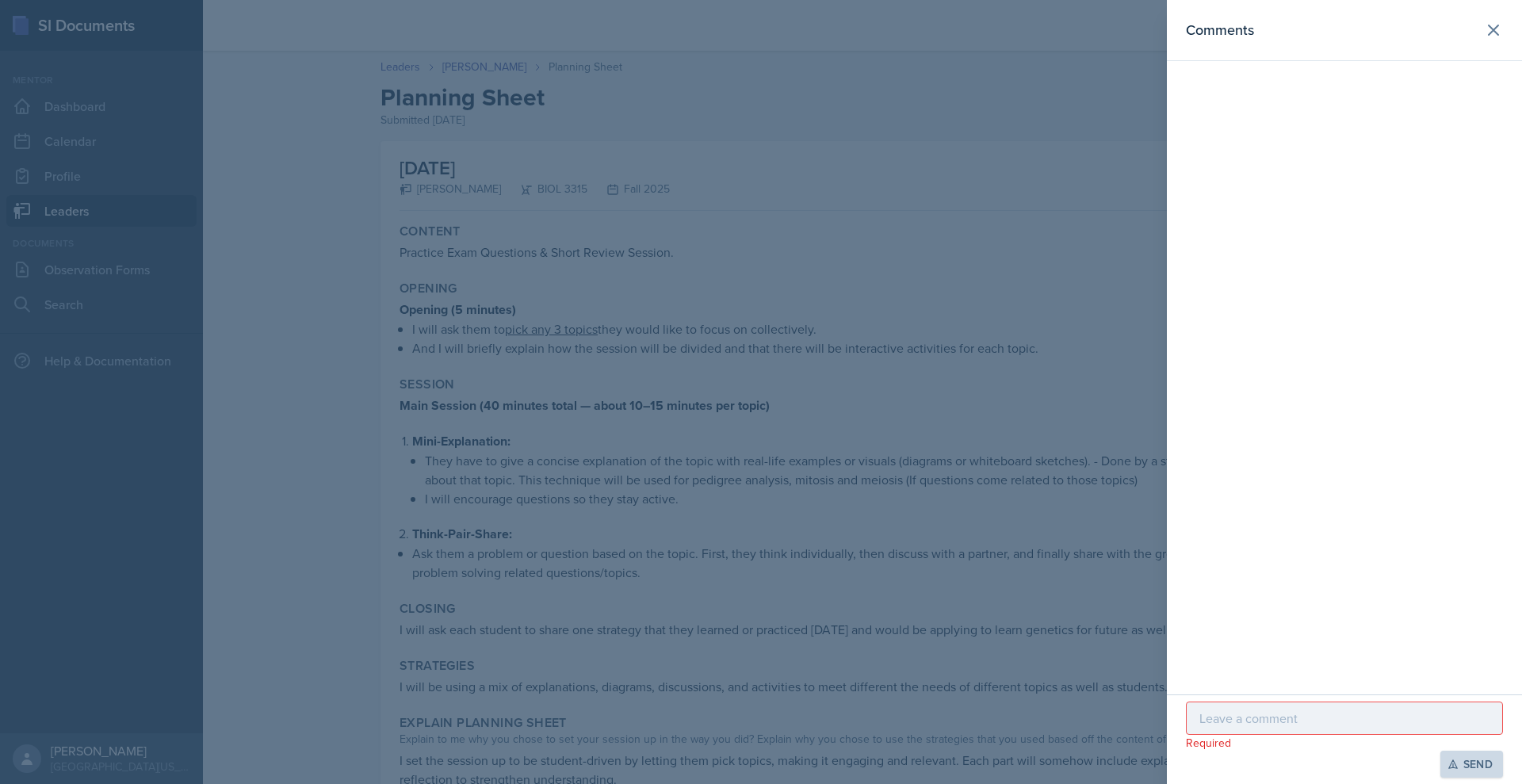
click at [1199, 709] on p at bounding box center [1344, 719] width 290 height 19
paste div
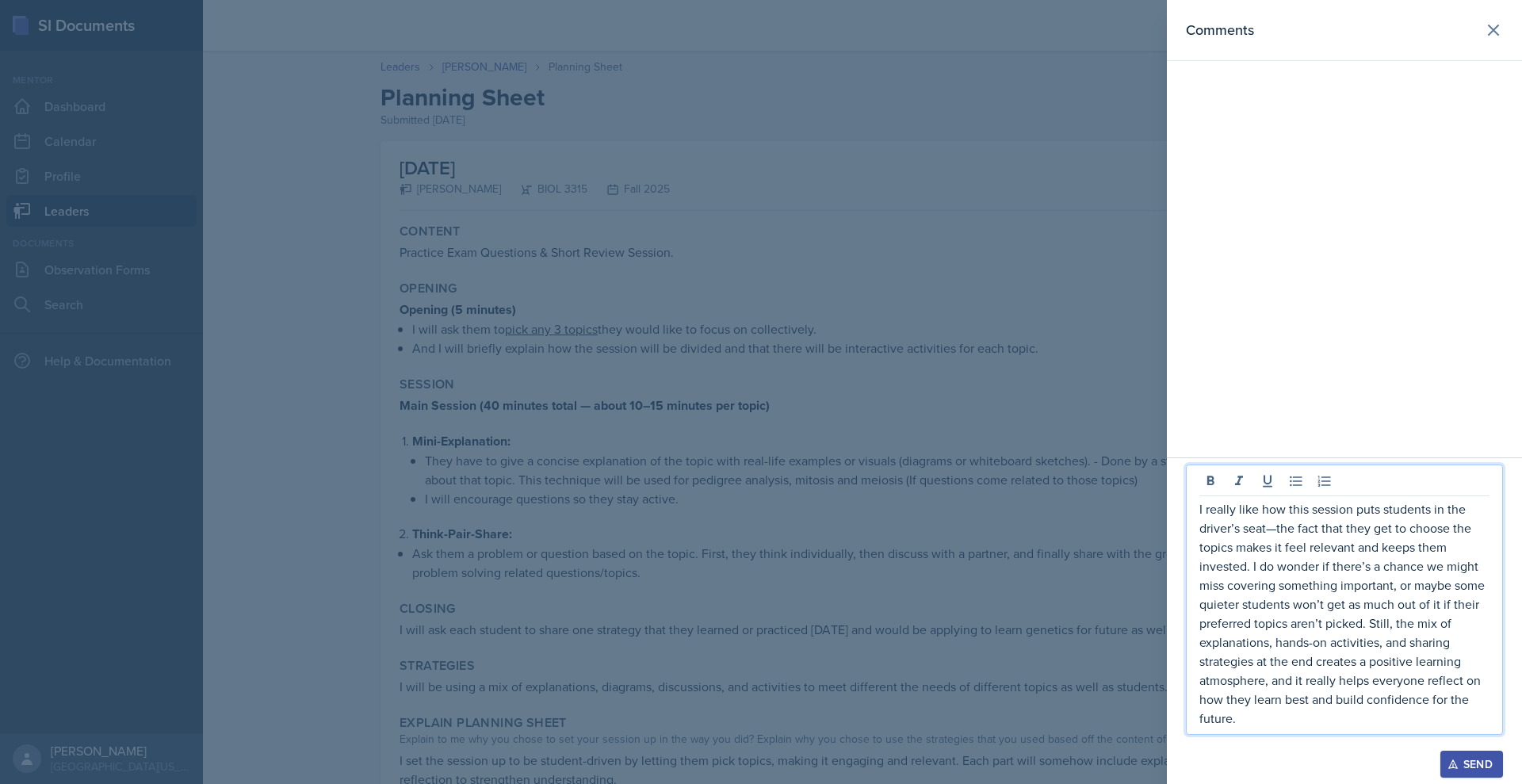
click at [1199, 500] on p "I really like how this session puts students in the driver’s seat—the fact that…" at bounding box center [1344, 614] width 290 height 228
click at [1203, 712] on p "I really like how this session puts students in the driver’s seat—the fact that…" at bounding box center [1344, 614] width 290 height 228
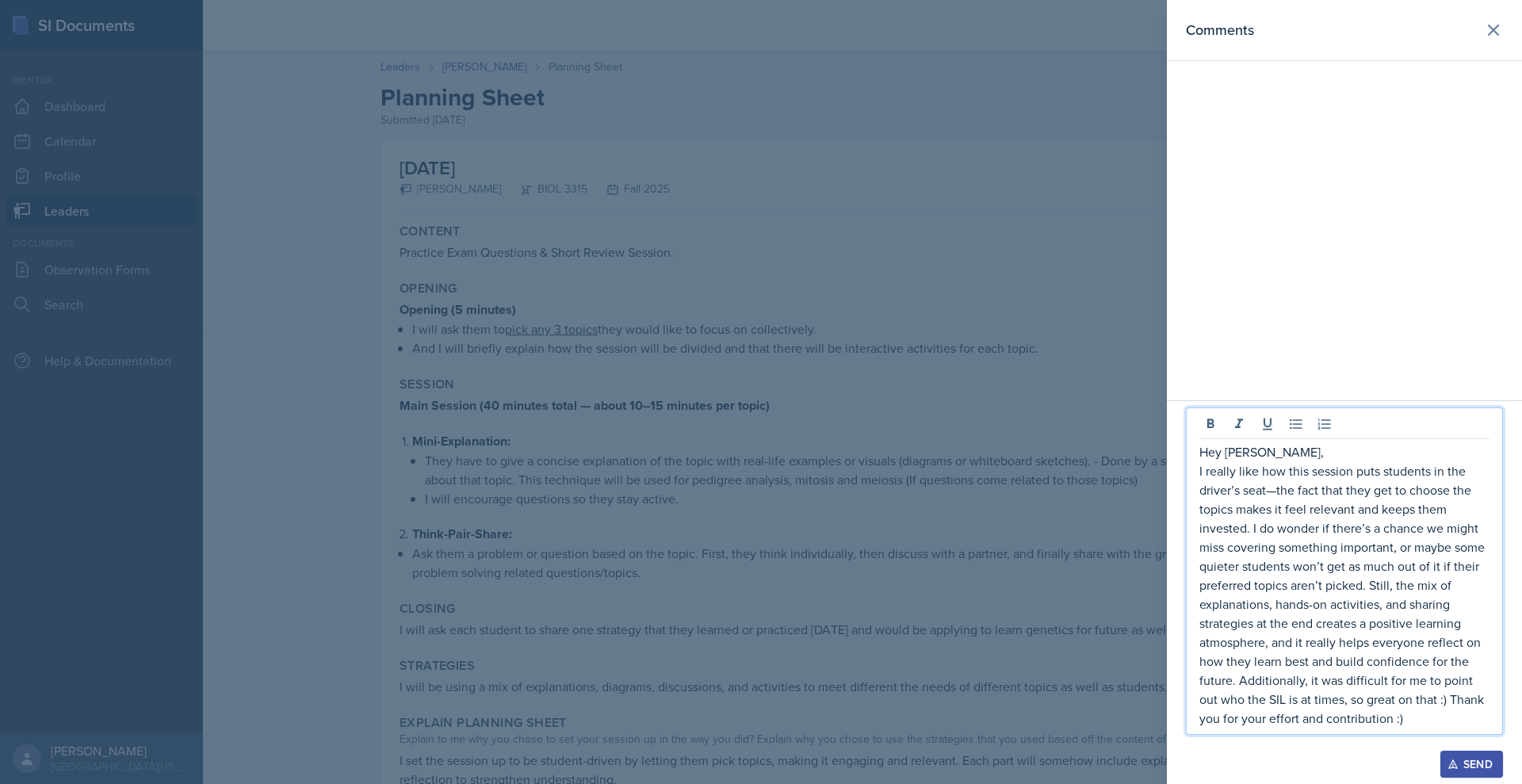
click at [1215, 461] on p "I really like how this session puts students in the driver’s seat—the fact that…" at bounding box center [1344, 595] width 290 height 267
click at [1451, 758] on div "Send" at bounding box center [1472, 764] width 42 height 13
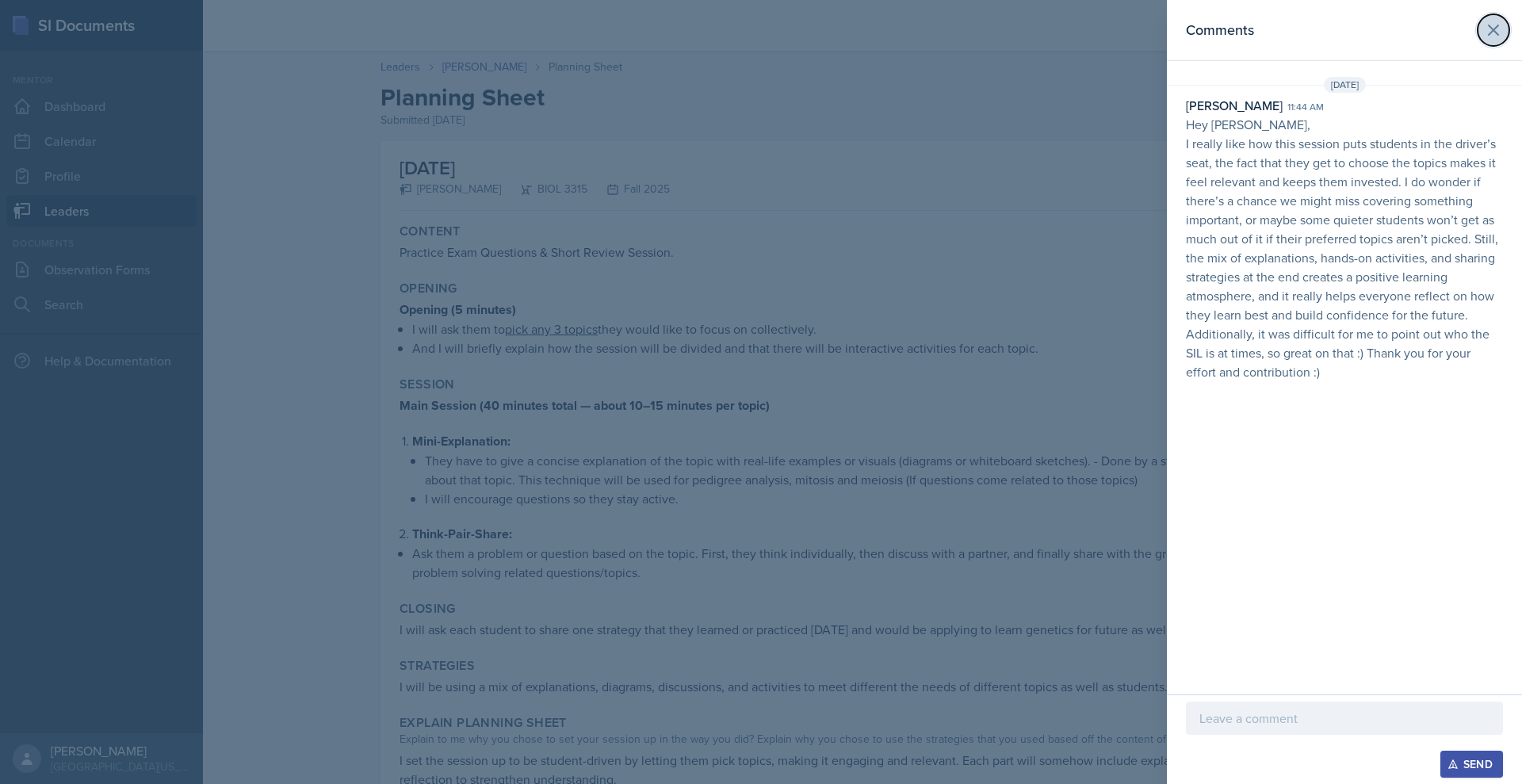
click at [1478, 40] on button at bounding box center [1494, 30] width 32 height 32
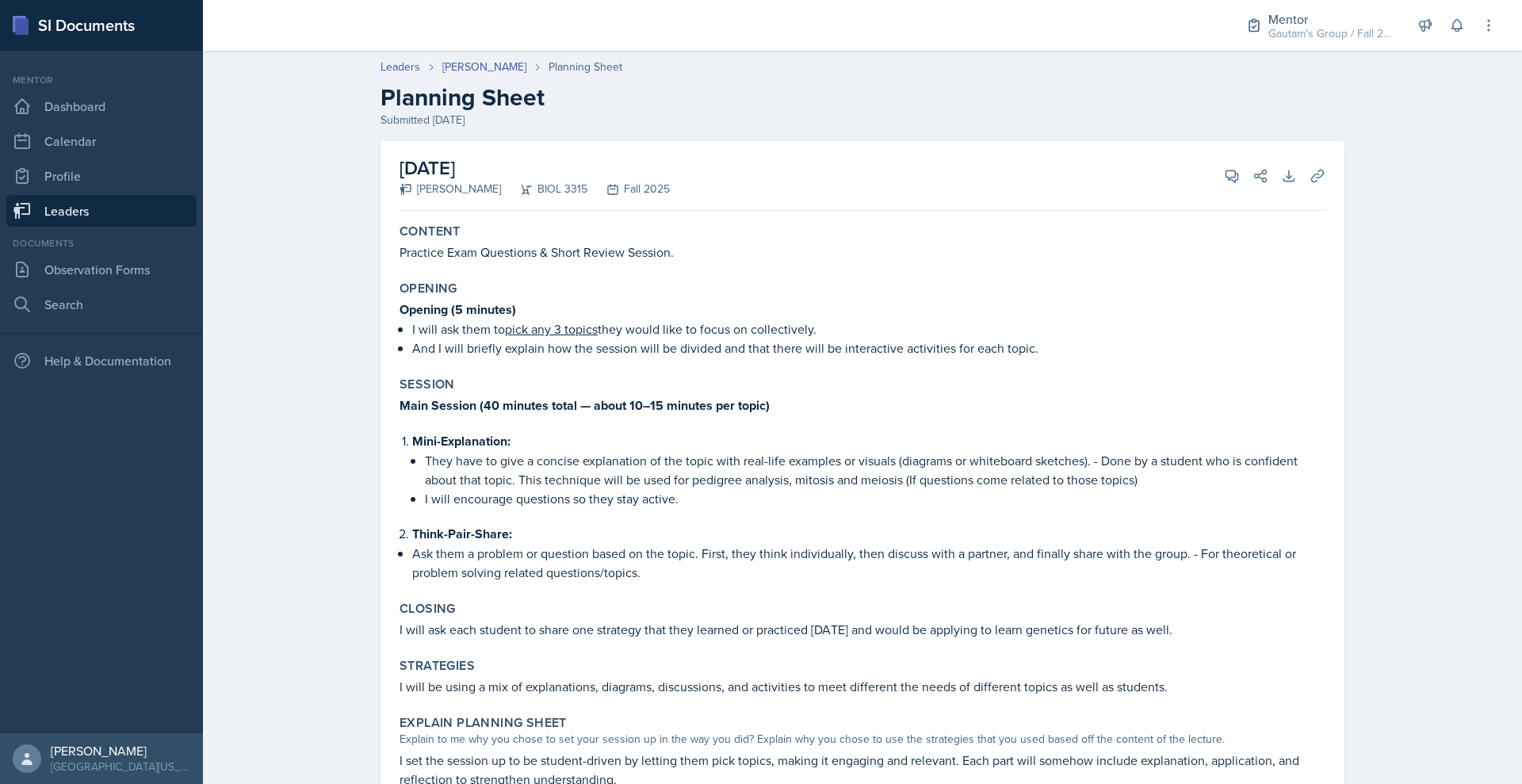
click at [996, 145] on header "Leaders [PERSON_NAME] Planning Sheet Planning Sheet Submitted [DATE]" at bounding box center [862, 93] width 1319 height 101
click at [104, 227] on link "Leaders" at bounding box center [101, 211] width 190 height 32
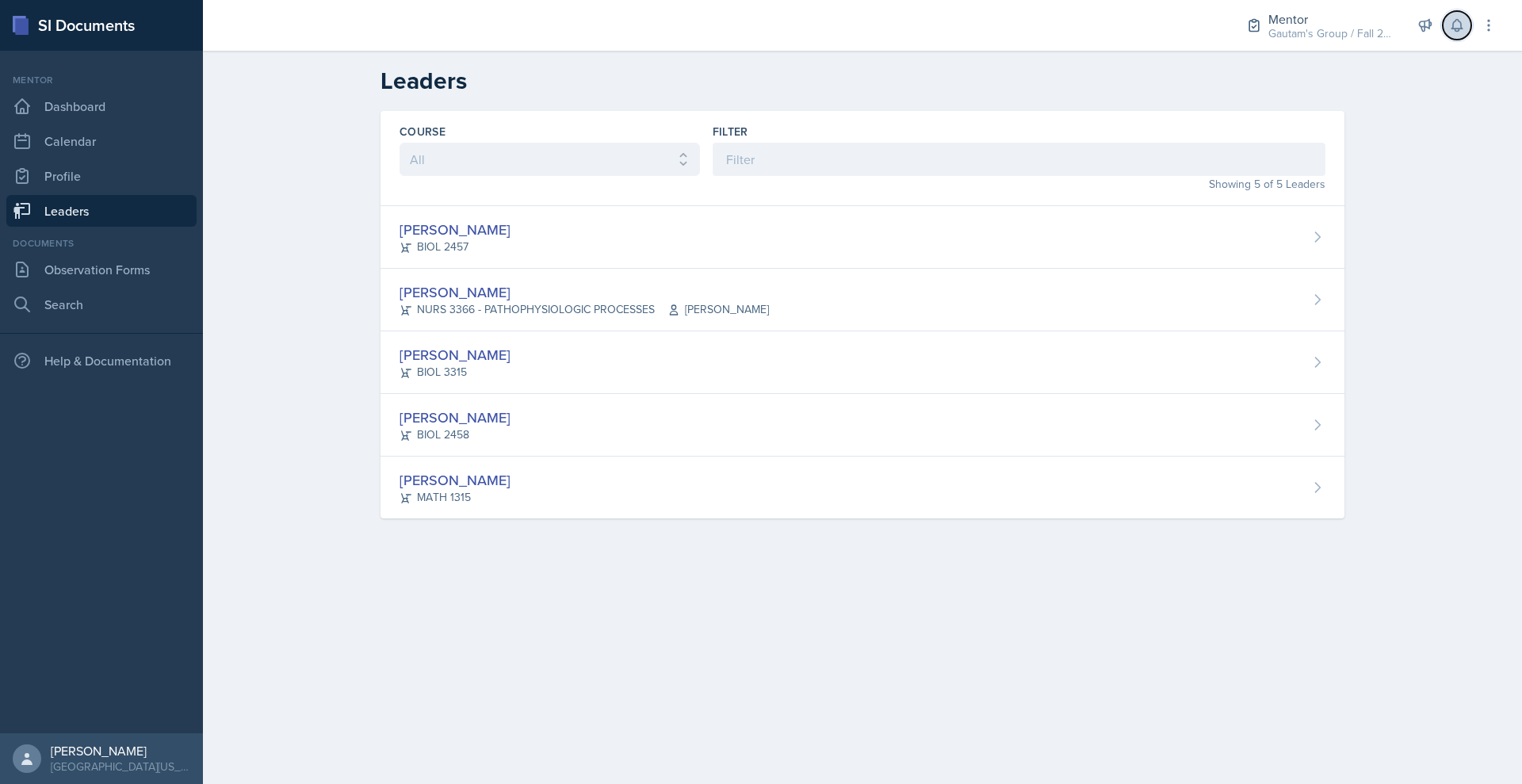
click at [1452, 32] on icon at bounding box center [1457, 26] width 10 height 12
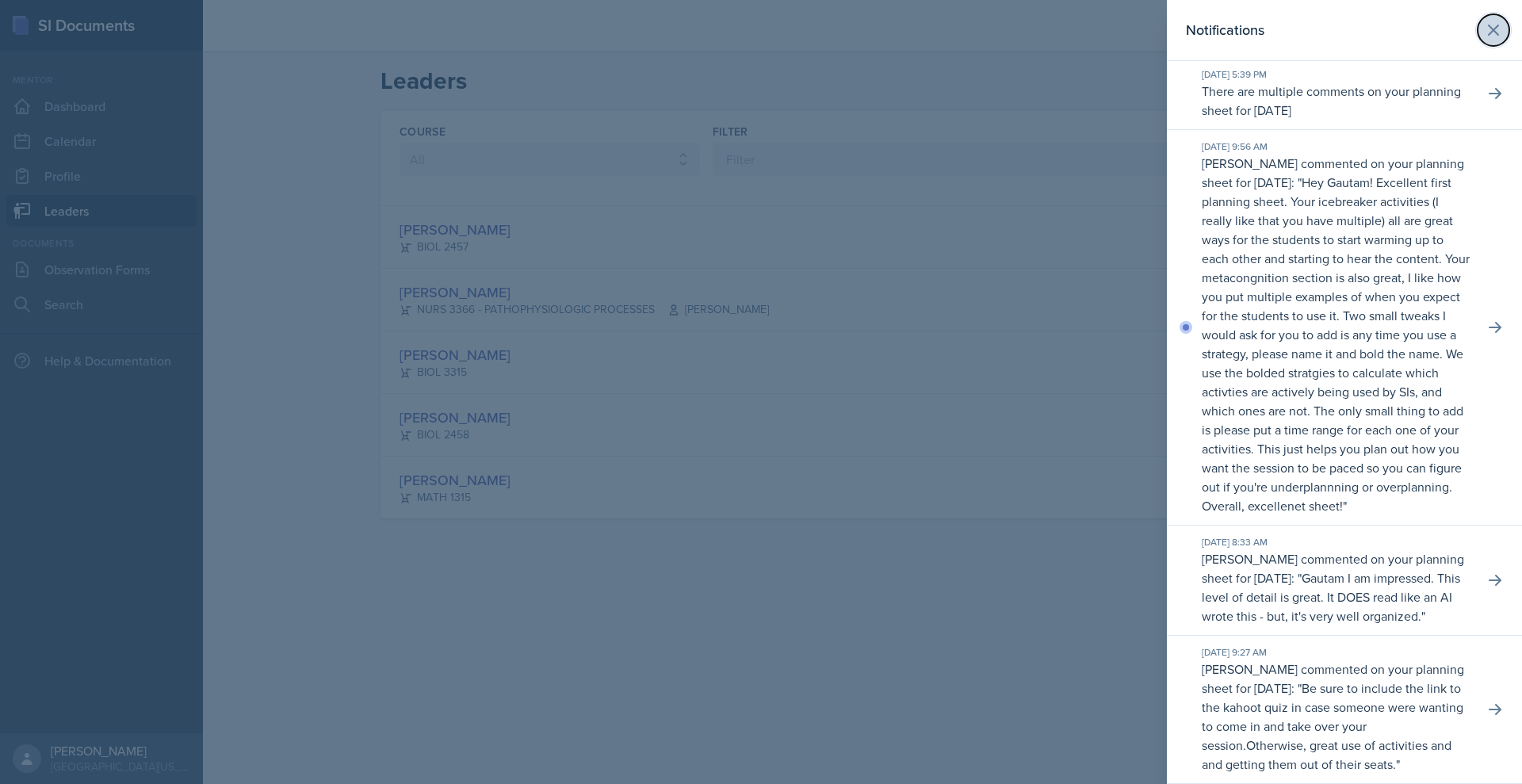
click at [1478, 34] on button at bounding box center [1494, 30] width 32 height 32
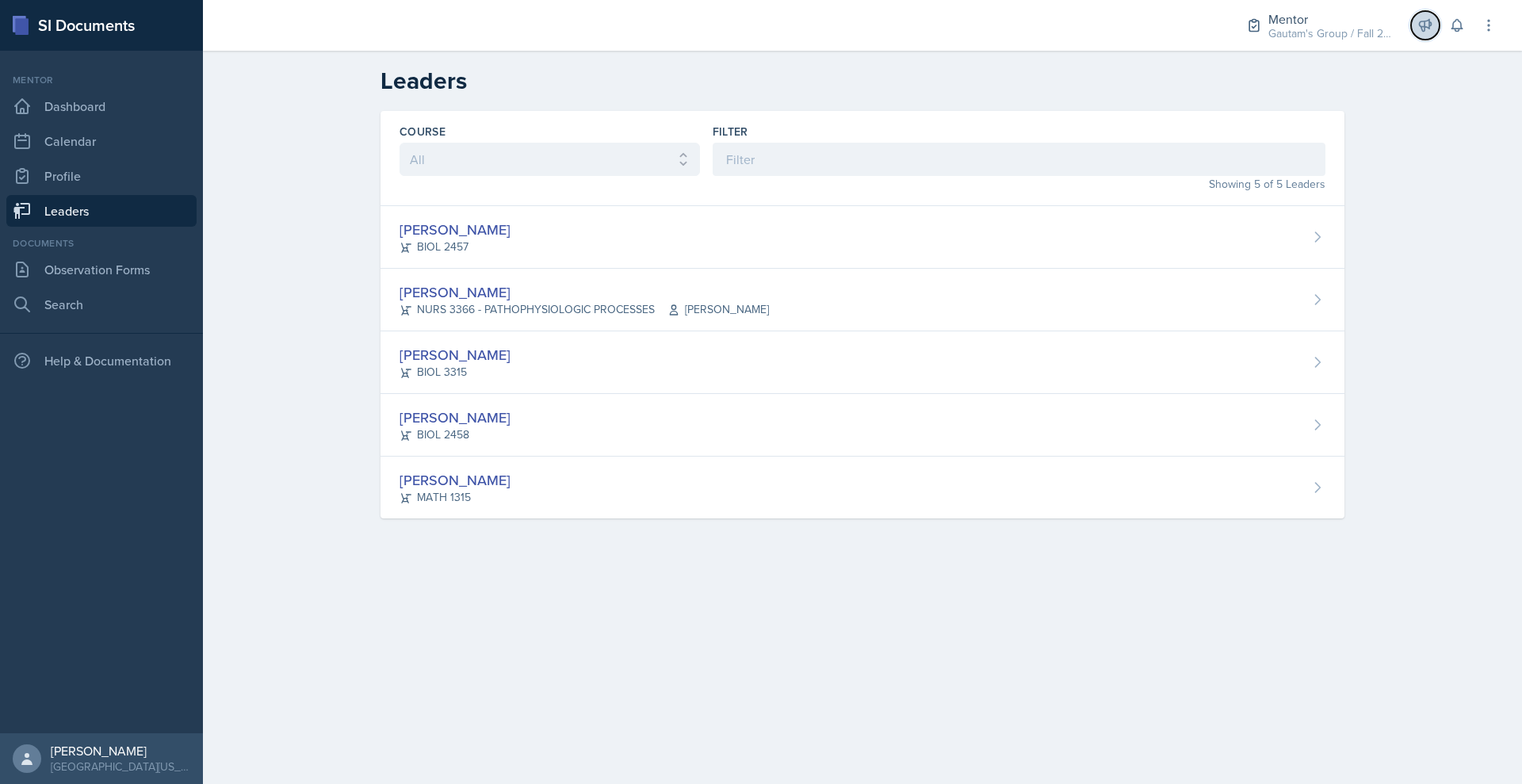
click at [1420, 32] on icon at bounding box center [1425, 26] width 12 height 12
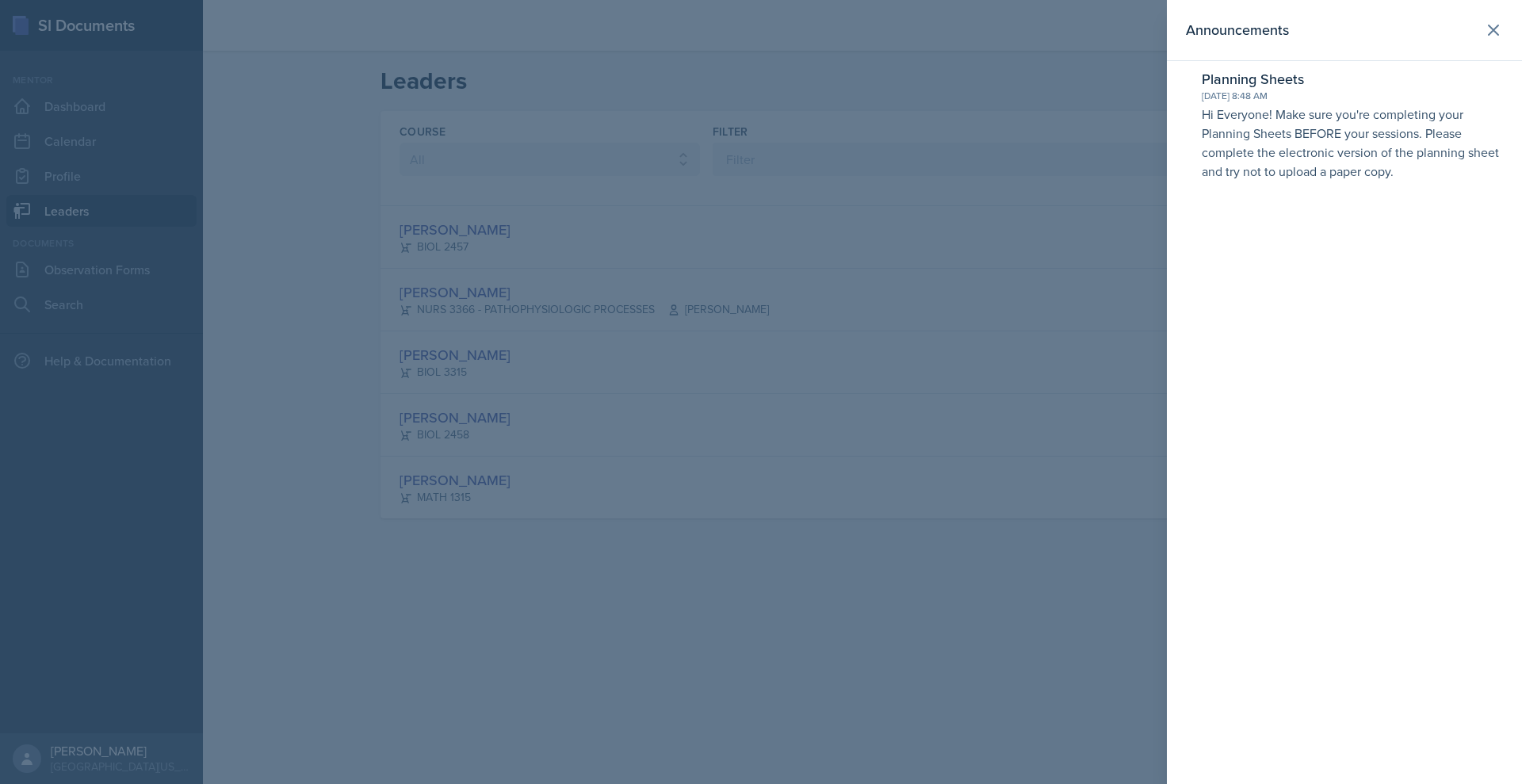
click at [1516, 22] on header "Announcements" at bounding box center [1345, 30] width 355 height 61
click at [1496, 26] on icon at bounding box center [1494, 30] width 19 height 19
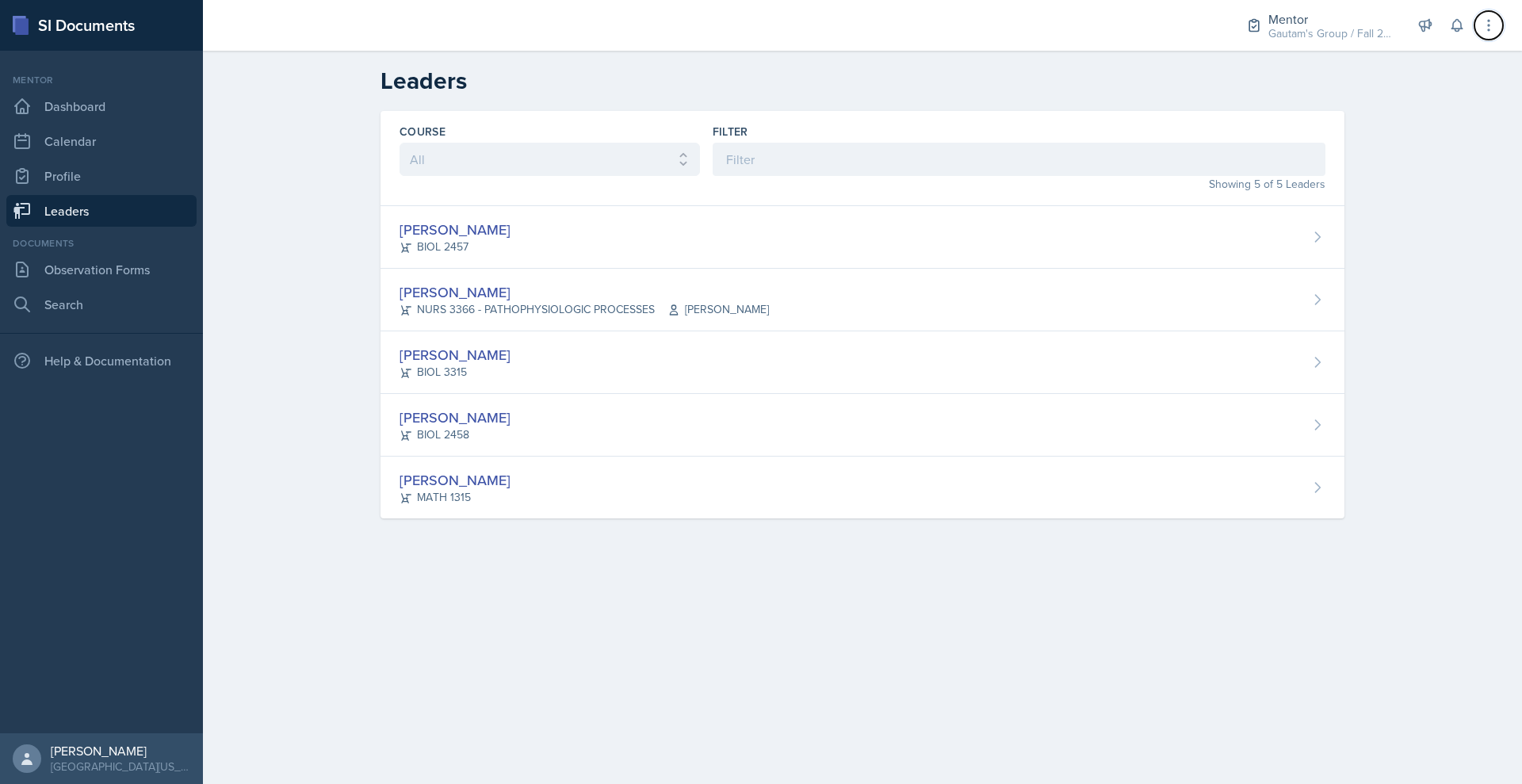
click at [1496, 26] on button at bounding box center [1489, 26] width 29 height 29
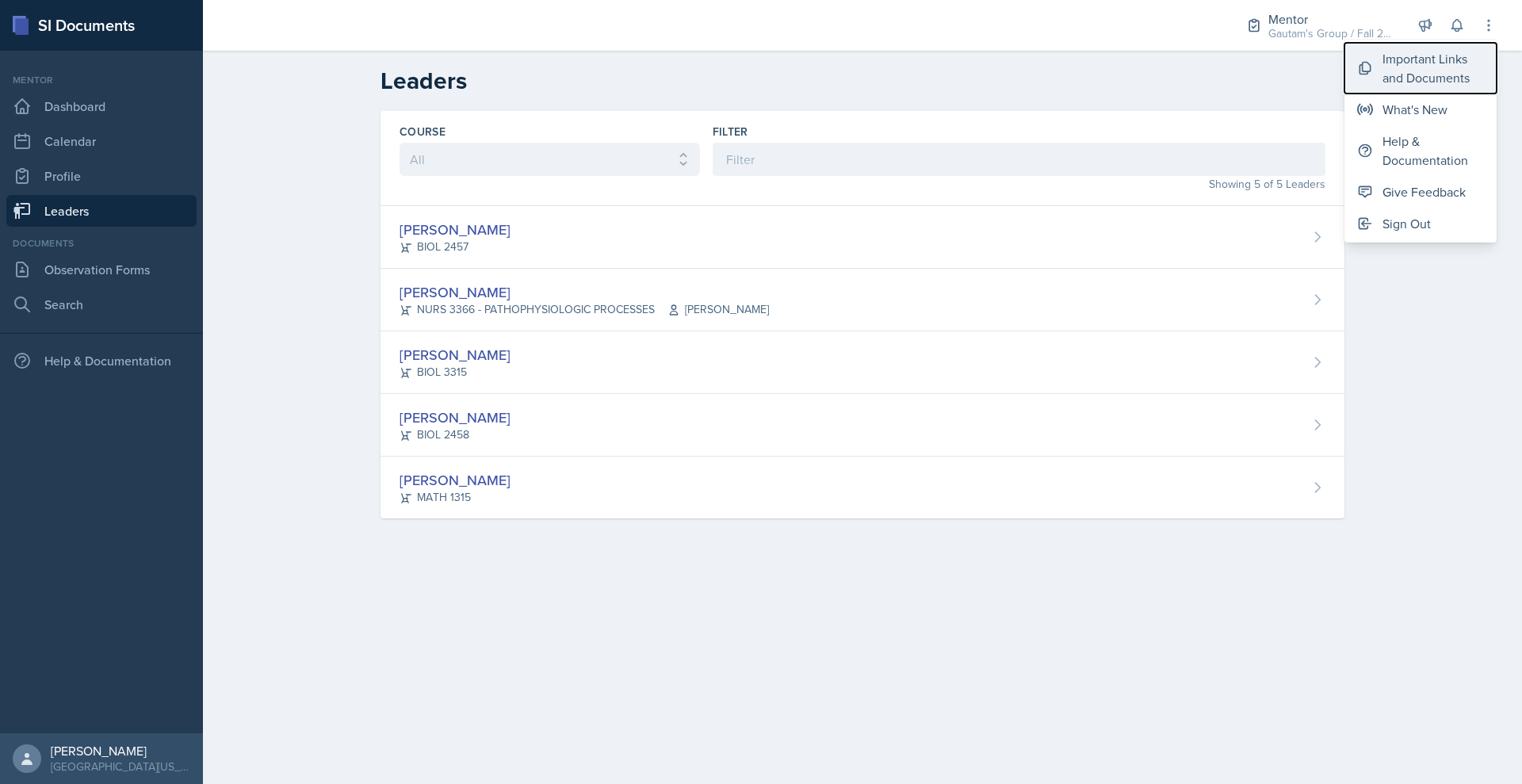
click at [1400, 77] on div "Important Links and Documents" at bounding box center [1433, 69] width 101 height 38
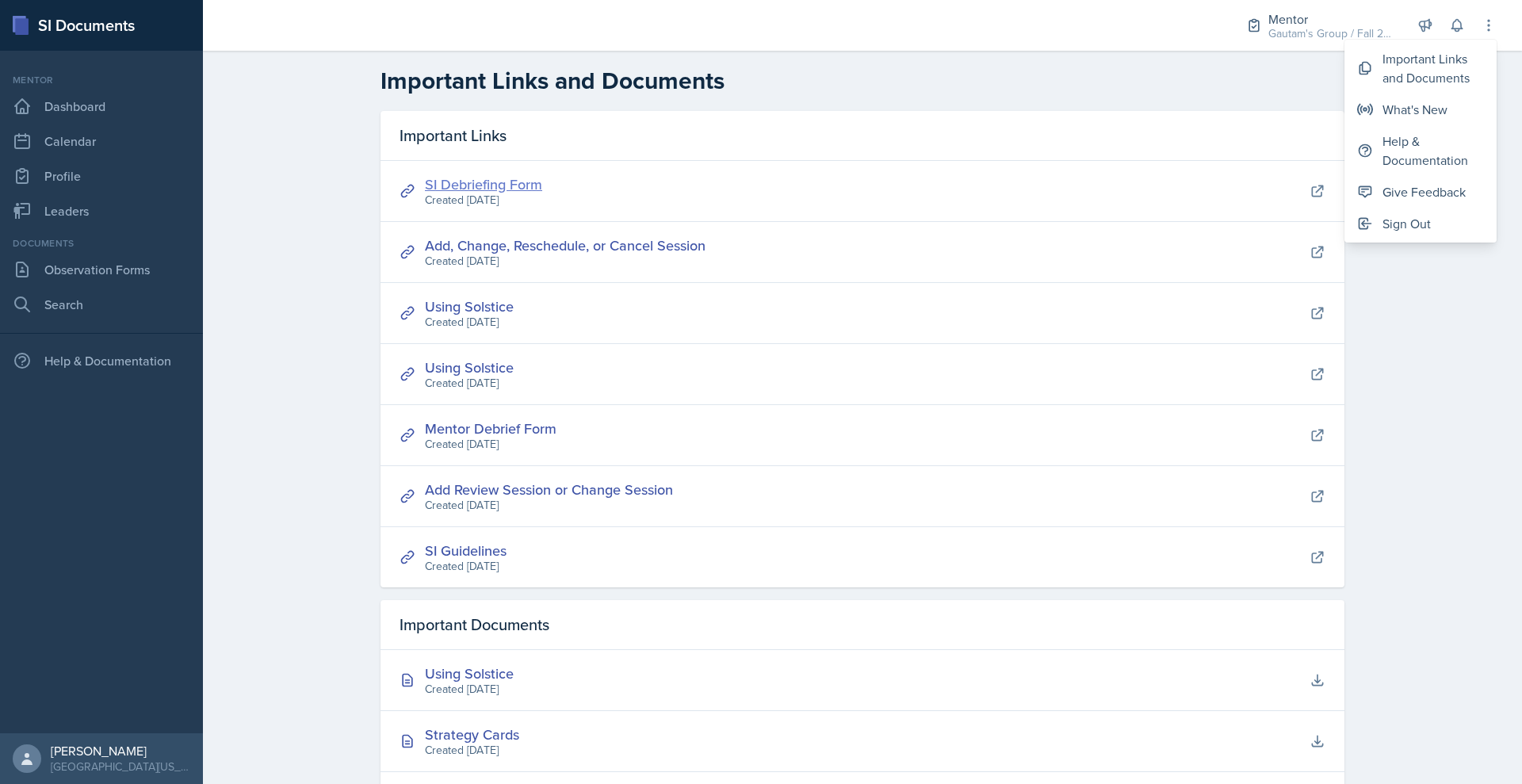
click at [434, 194] on link "SI Debriefing Form" at bounding box center [483, 184] width 117 height 20
click at [99, 227] on link "Leaders" at bounding box center [101, 211] width 190 height 32
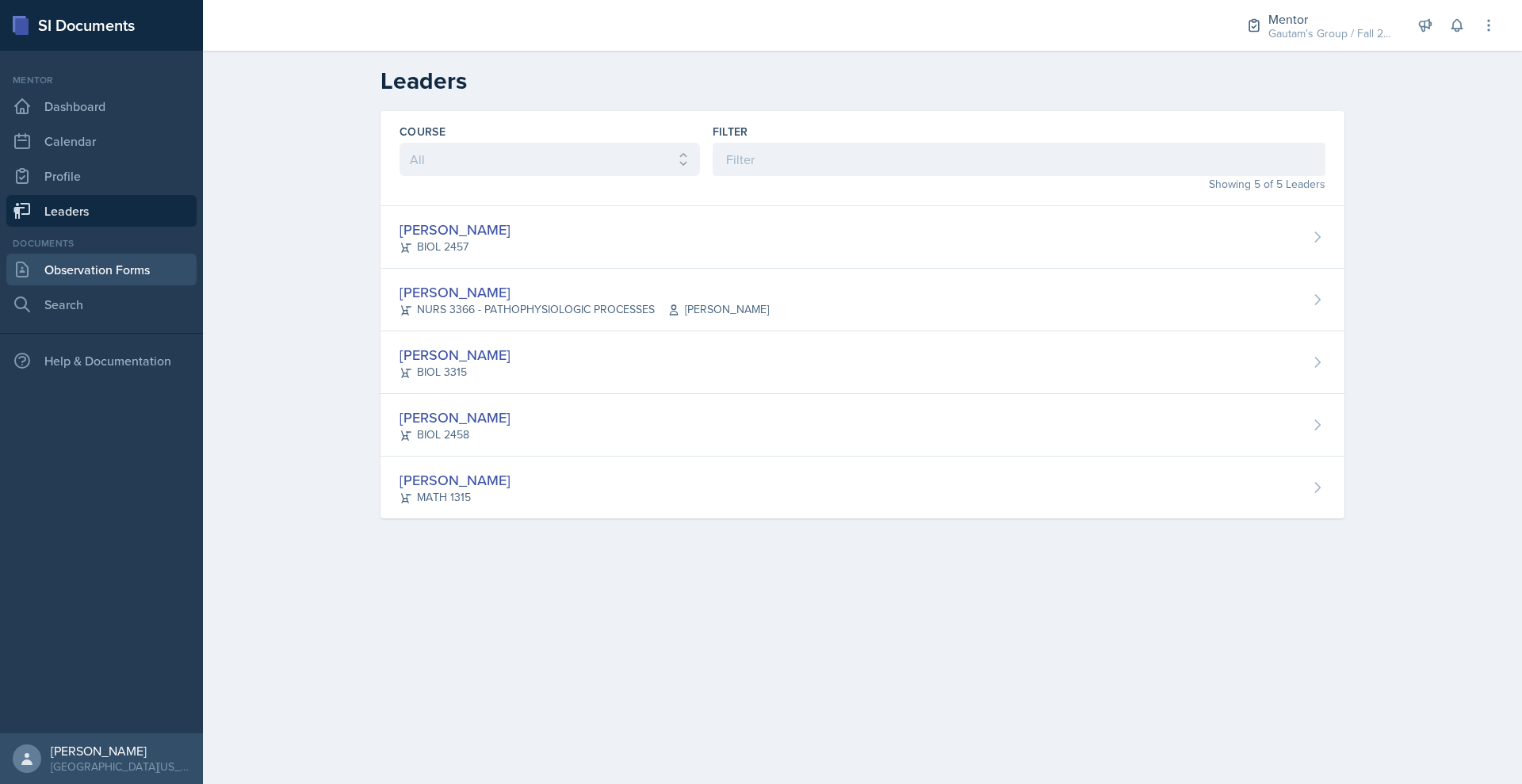
click at [104, 285] on link "Observation Forms" at bounding box center [101, 270] width 190 height 32
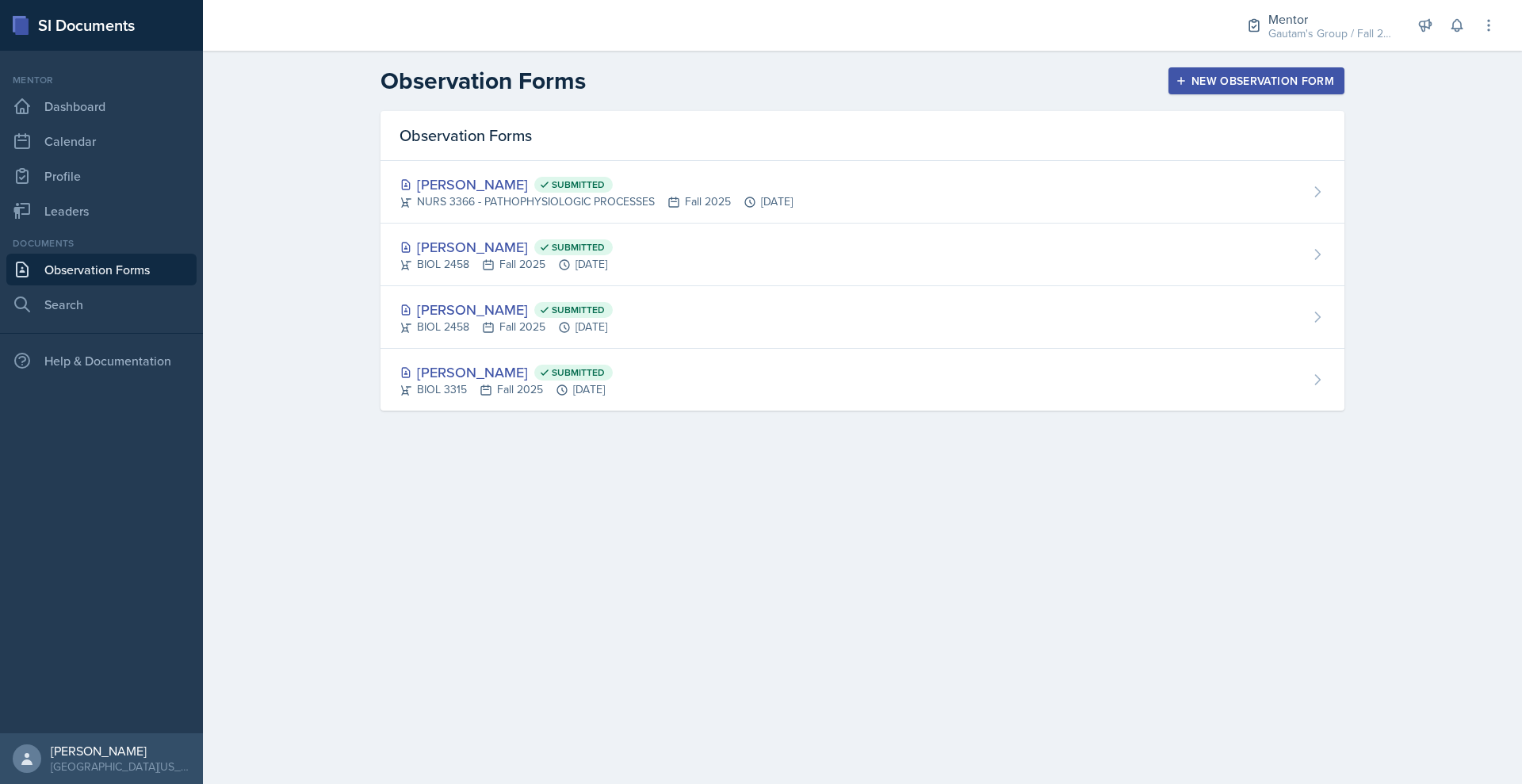
click at [1315, 87] on div "New Observation Form" at bounding box center [1256, 81] width 156 height 13
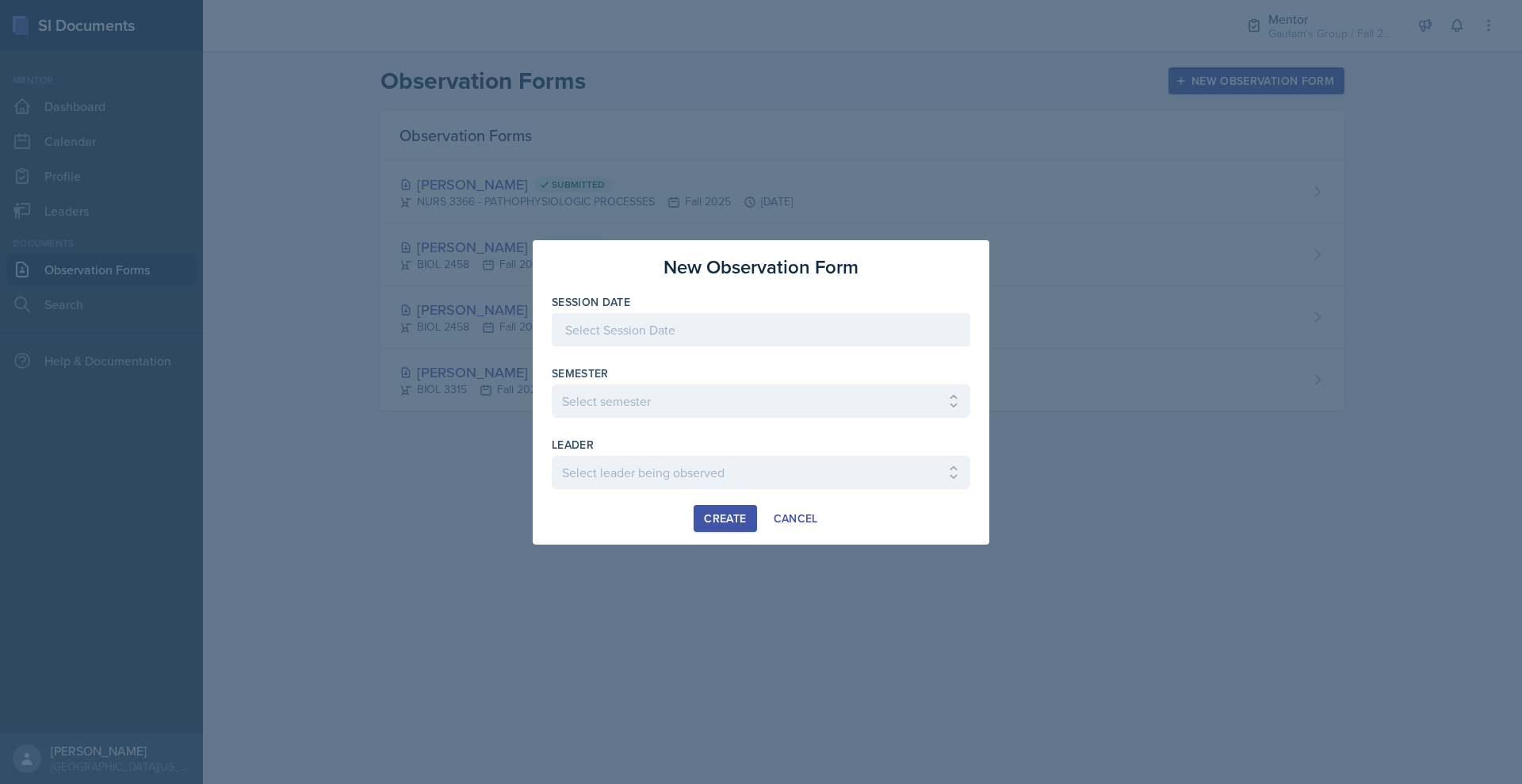
click at [759, 329] on div at bounding box center [761, 330] width 418 height 34
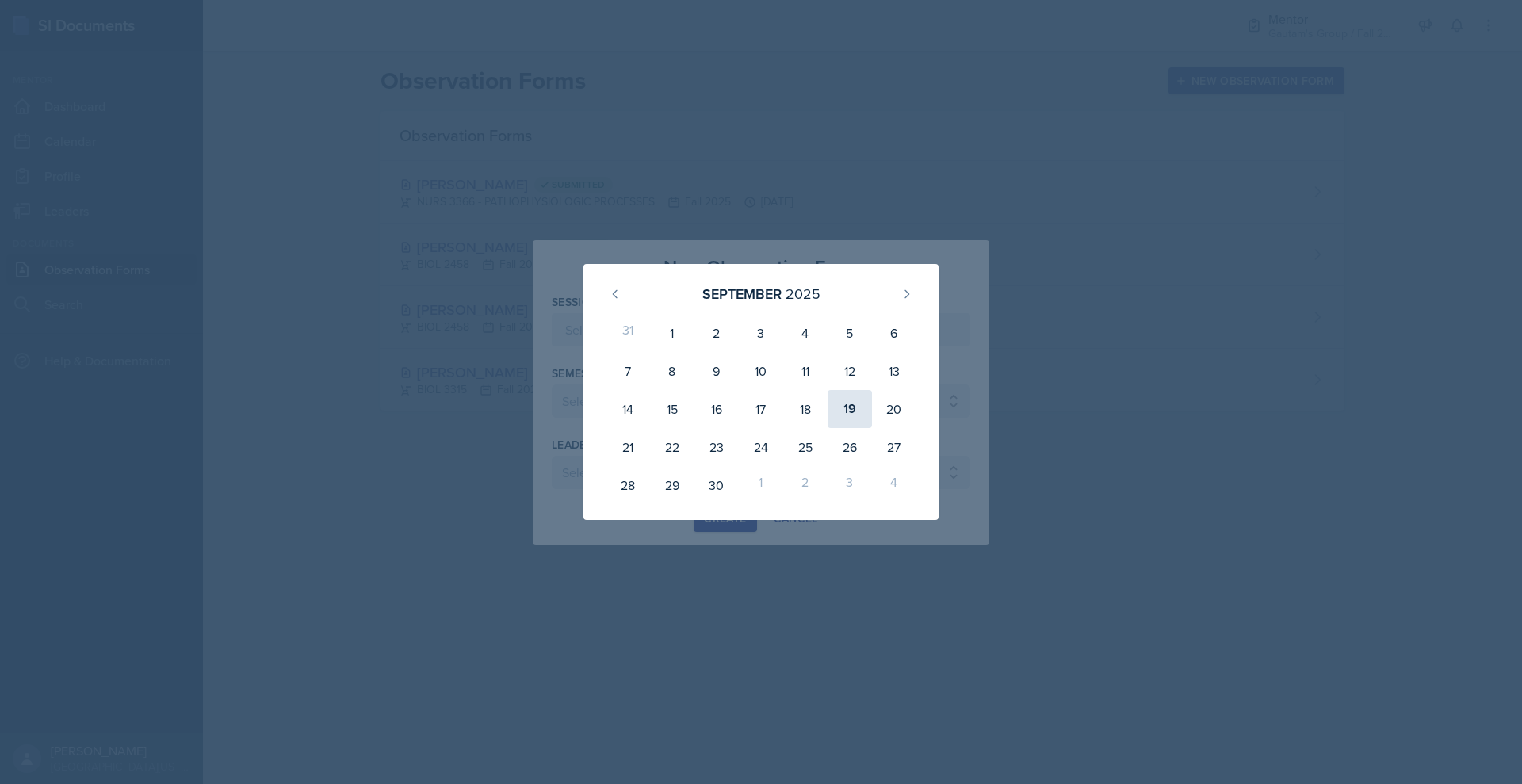
click at [872, 414] on div "19" at bounding box center [850, 410] width 45 height 38
type input "[DATE]"
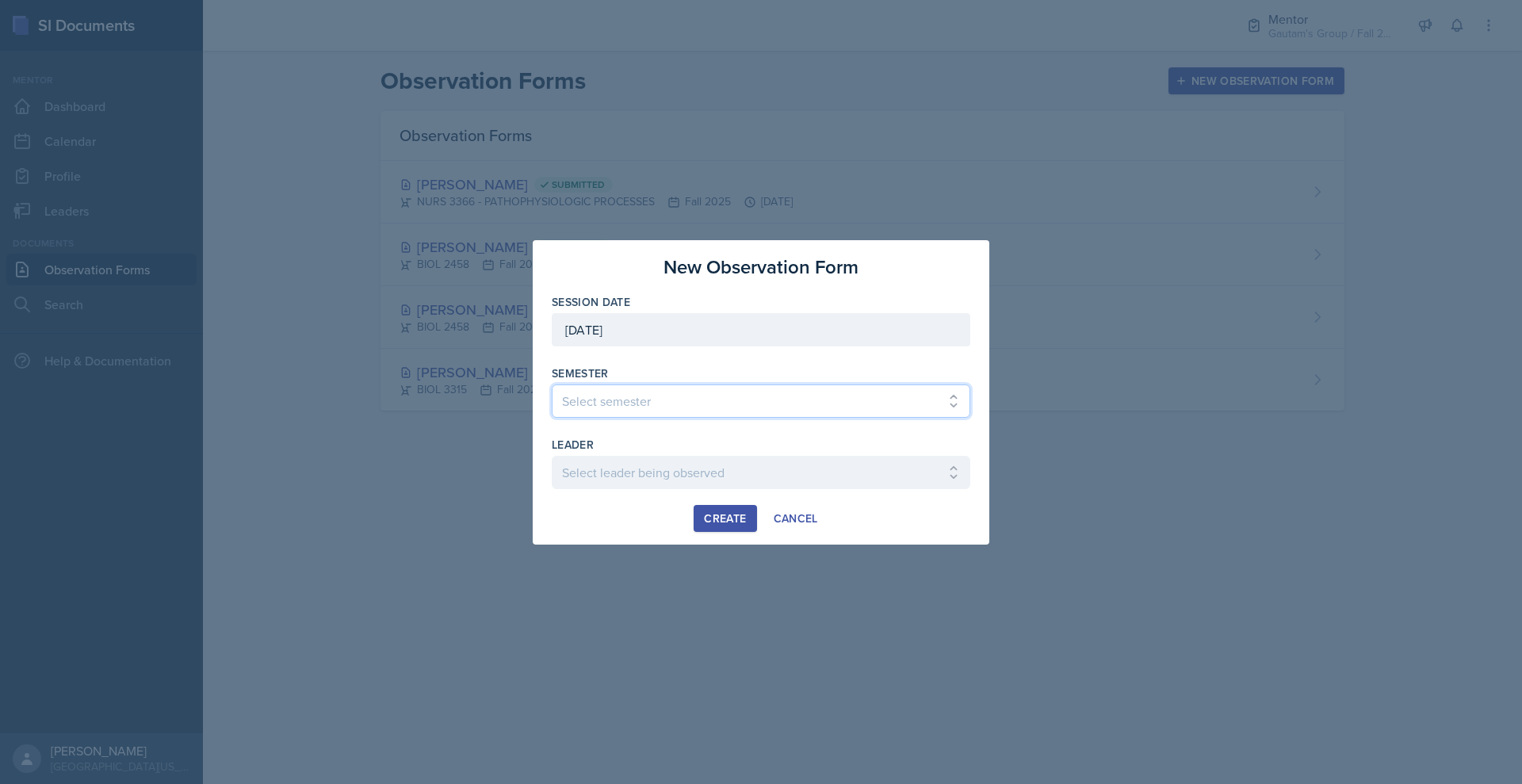
click at [646, 405] on select "Select semester All Fall 2024 Spring 2025 Fall 2025 Spring 2024 Fall 2023" at bounding box center [761, 402] width 418 height 34
select select "a8c40de0-d7eb-4f82-90ee-ac0c6ce45f71"
click at [552, 385] on select "Select semester All Fall 2024 Spring 2025 Fall 2025 Spring 2024 Fall 2023" at bounding box center [761, 402] width 418 height 34
click at [652, 453] on div "leader" at bounding box center [761, 445] width 418 height 16
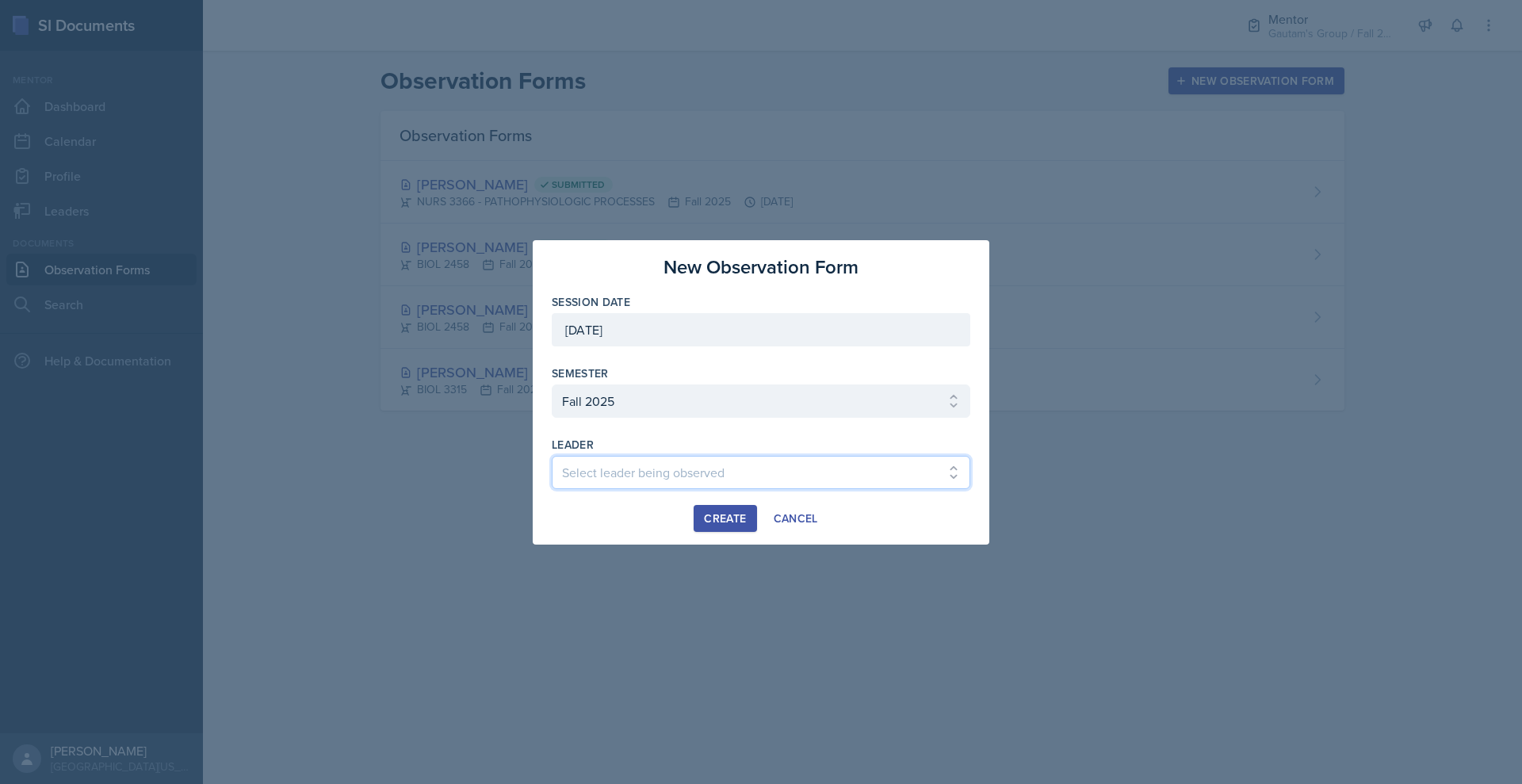
click at [640, 489] on select "Select leader being observed [PERSON_NAME] / NURS 3366 - PATHOPHYSIOLOGIC PROCE…" at bounding box center [761, 473] width 418 height 34
select select "7d189cf6-cf57-433e-a0e1-99f01b9f0f10"
click at [552, 471] on select "Select leader being observed [PERSON_NAME] / NURS 3366 - PATHOPHYSIOLOGIC PROCE…" at bounding box center [761, 473] width 418 height 34
click at [707, 532] on button "Create" at bounding box center [725, 518] width 62 height 27
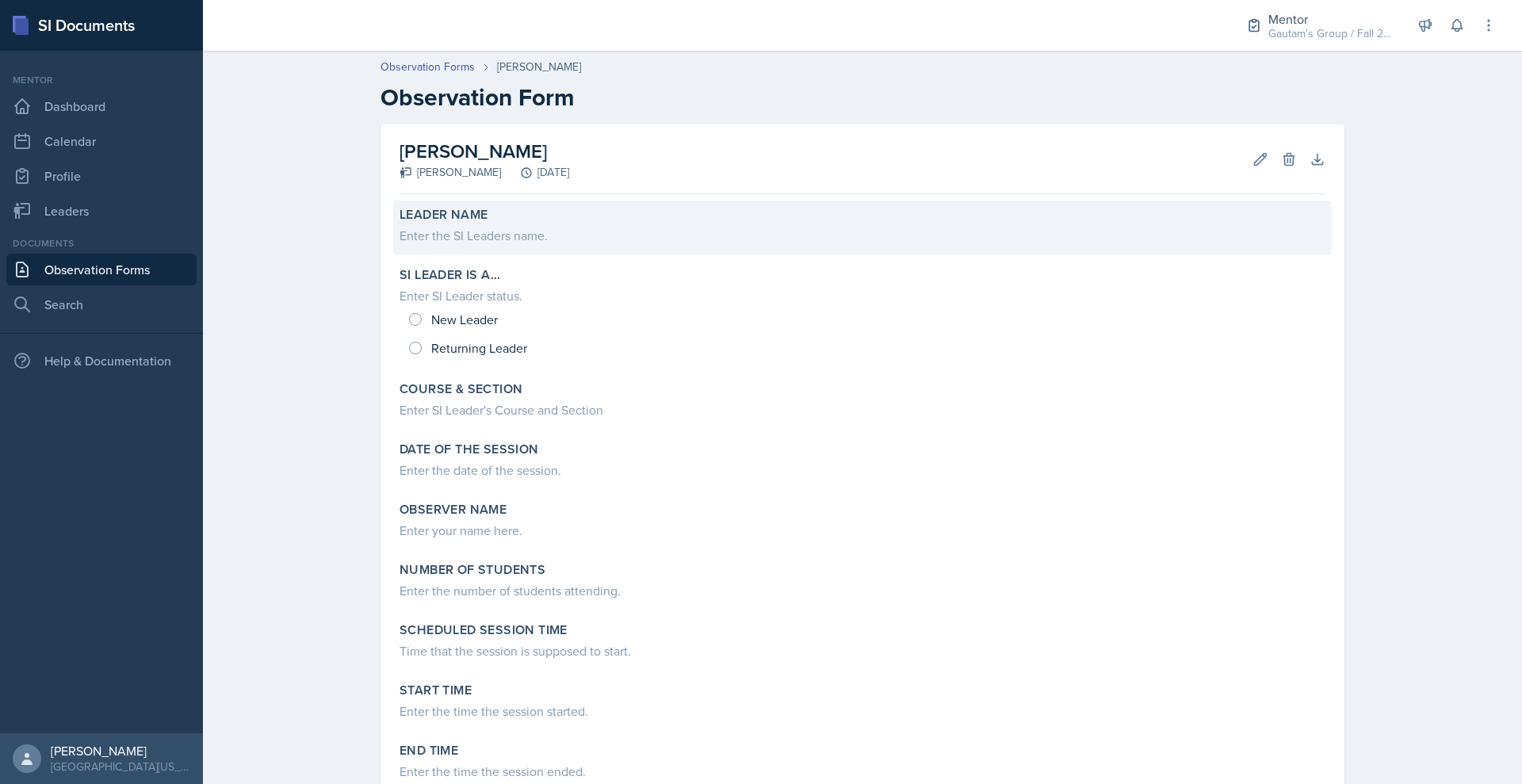
click at [416, 245] on div "Enter the SI Leaders name." at bounding box center [862, 236] width 926 height 19
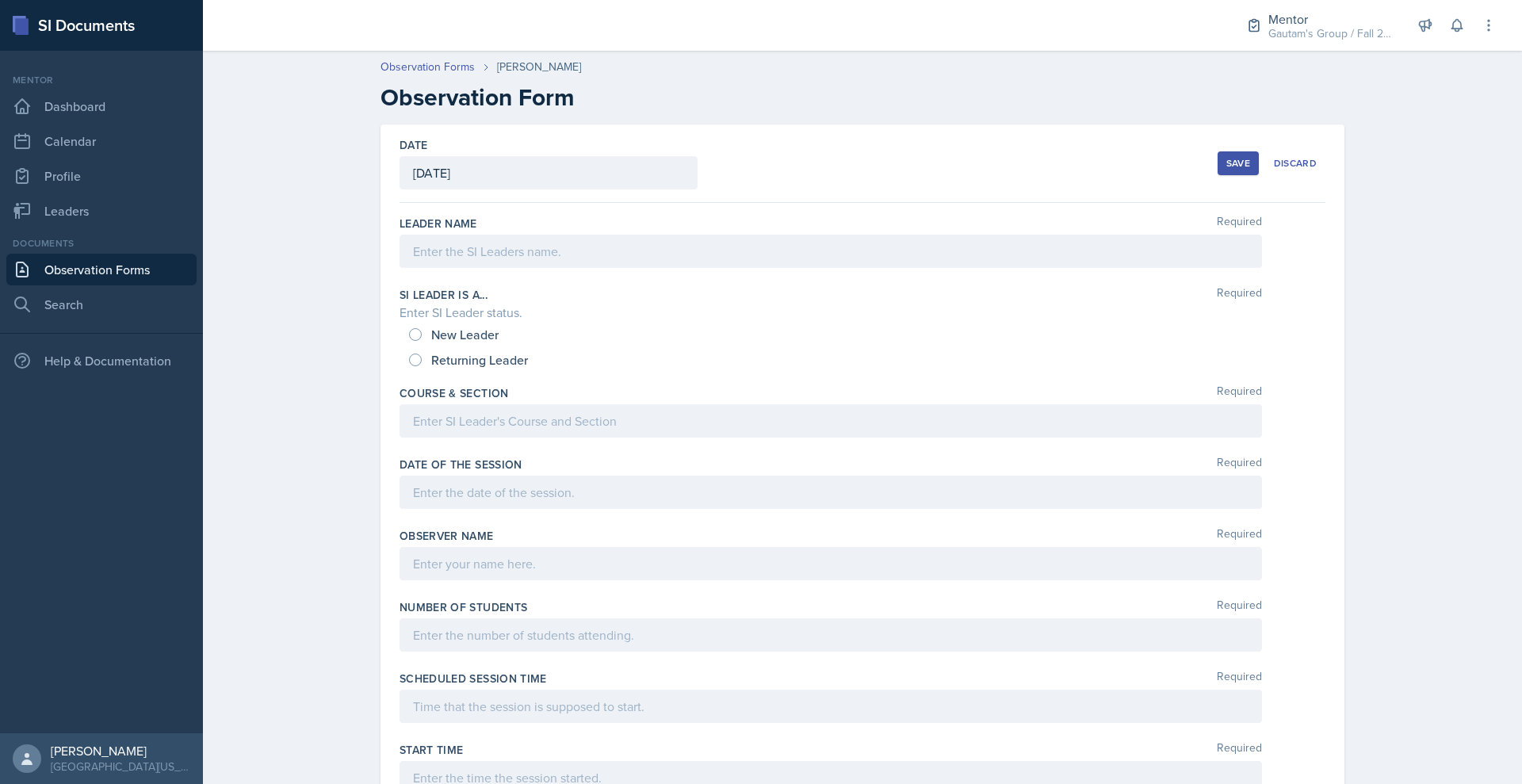
click at [416, 268] on div at bounding box center [830, 251] width 862 height 34
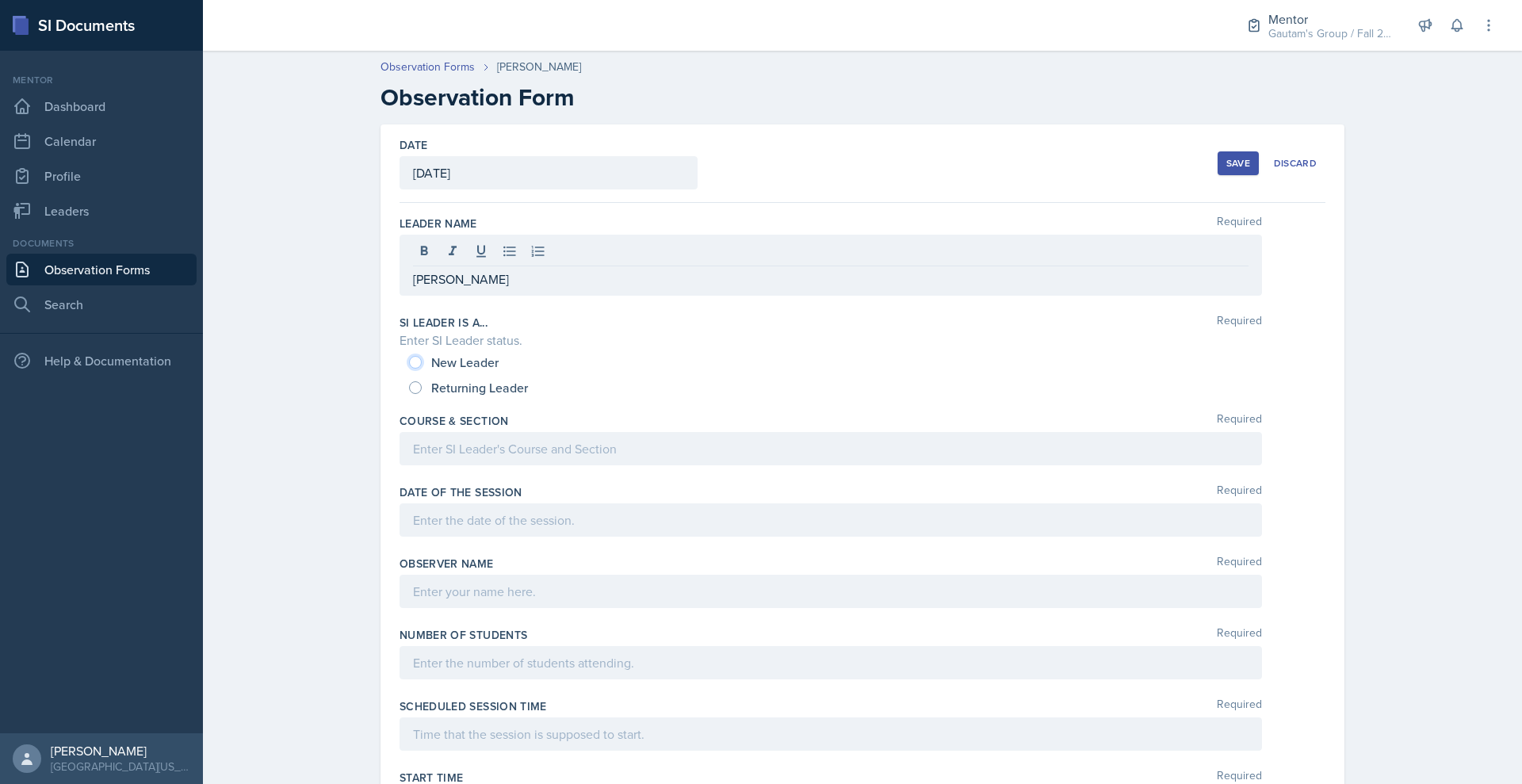
click at [409, 369] on input "New Leader" at bounding box center [415, 362] width 13 height 13
radio input "true"
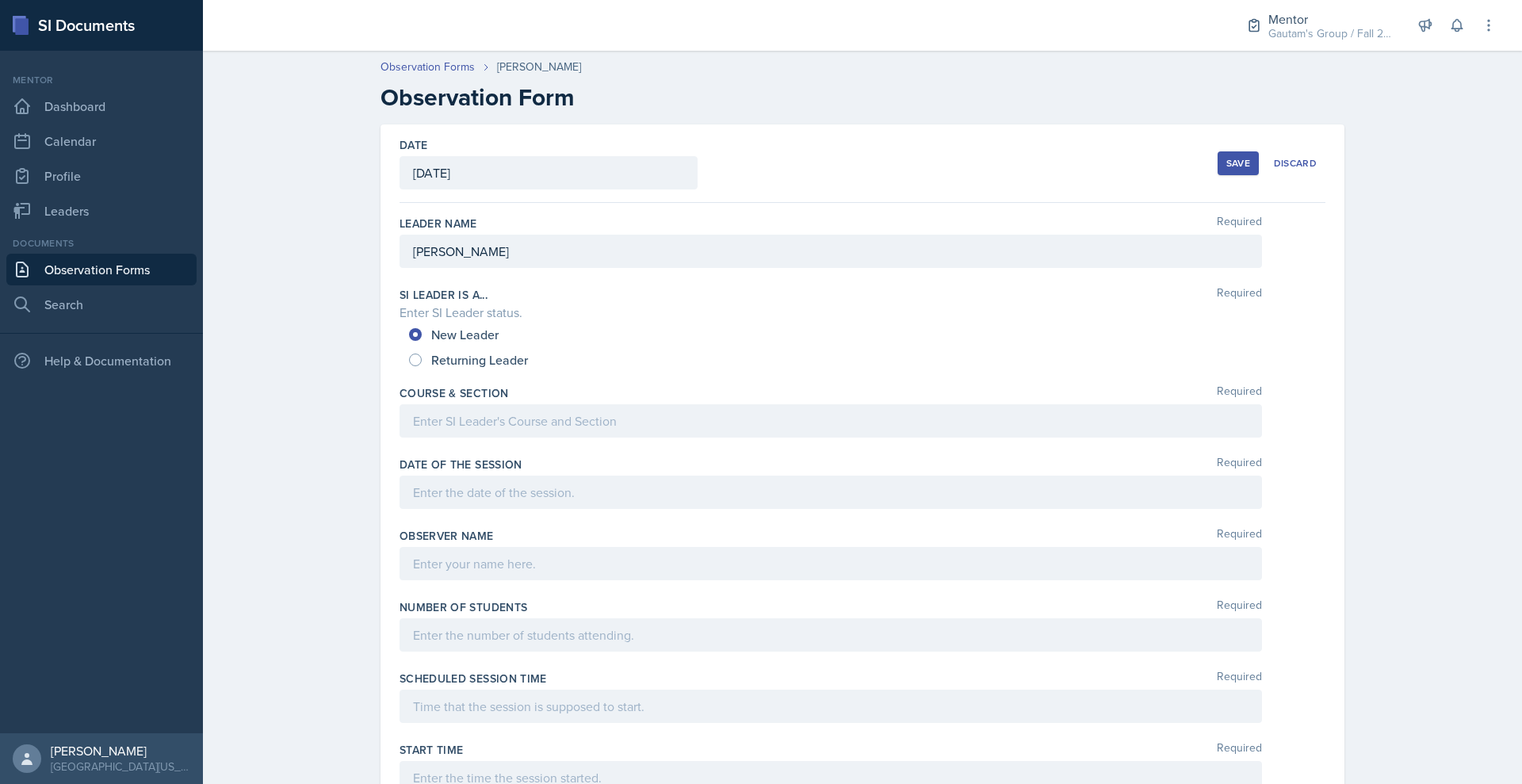
click at [399, 438] on div at bounding box center [830, 421] width 862 height 34
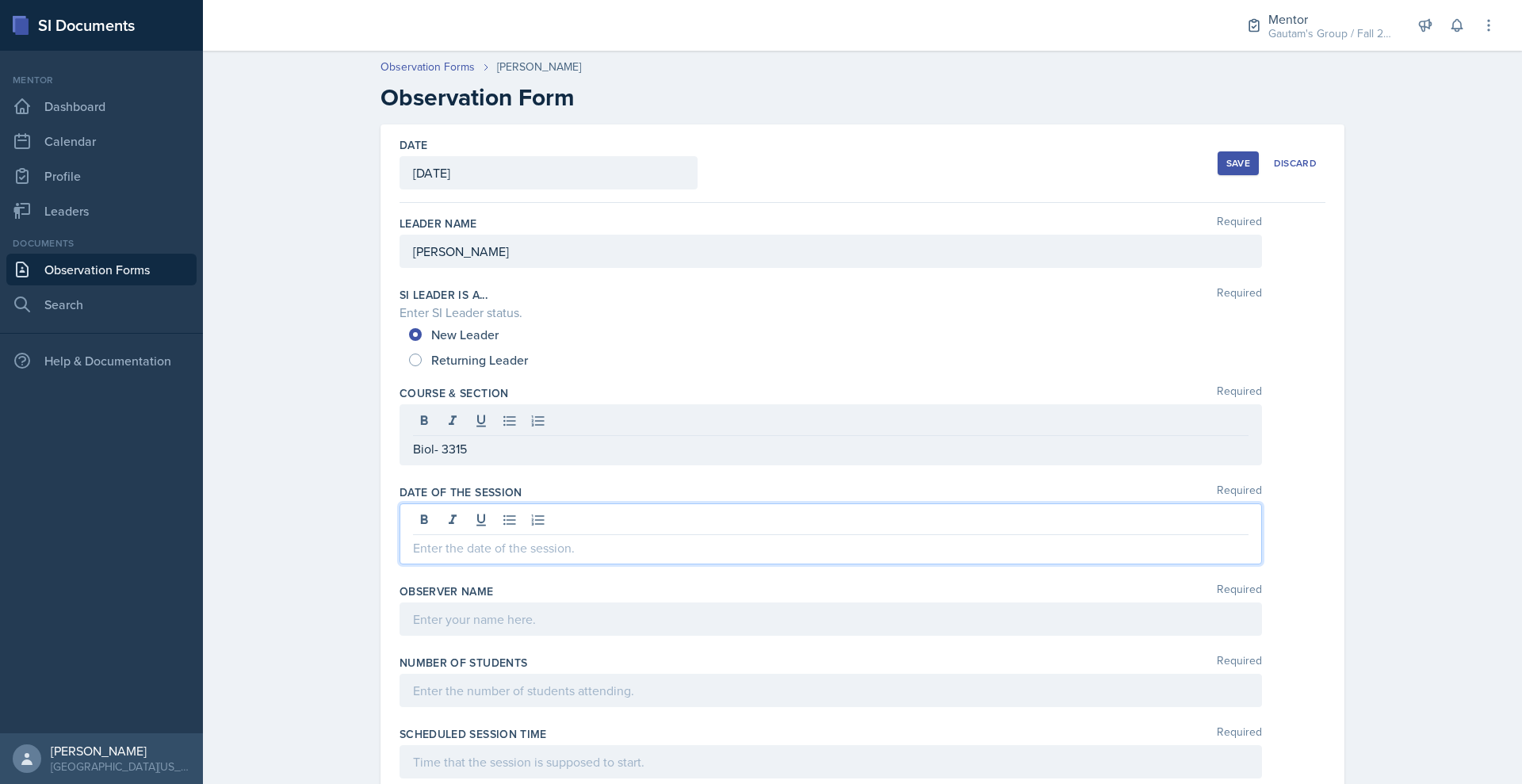
click at [399, 564] on div at bounding box center [830, 534] width 862 height 61
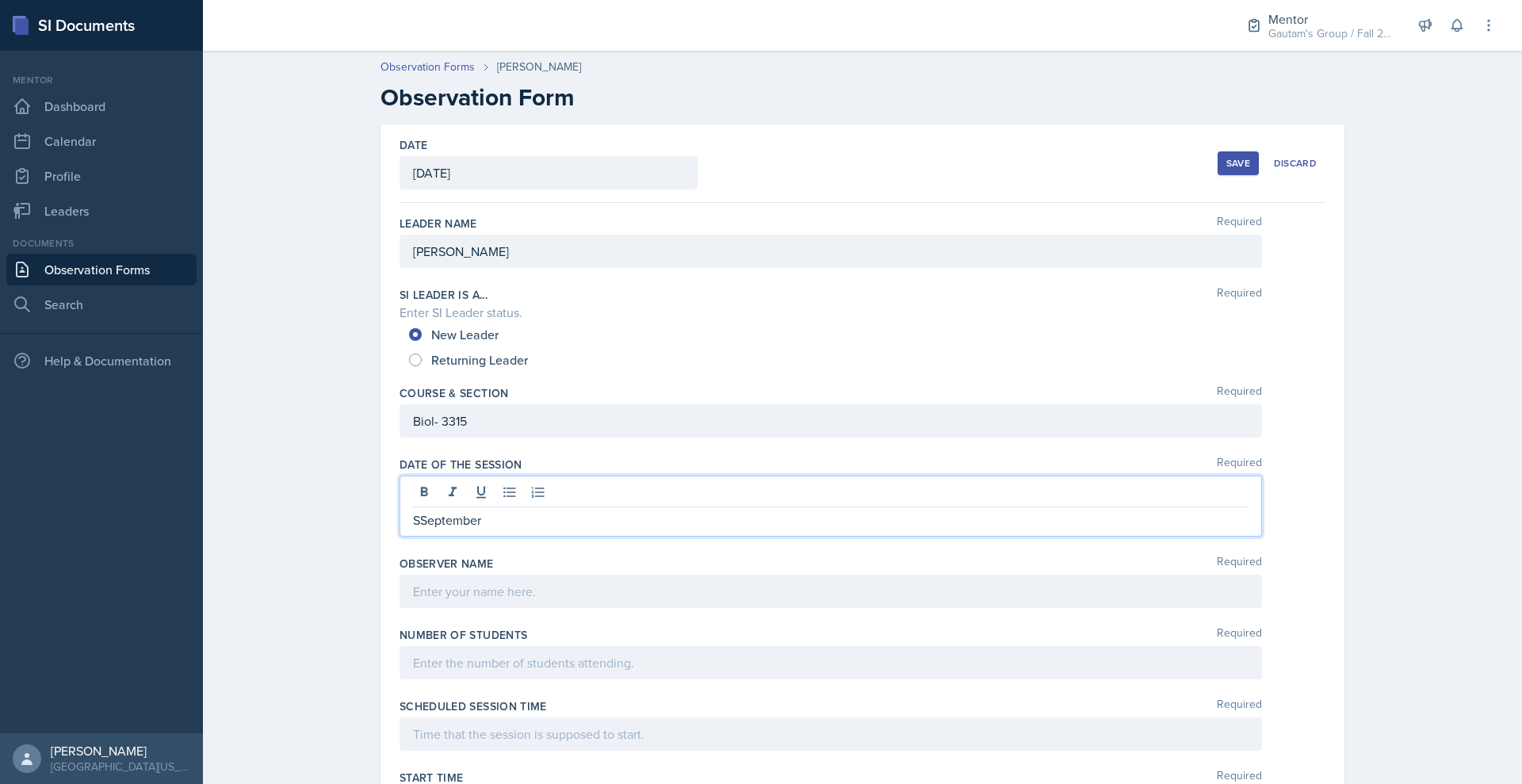
click at [413, 529] on p "SSeptember" at bounding box center [830, 520] width 836 height 19
click at [399, 608] on div at bounding box center [830, 592] width 862 height 34
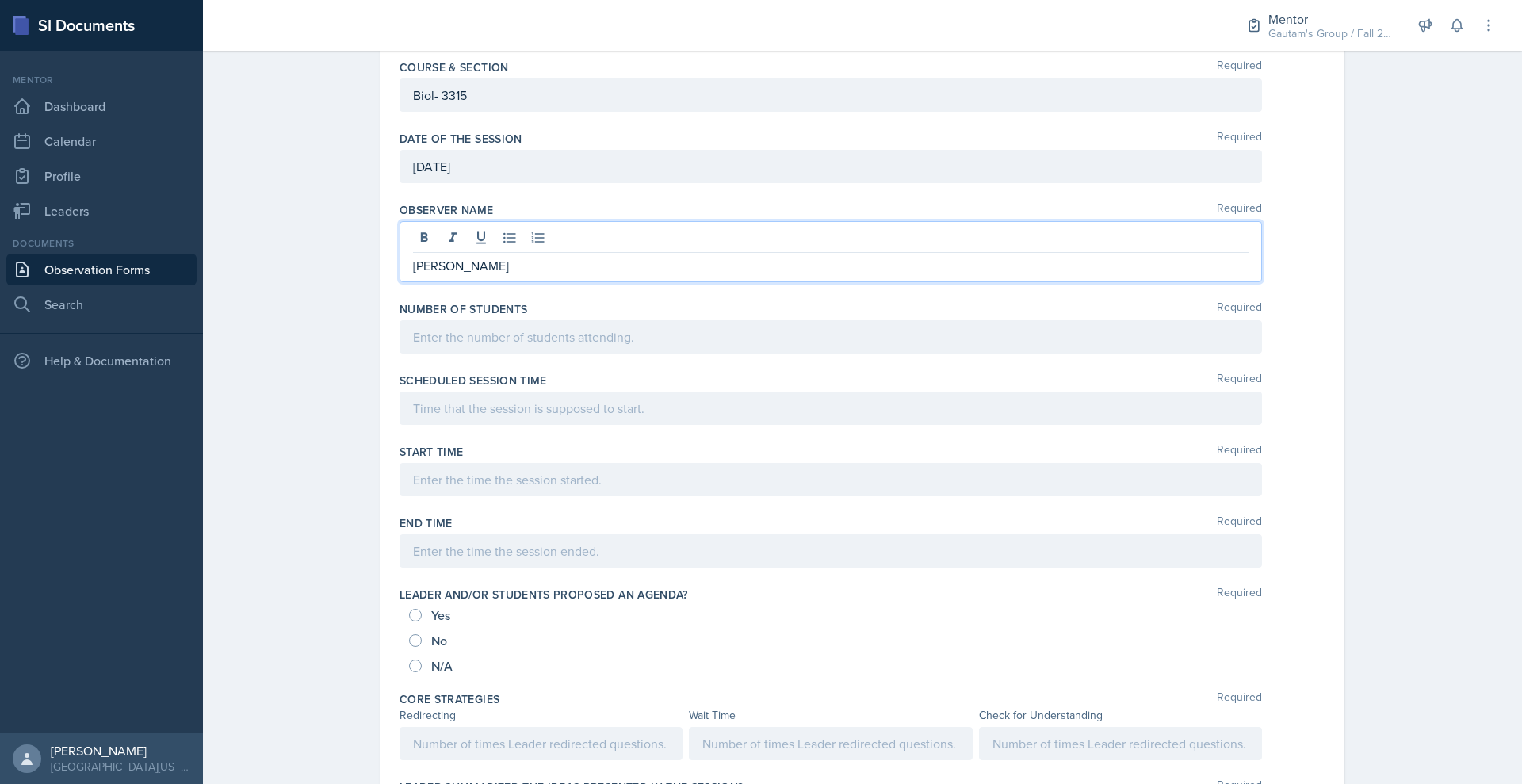
scroll to position [349, 0]
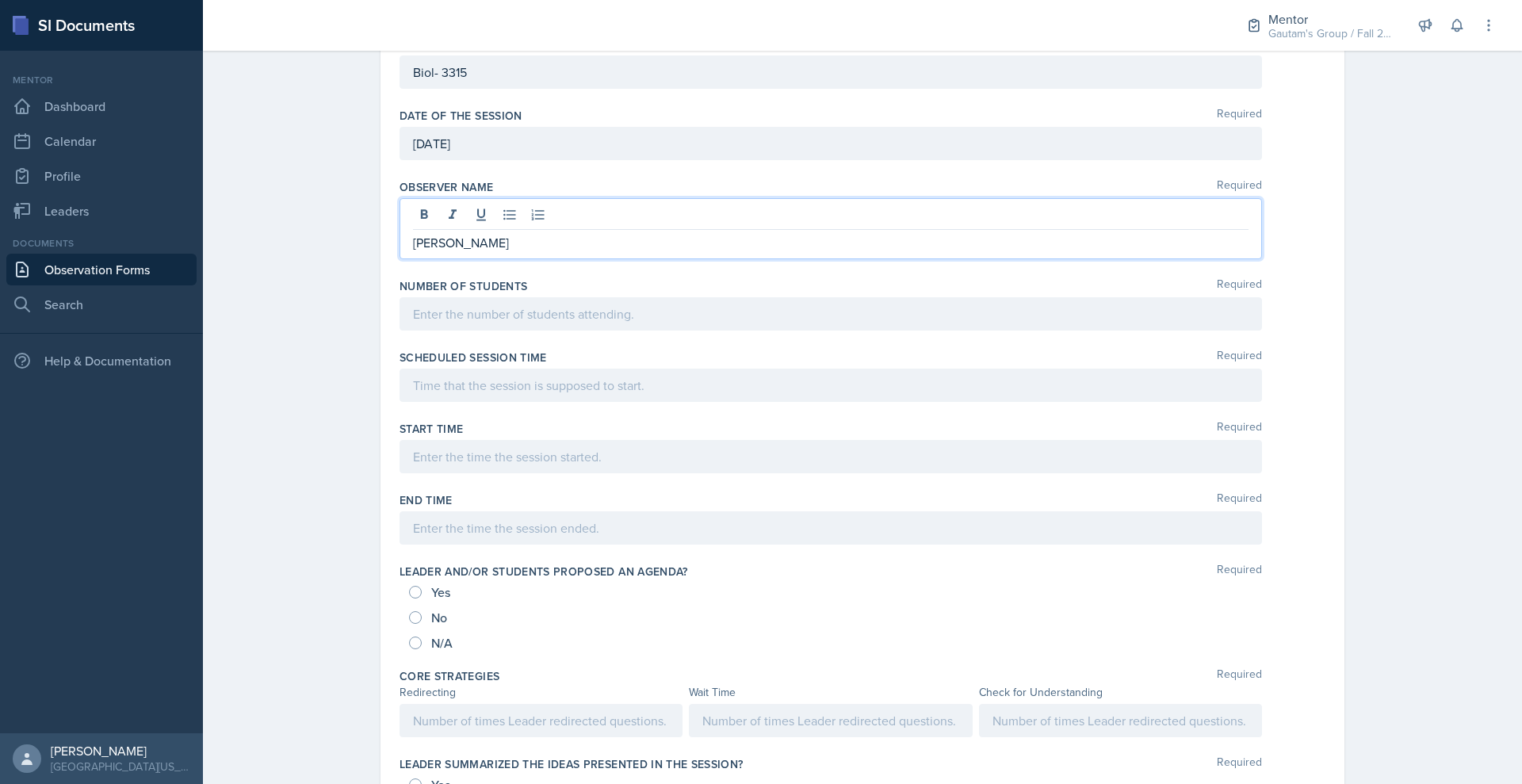
click at [428, 323] on p at bounding box center [830, 314] width 836 height 19
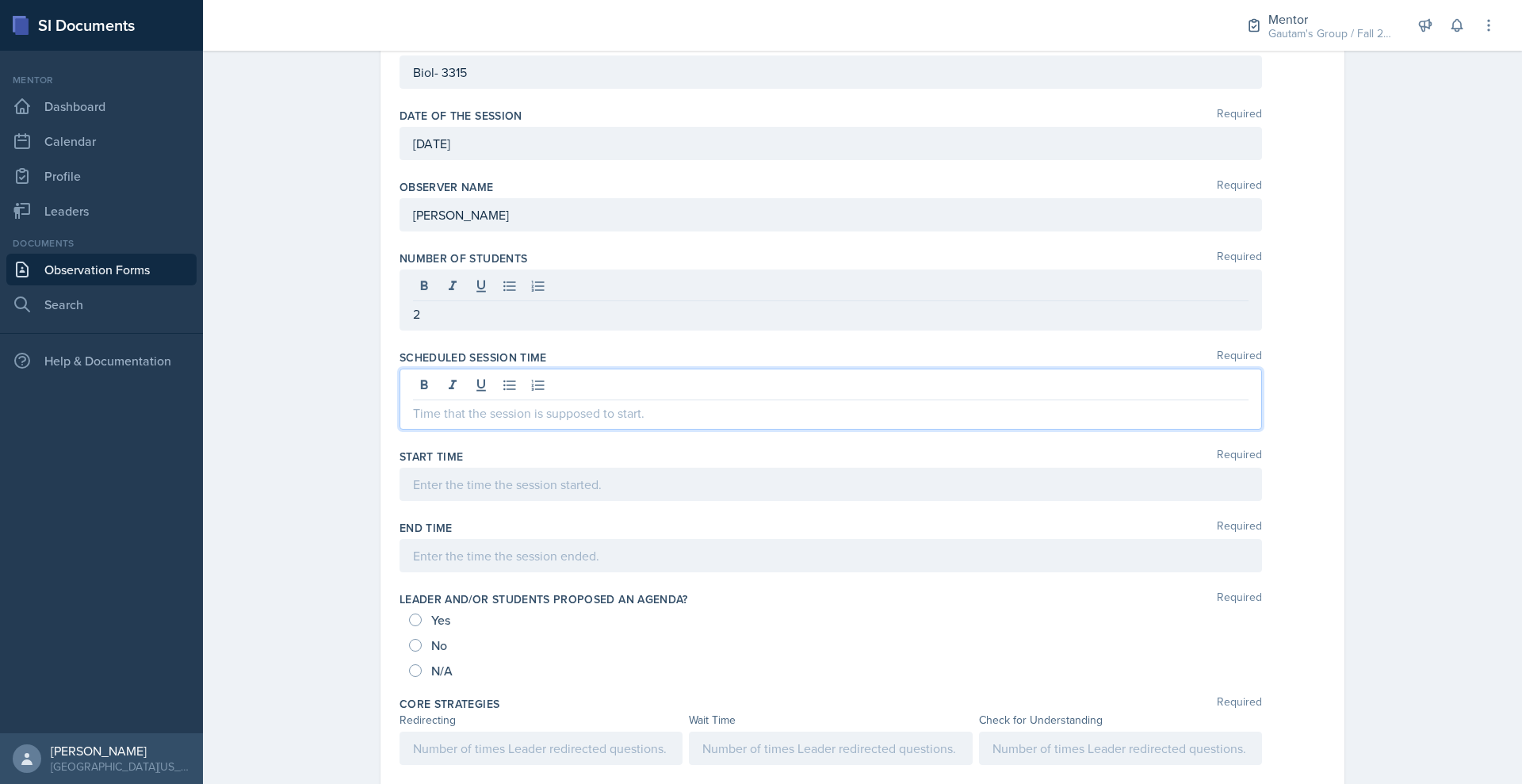
click at [399, 430] on div at bounding box center [830, 399] width 862 height 61
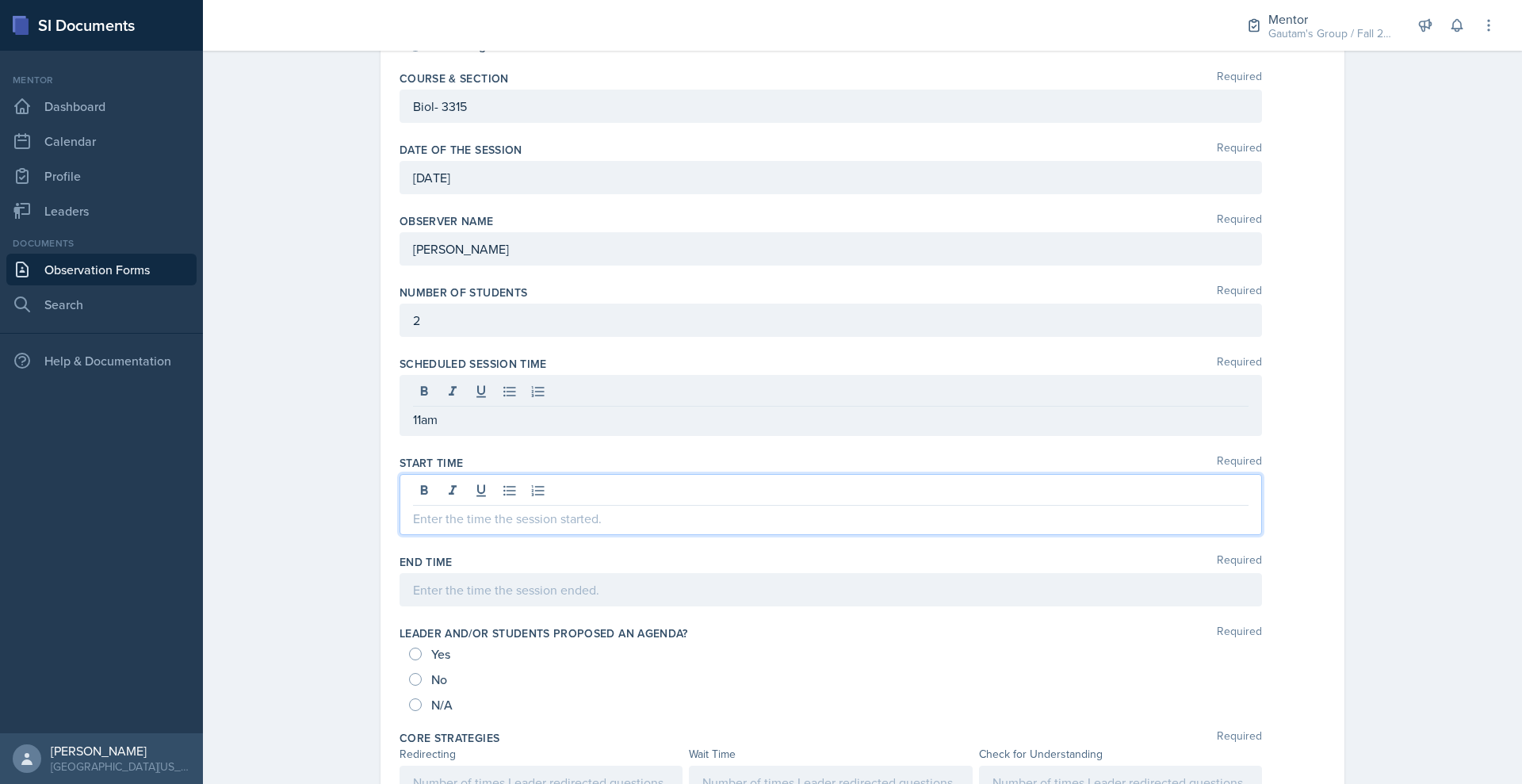
click at [399, 535] on div at bounding box center [830, 505] width 862 height 61
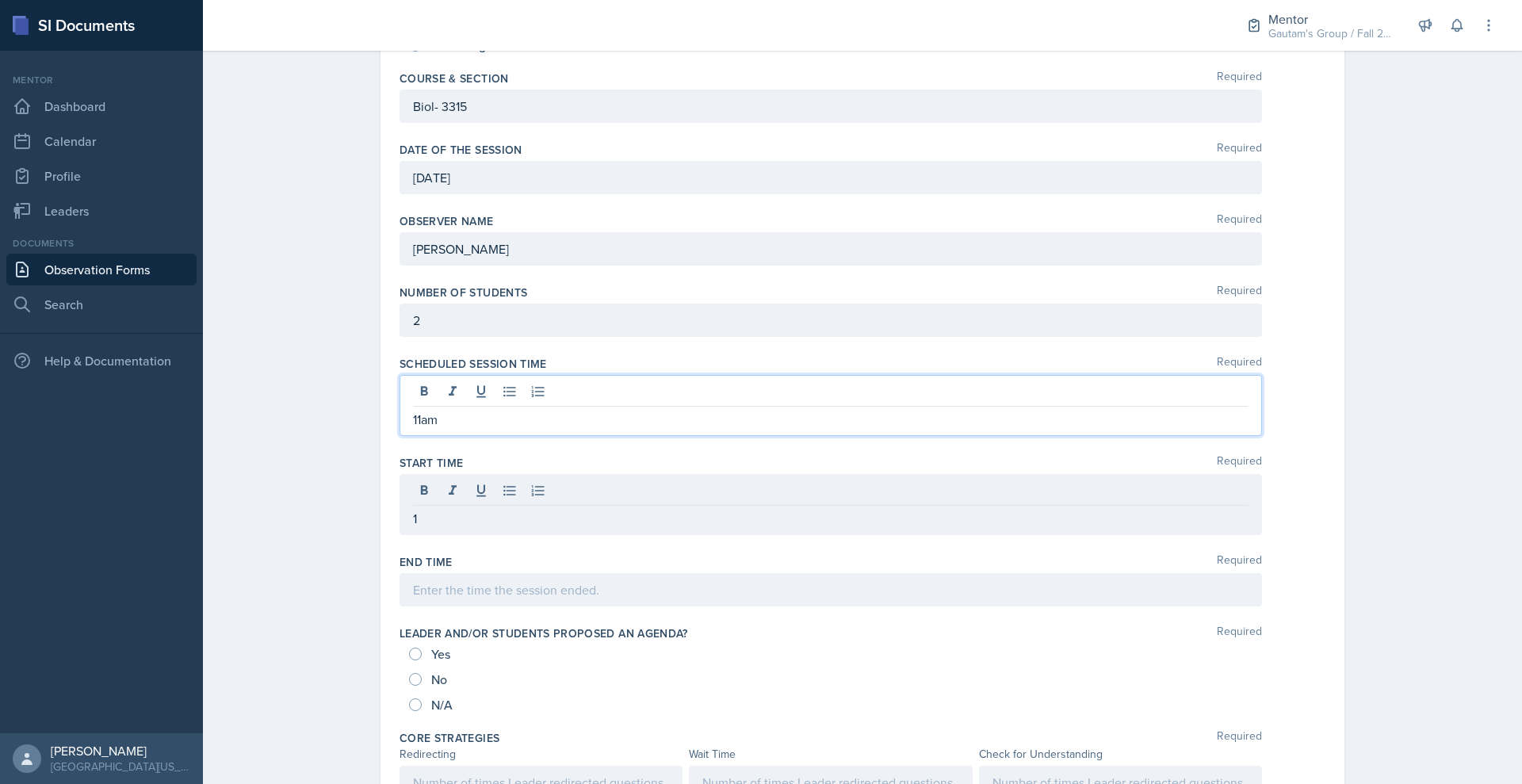
drag, startPoint x: 375, startPoint y: 602, endPoint x: 312, endPoint y: 601, distance: 63.0
click at [399, 436] on div "11am" at bounding box center [830, 406] width 862 height 61
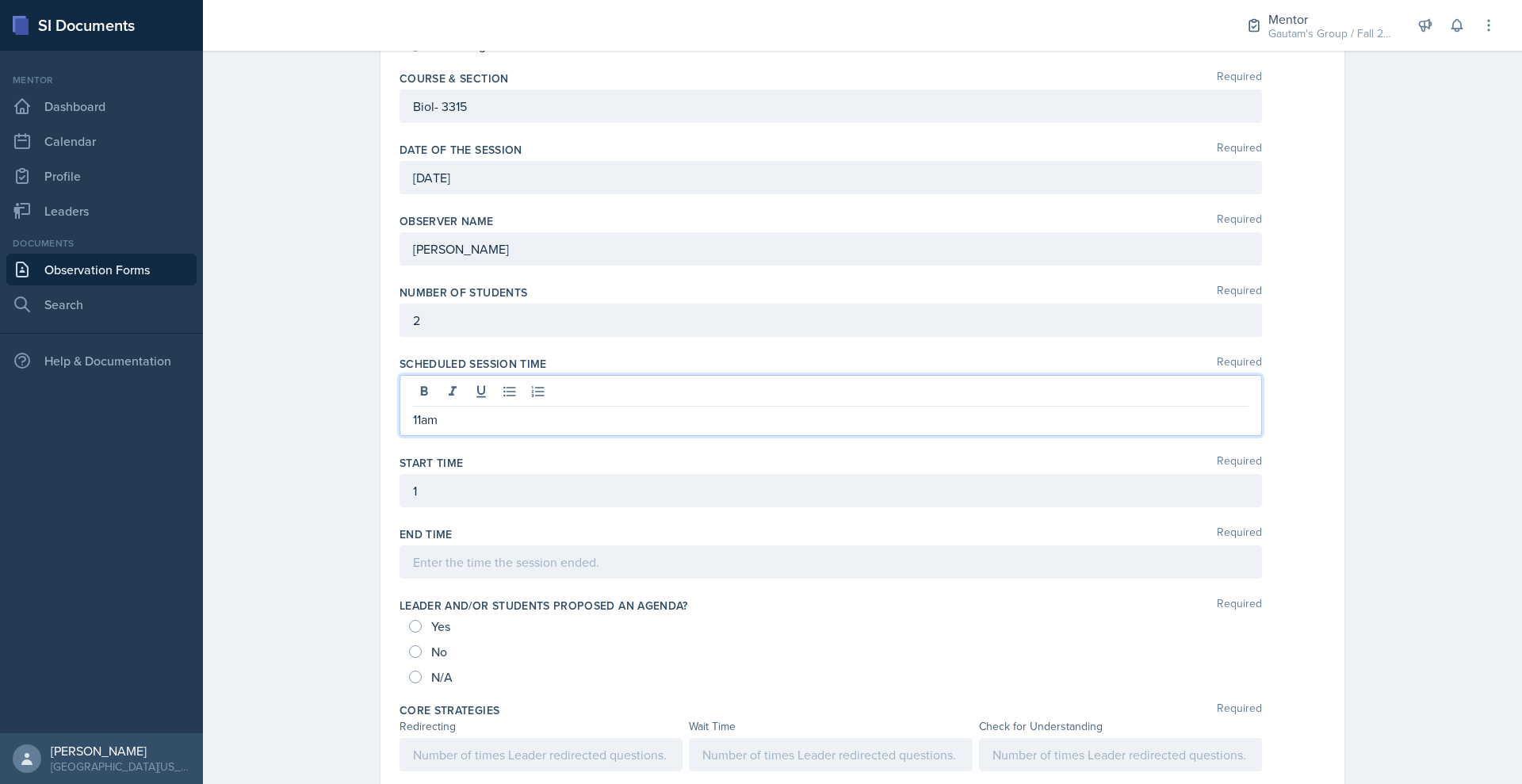
copy p "11am"
click at [399, 507] on div "1" at bounding box center [830, 491] width 862 height 34
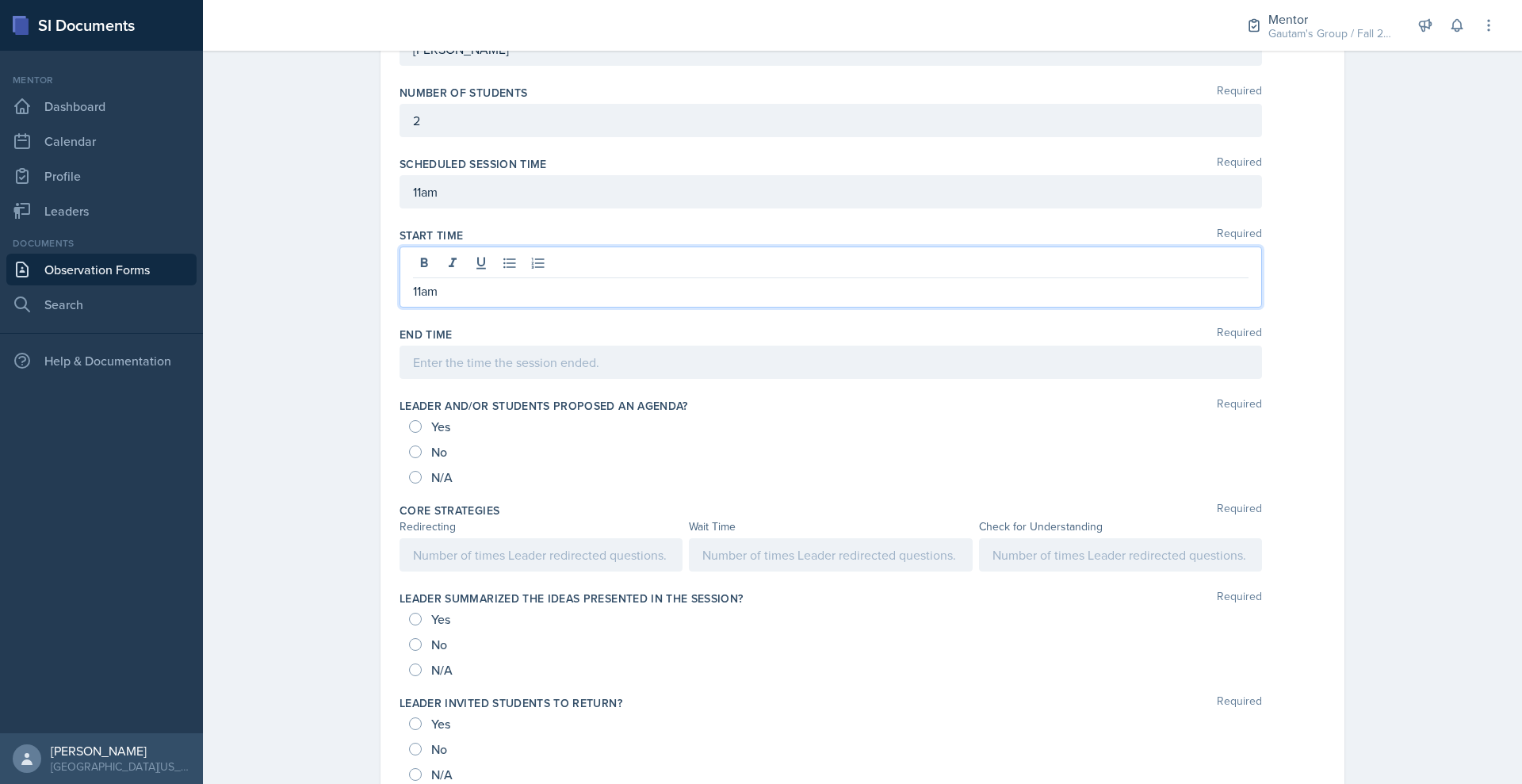
scroll to position [514, 0]
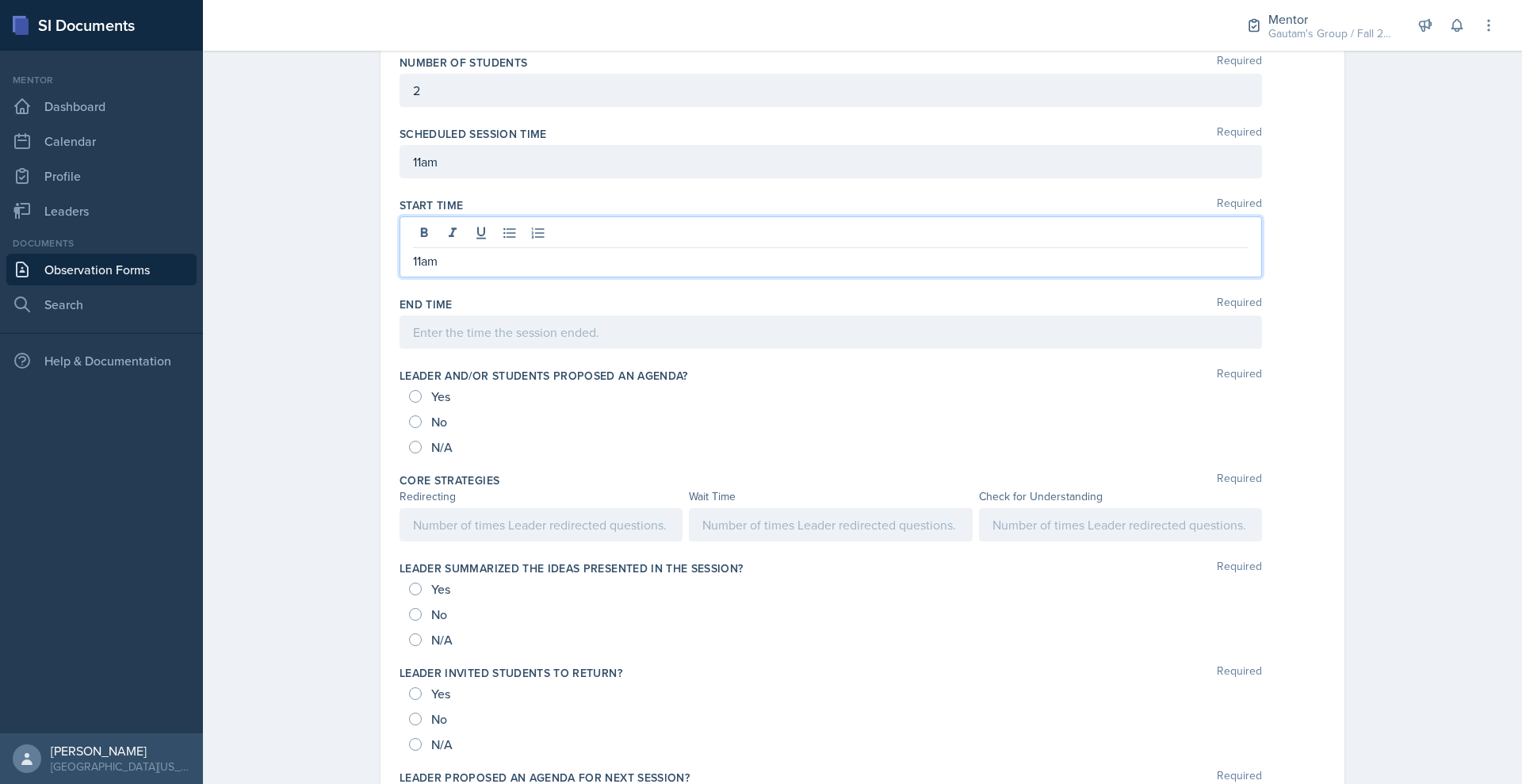
click at [413, 342] on p at bounding box center [830, 332] width 836 height 19
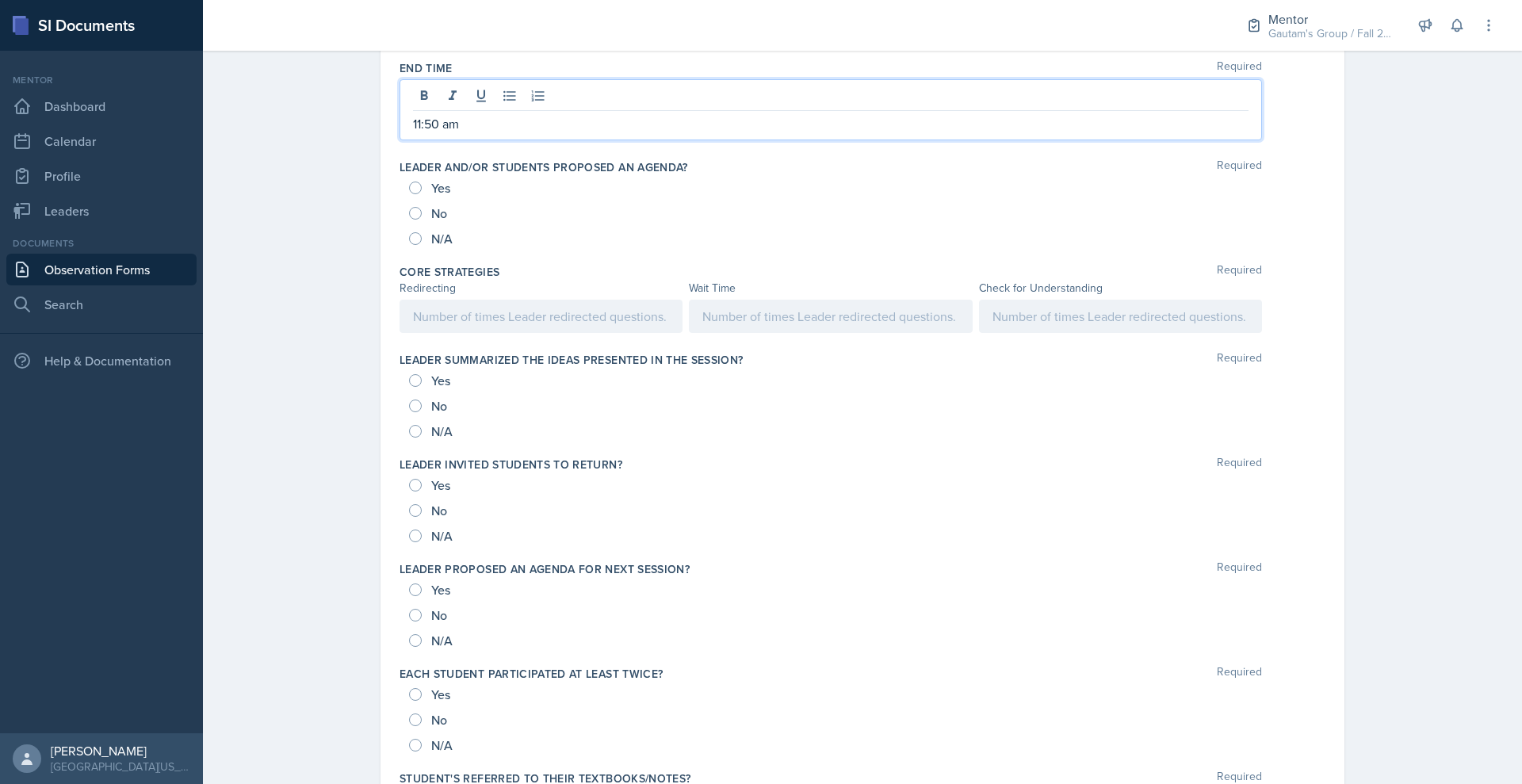
scroll to position [756, 0]
click at [409, 191] on input "Yes" at bounding box center [415, 184] width 13 height 13
radio input "true"
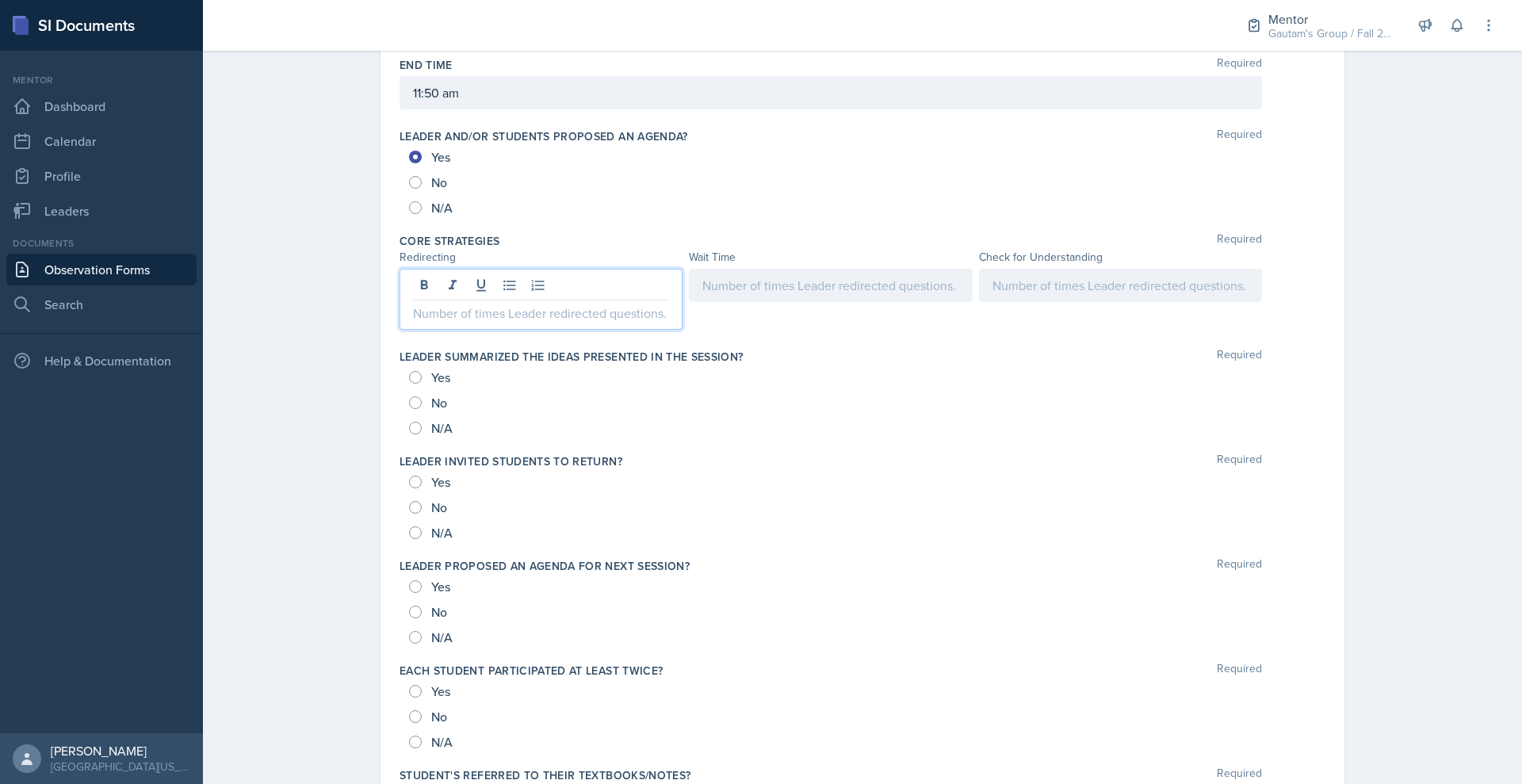
click at [399, 330] on div at bounding box center [541, 299] width 283 height 61
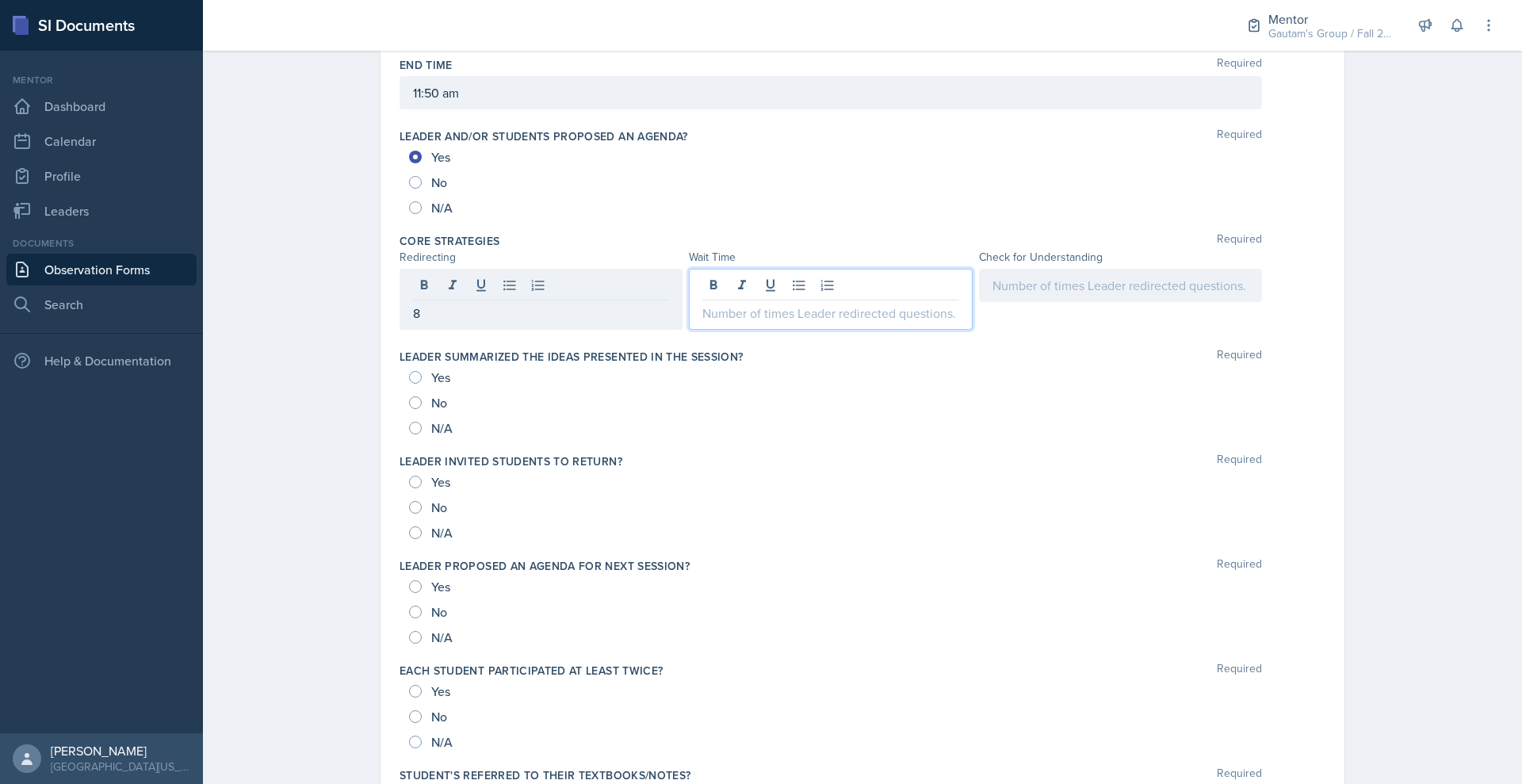
click at [727, 330] on div at bounding box center [830, 299] width 283 height 61
click at [1120, 302] on div at bounding box center [1120, 286] width 283 height 34
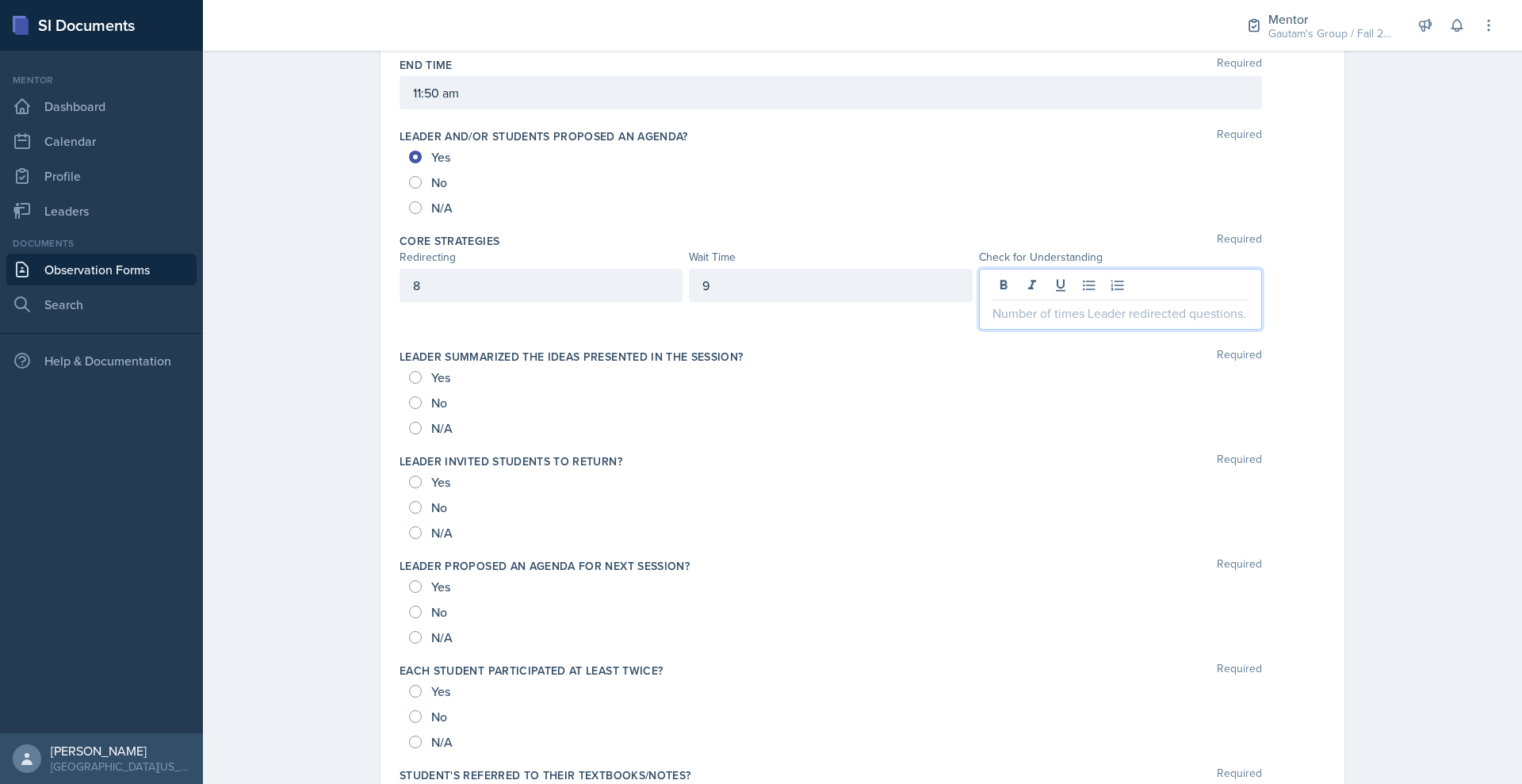
scroll to position [790, 0]
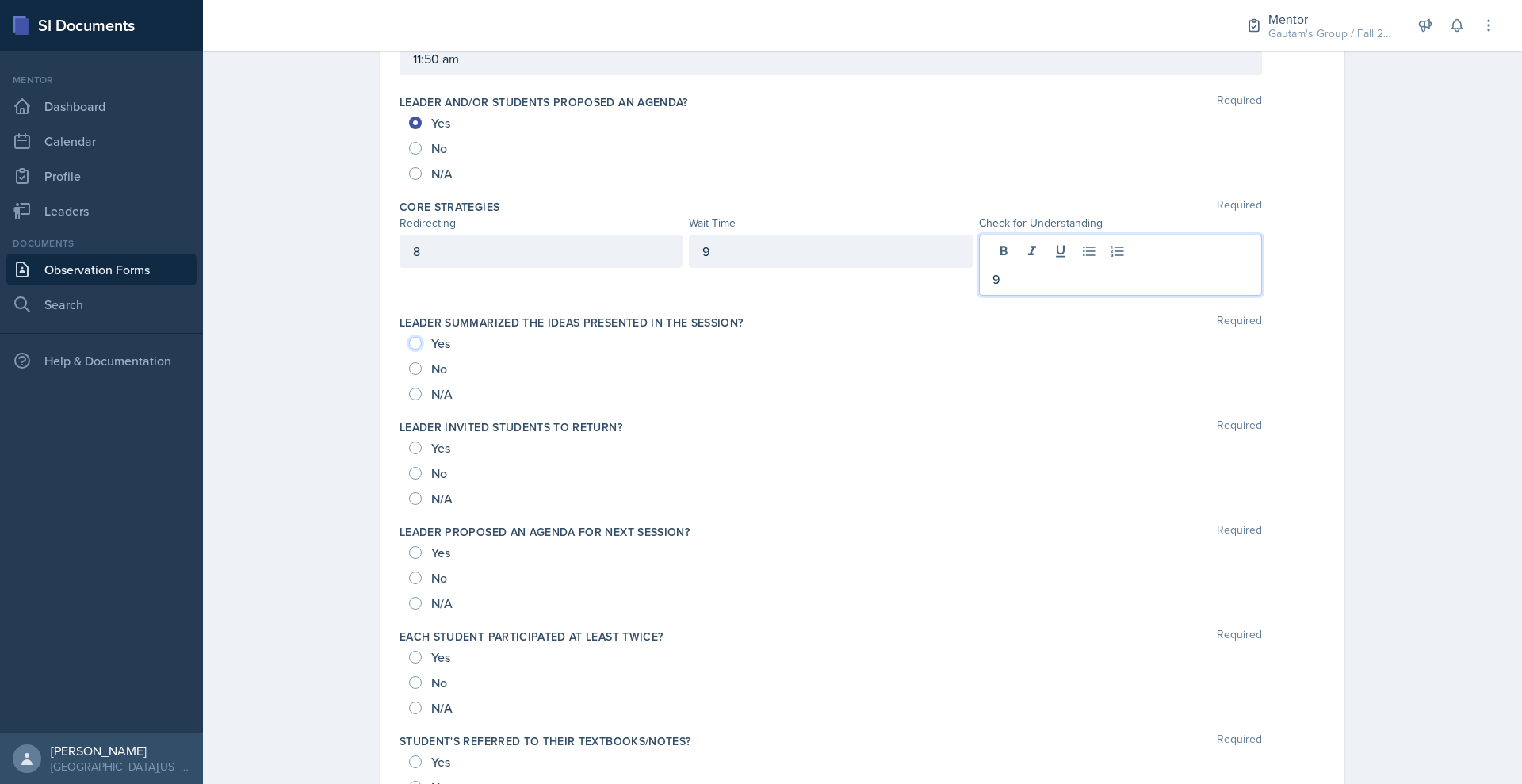
click at [409, 350] on input "Yes" at bounding box center [415, 343] width 13 height 13
radio input "true"
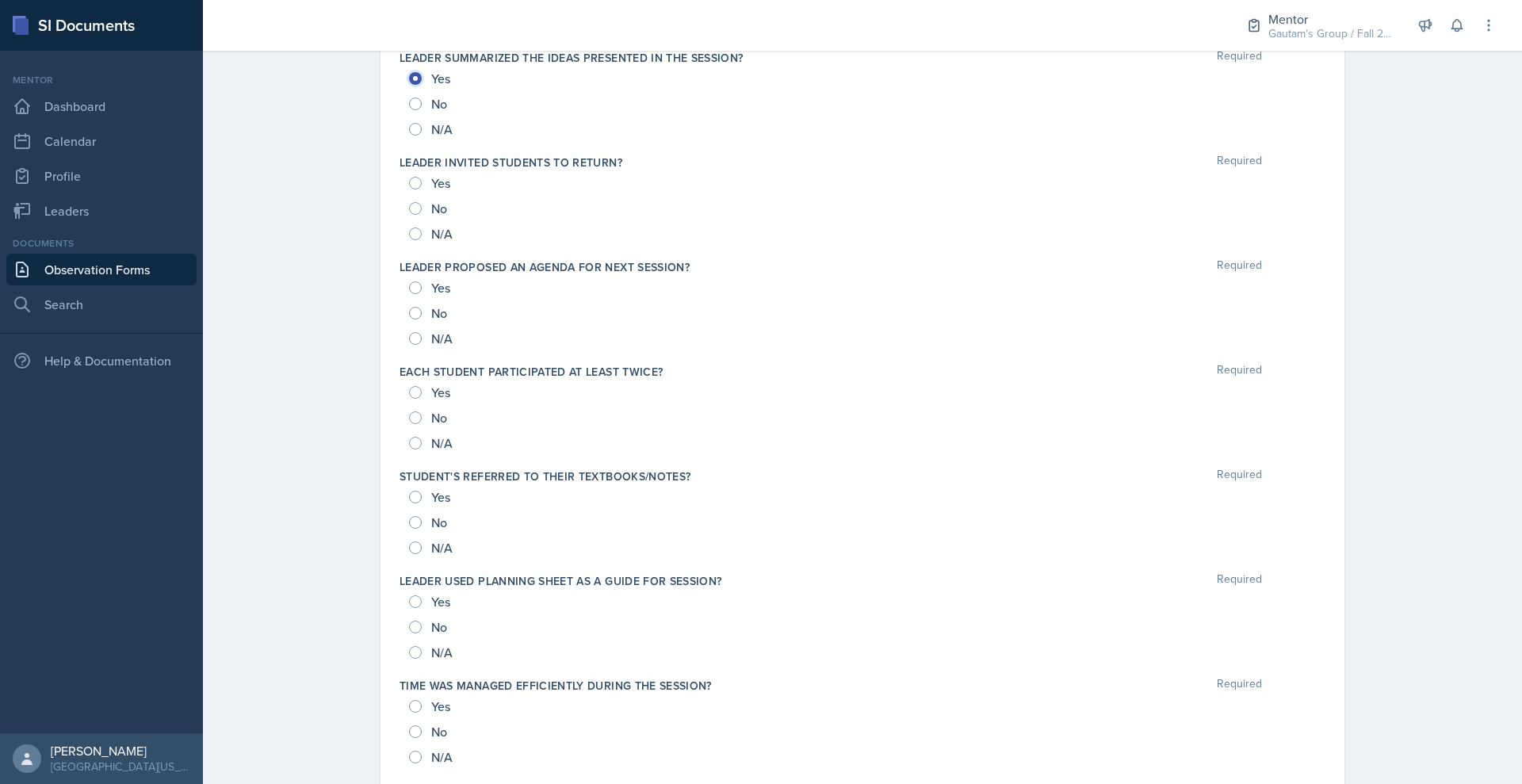
scroll to position [1032, 0]
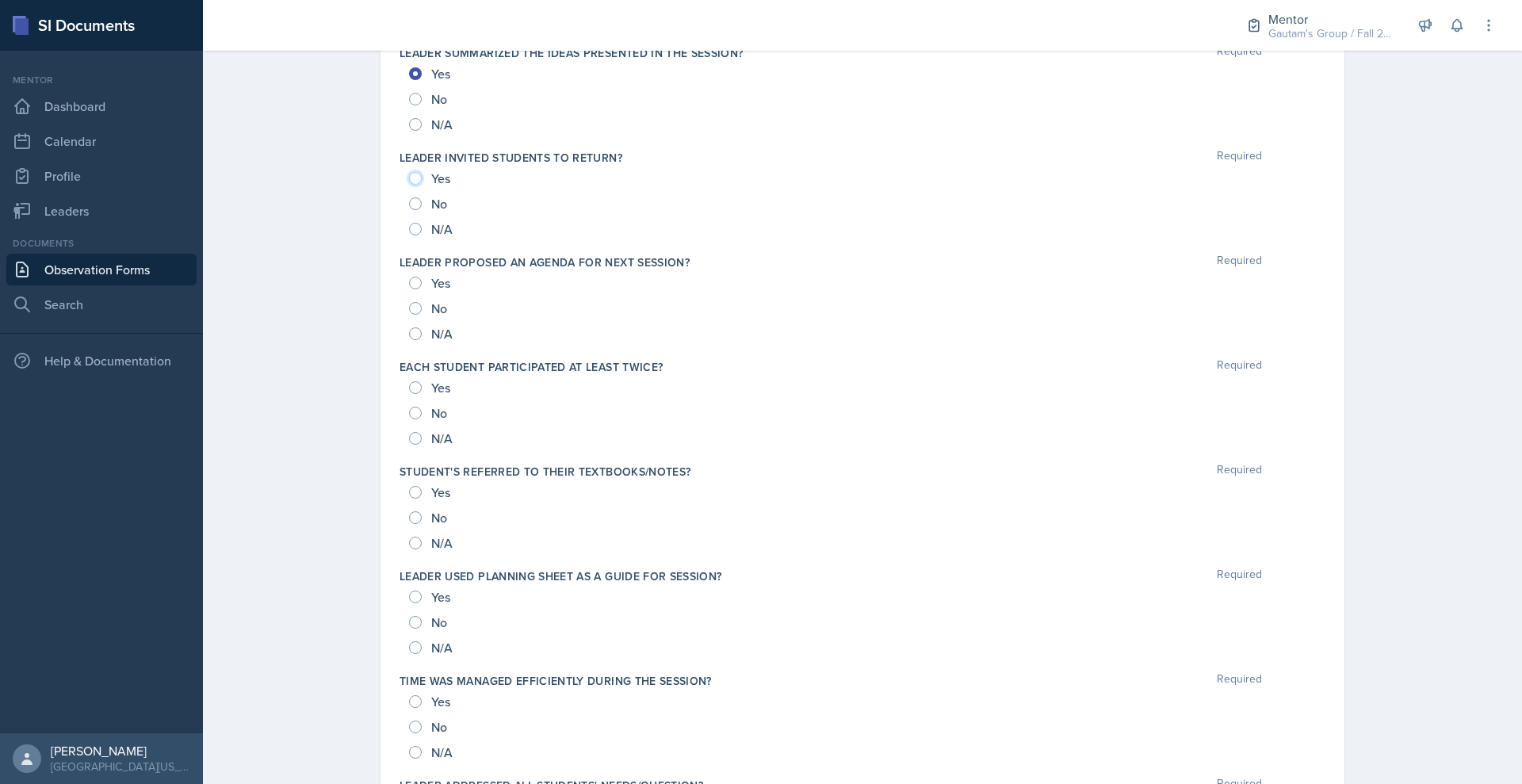
click at [409, 184] on input "Yes" at bounding box center [415, 178] width 13 height 13
radio input "true"
click at [409, 289] on input "Yes" at bounding box center [415, 283] width 13 height 13
radio input "true"
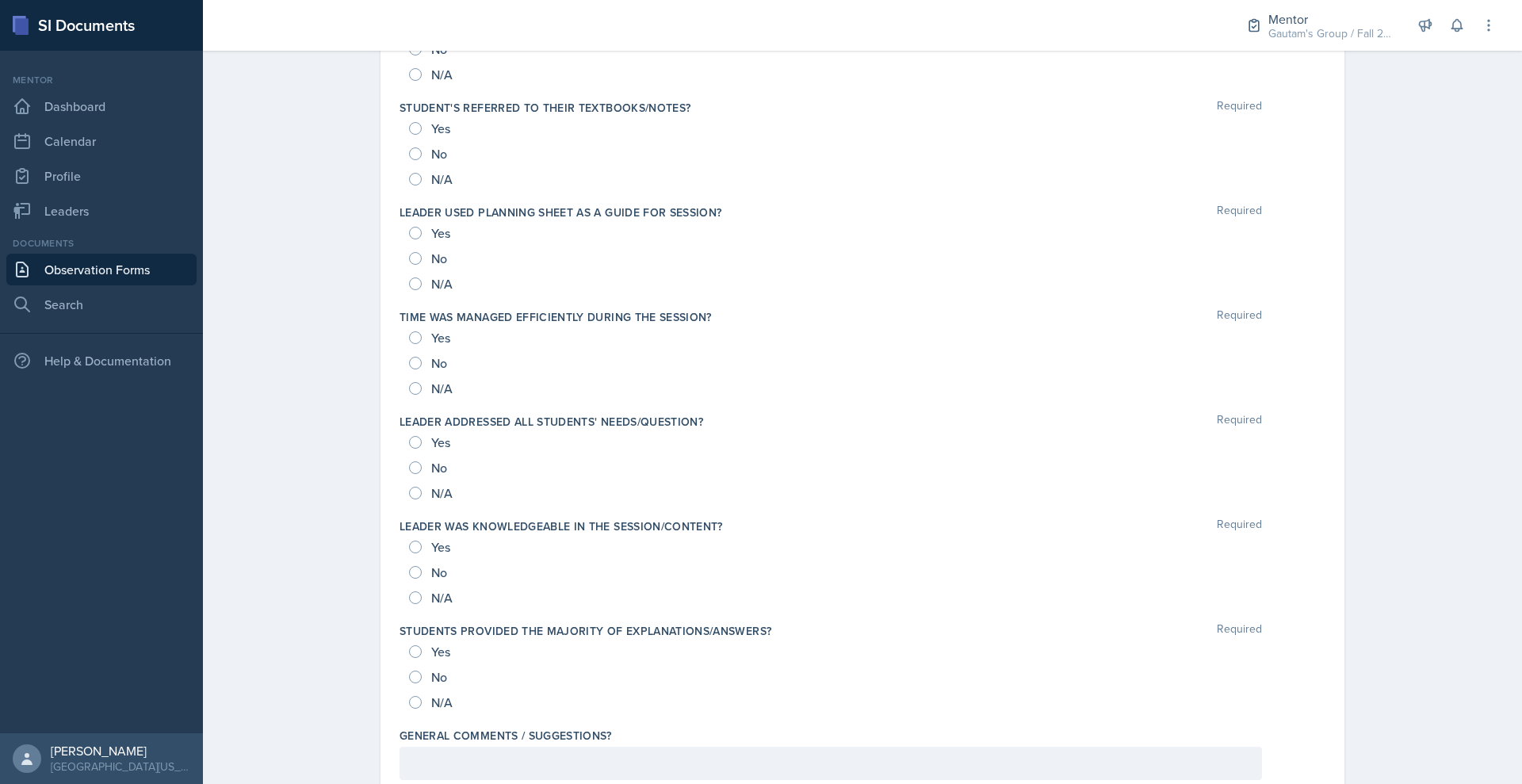
scroll to position [1397, 0]
click at [409, 30] on input "Yes" at bounding box center [415, 23] width 13 height 13
radio input "true"
click at [399, 191] on div "Yes No N/A" at bounding box center [862, 152] width 926 height 76
click at [409, 134] on input "Yes" at bounding box center [415, 128] width 13 height 13
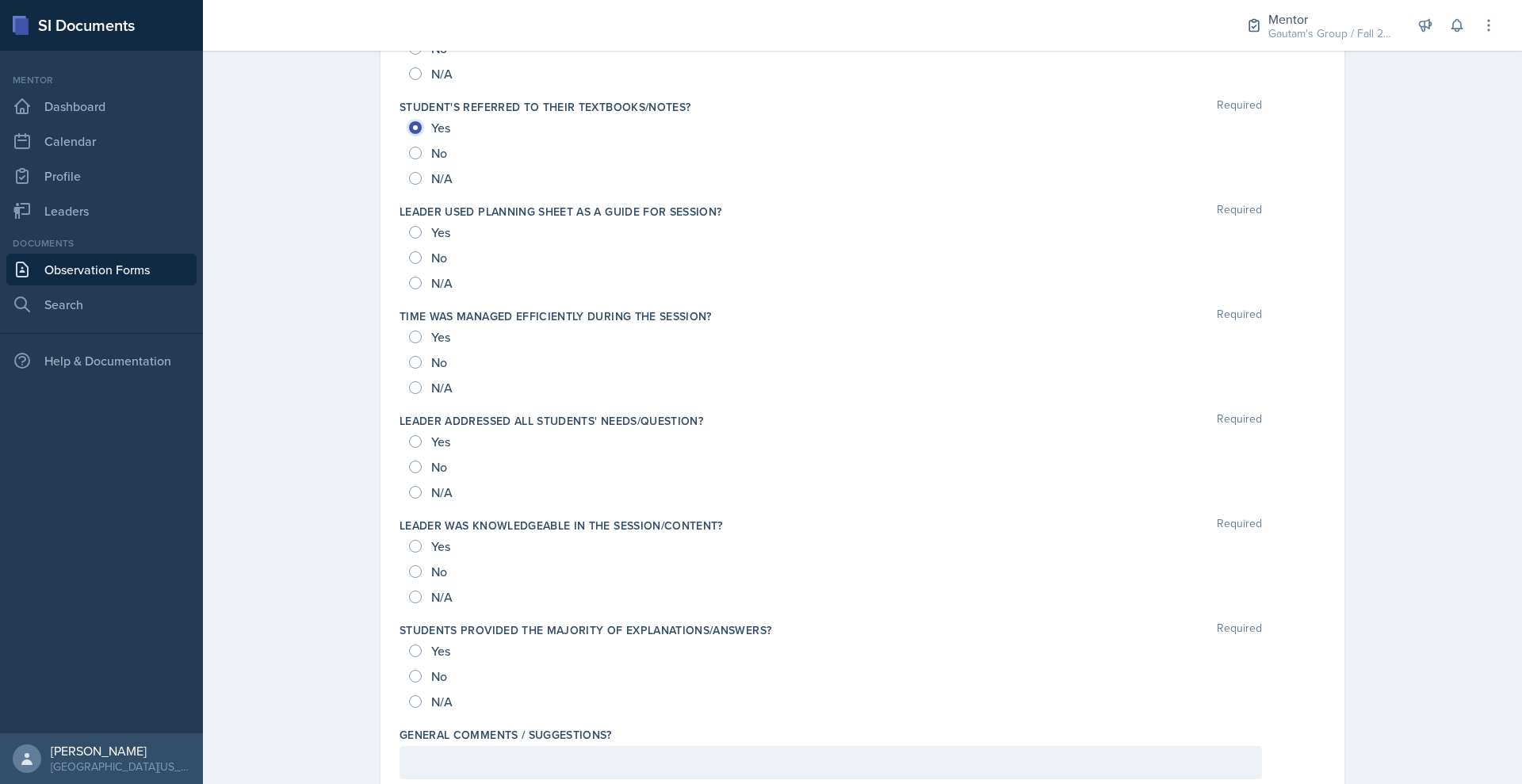
radio input "true"
click at [409, 239] on input "Yes" at bounding box center [415, 232] width 13 height 13
radio input "true"
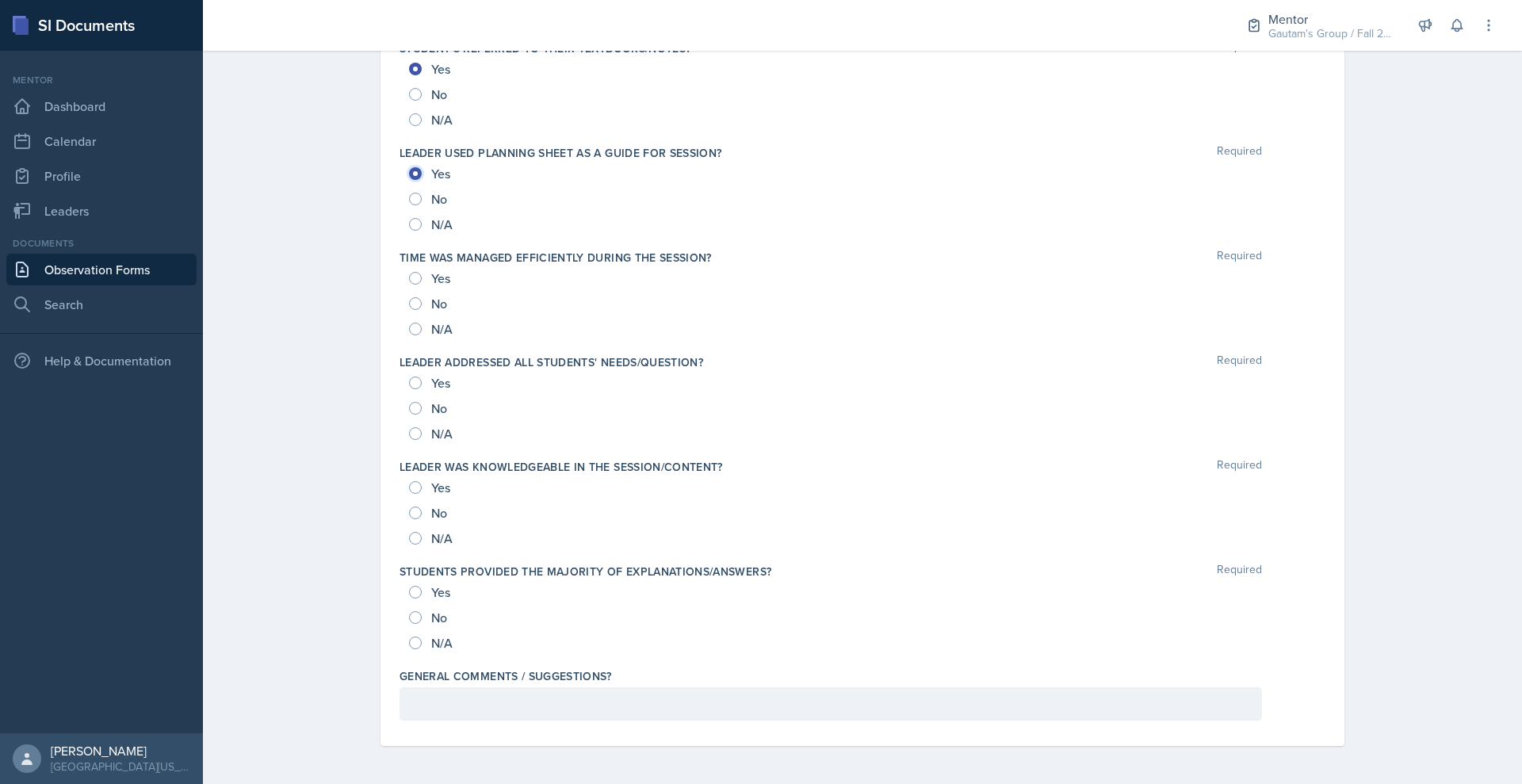
scroll to position [1736, 0]
click at [409, 284] on input "Yes" at bounding box center [415, 279] width 13 height 13
radio input "true"
click at [409, 390] on input "Yes" at bounding box center [415, 383] width 13 height 13
radio input "true"
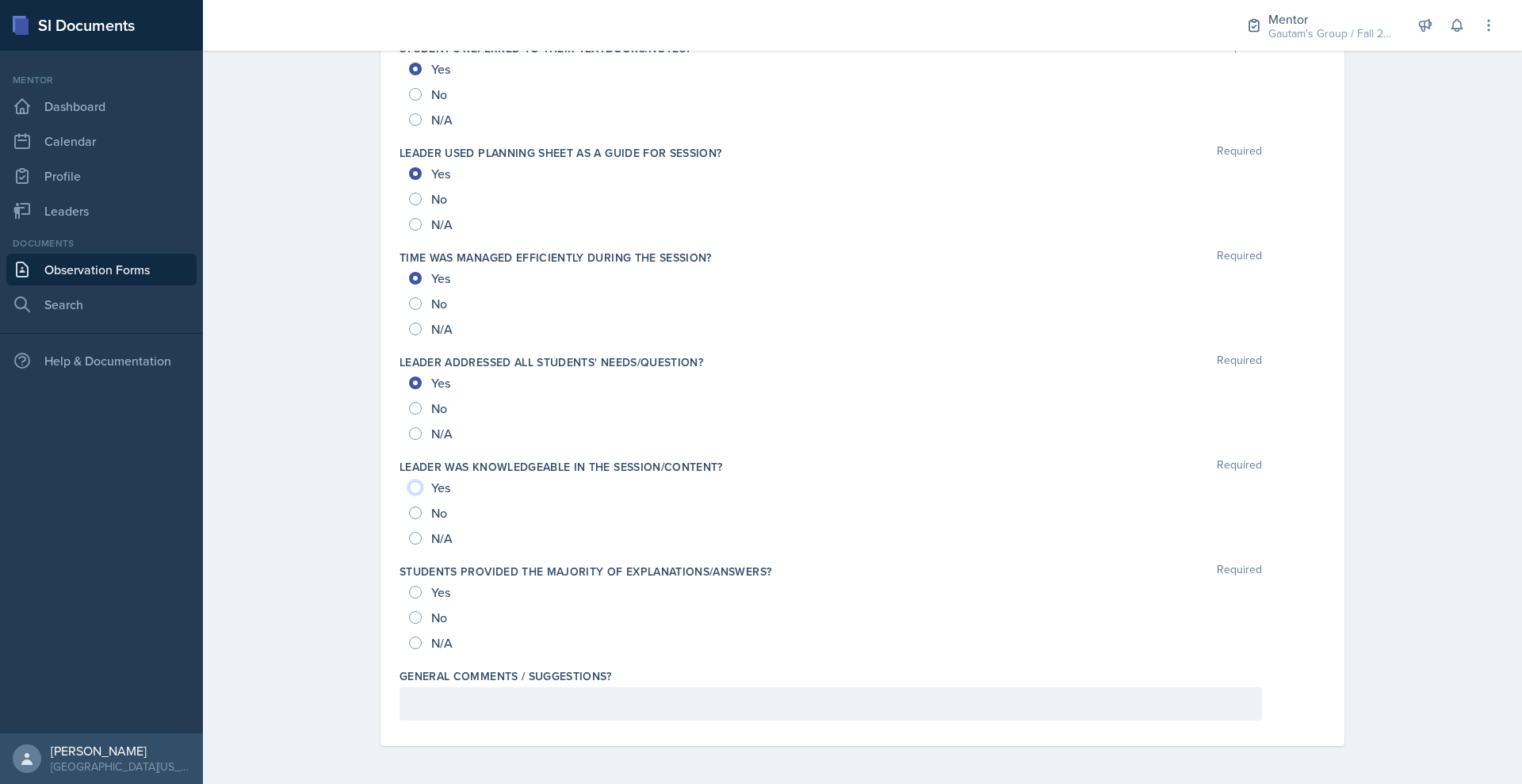
click at [409, 494] on input "Yes" at bounding box center [415, 488] width 13 height 13
radio input "true"
click at [409, 586] on input "Yes" at bounding box center [415, 592] width 13 height 13
radio input "true"
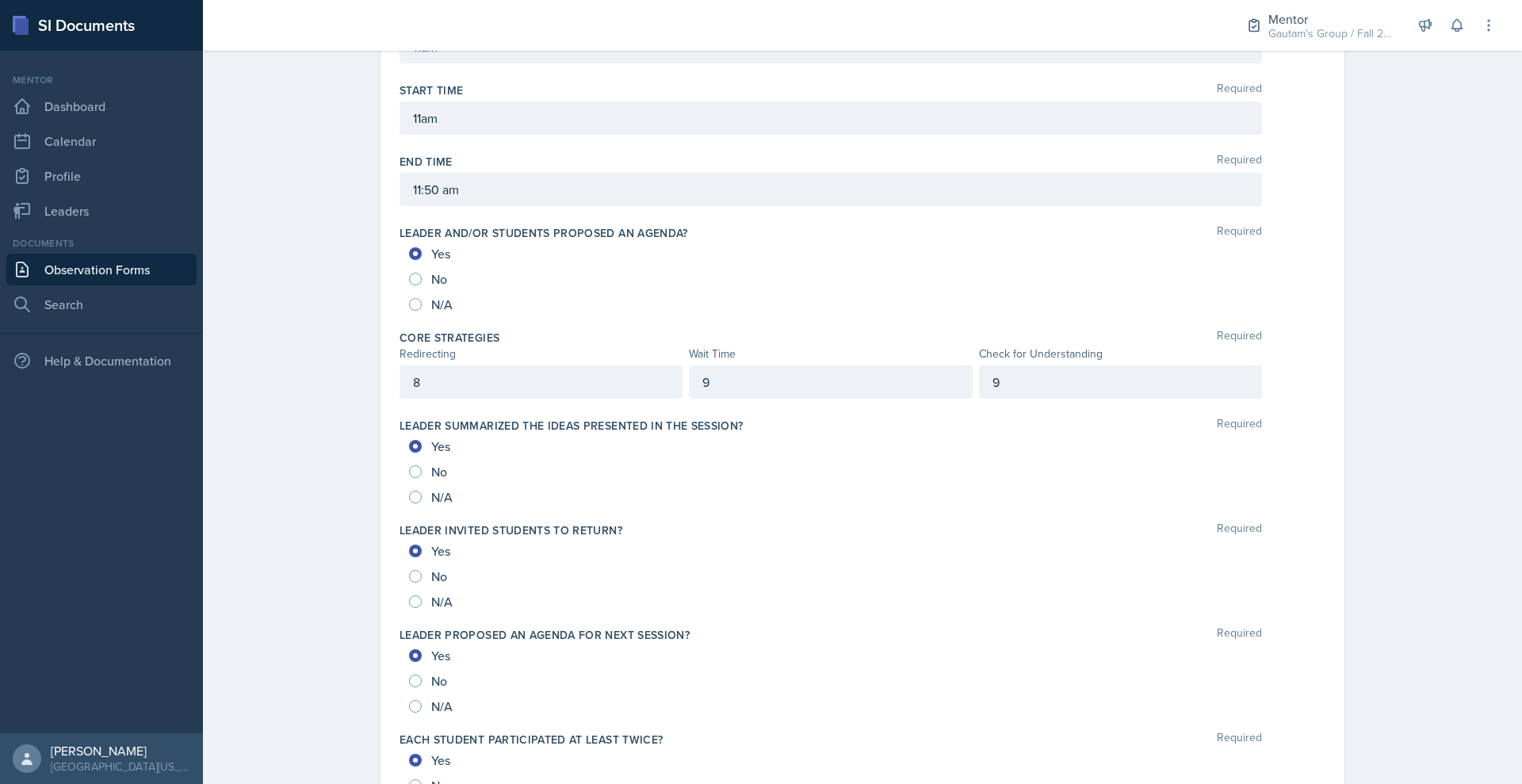
scroll to position [0, 0]
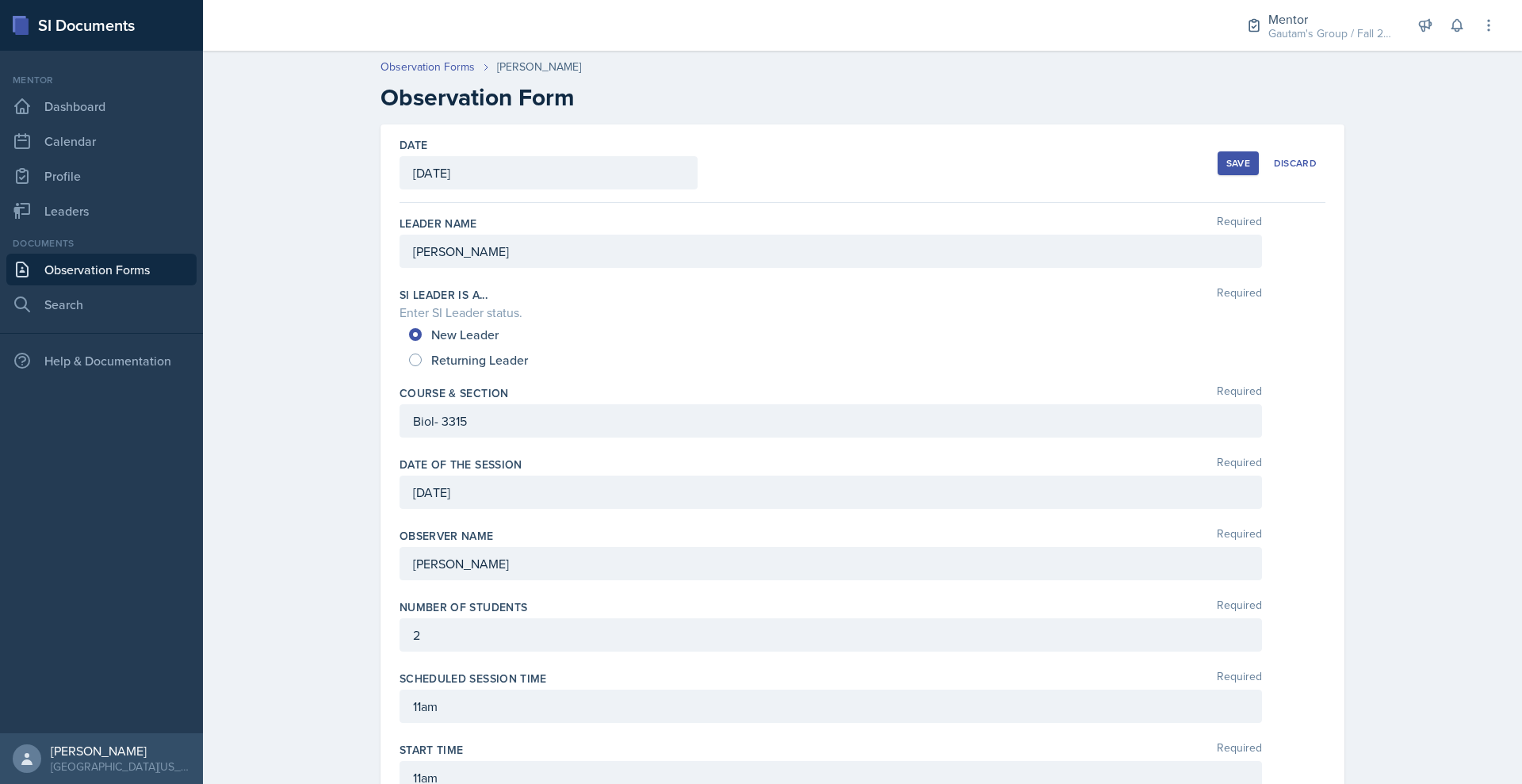
click at [1250, 169] on div "Save" at bounding box center [1239, 164] width 24 height 13
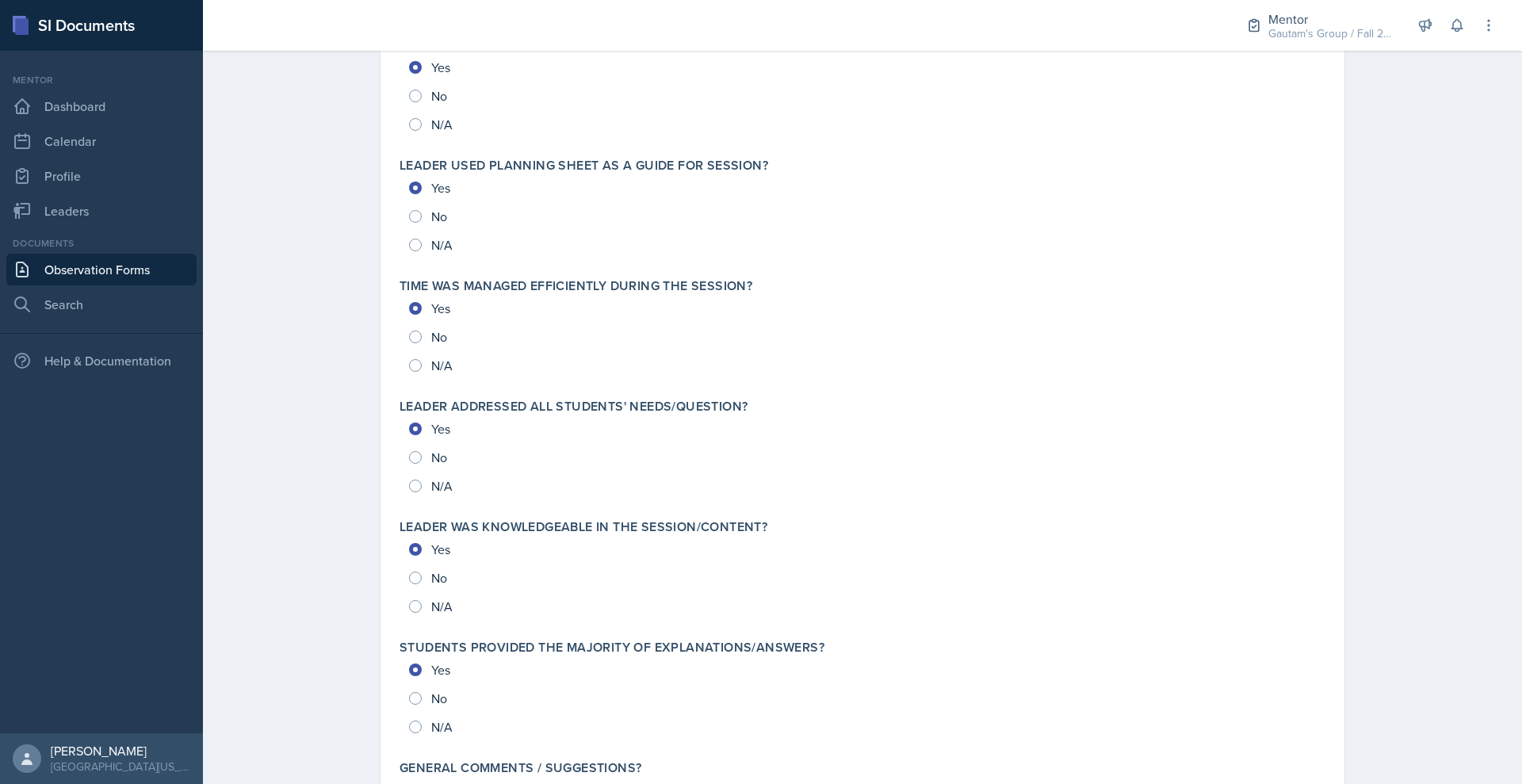
scroll to position [2069, 0]
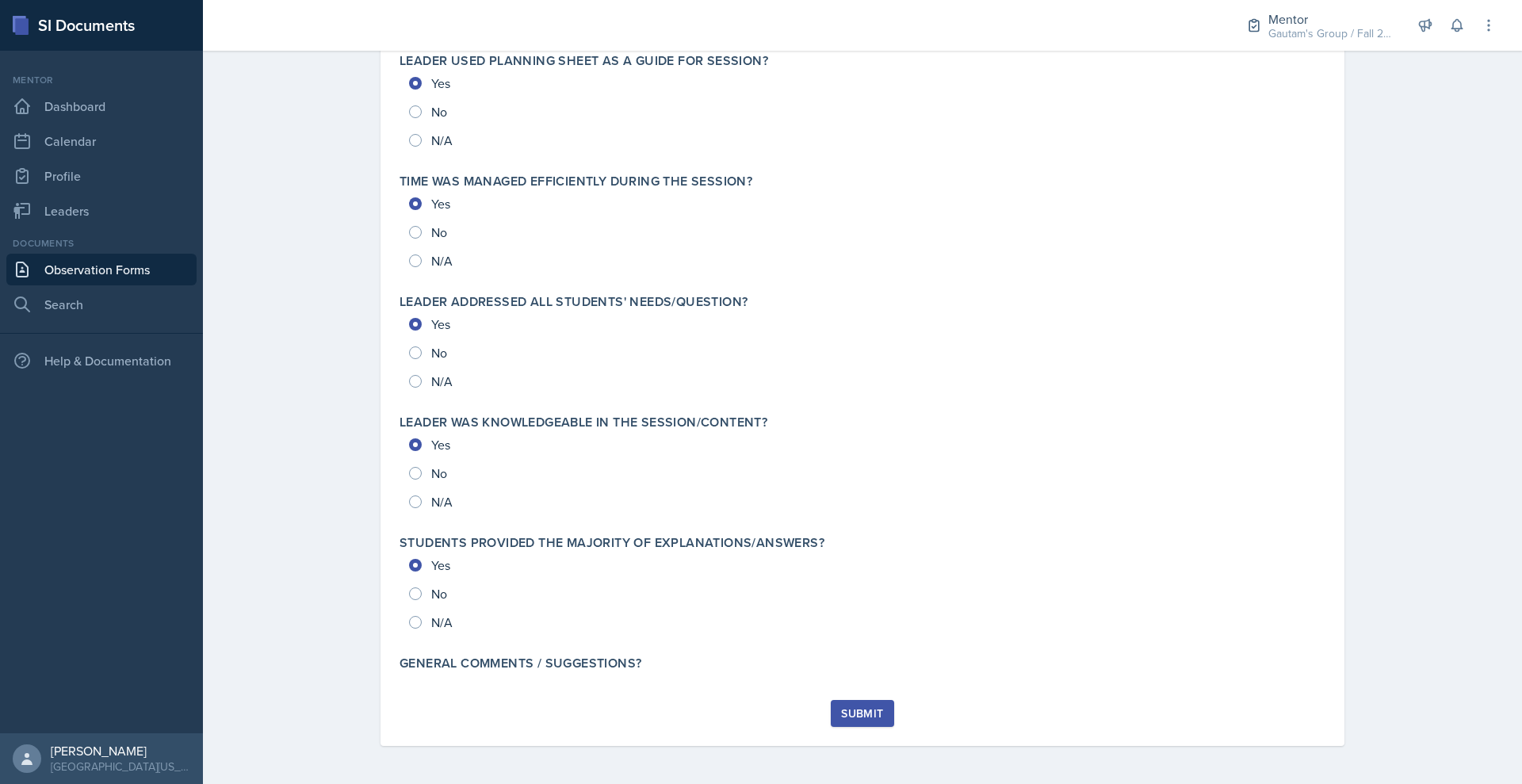
click at [870, 707] on div "Submit" at bounding box center [862, 714] width 42 height 13
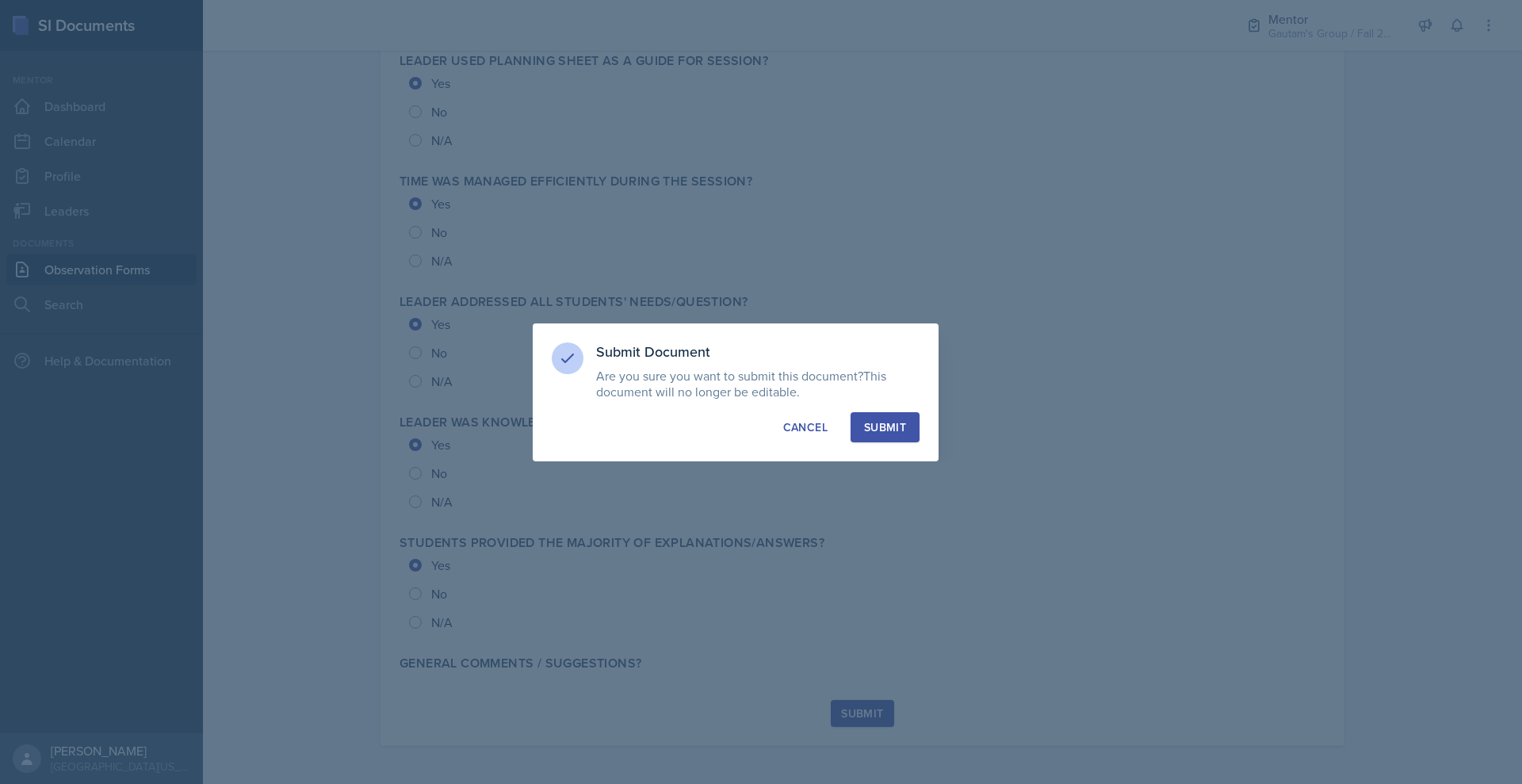
click at [906, 433] on div "Submit" at bounding box center [885, 427] width 42 height 16
radio input "true"
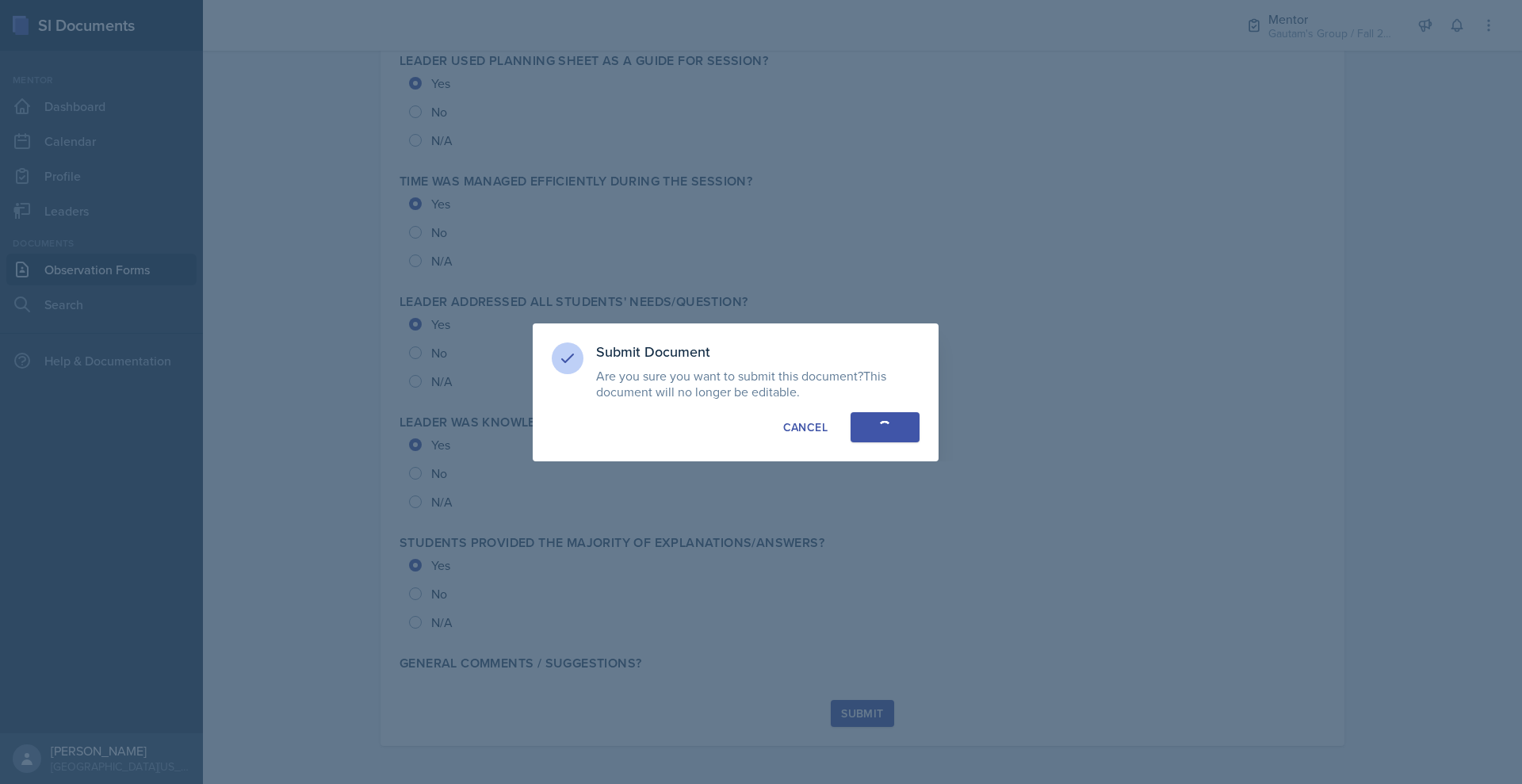
radio input "true"
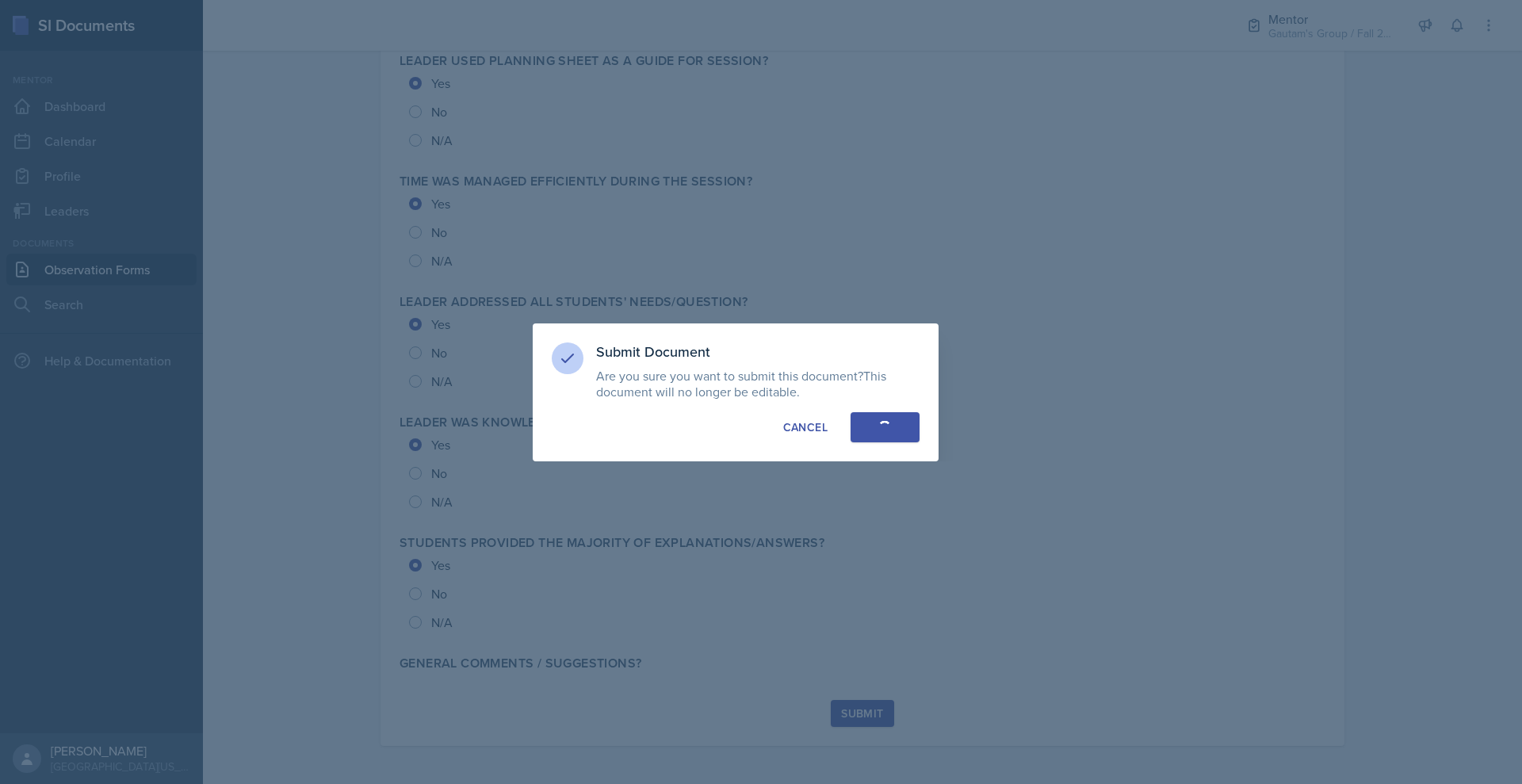
radio input "true"
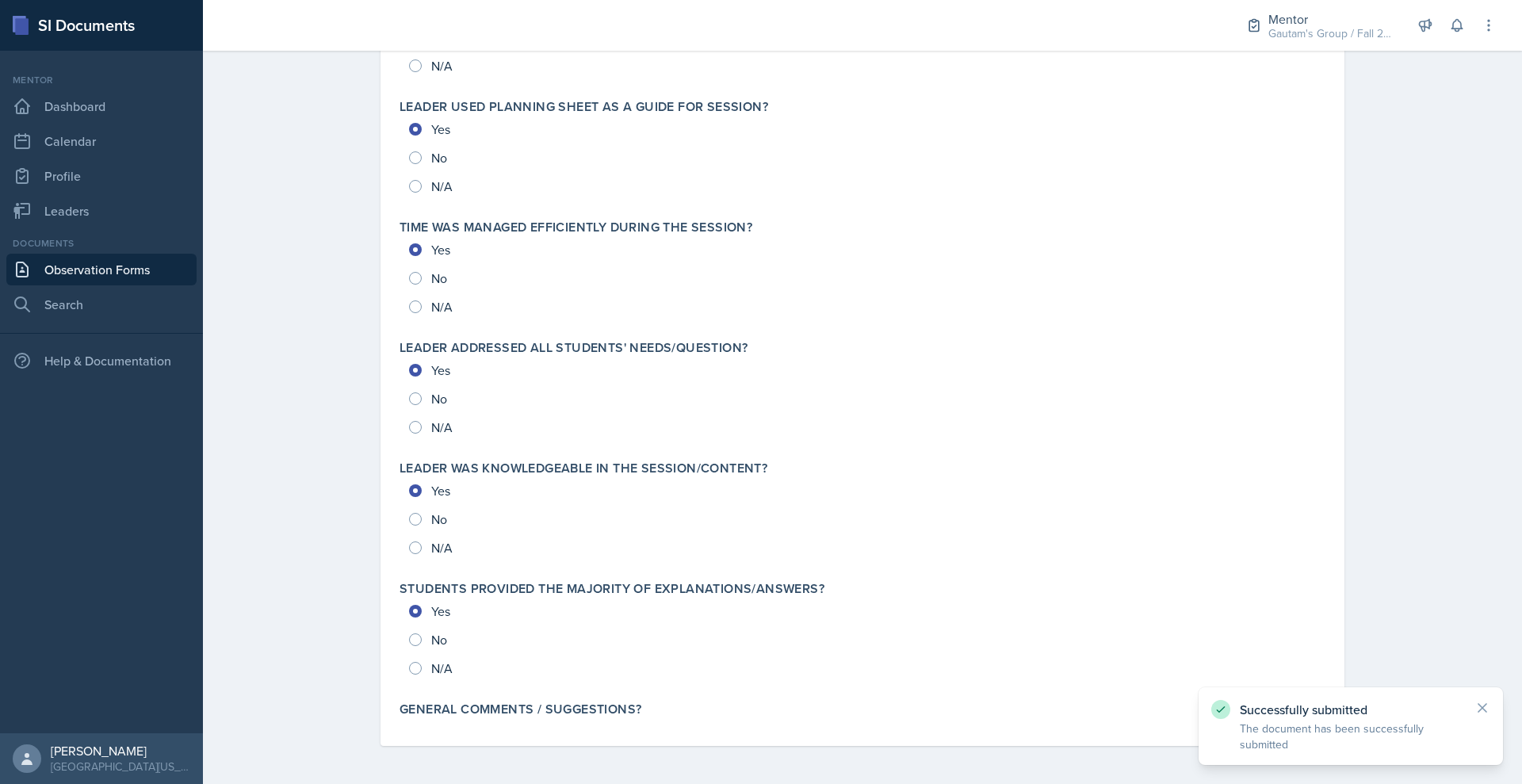
scroll to position [2012, 0]
click at [83, 227] on link "Leaders" at bounding box center [101, 211] width 190 height 32
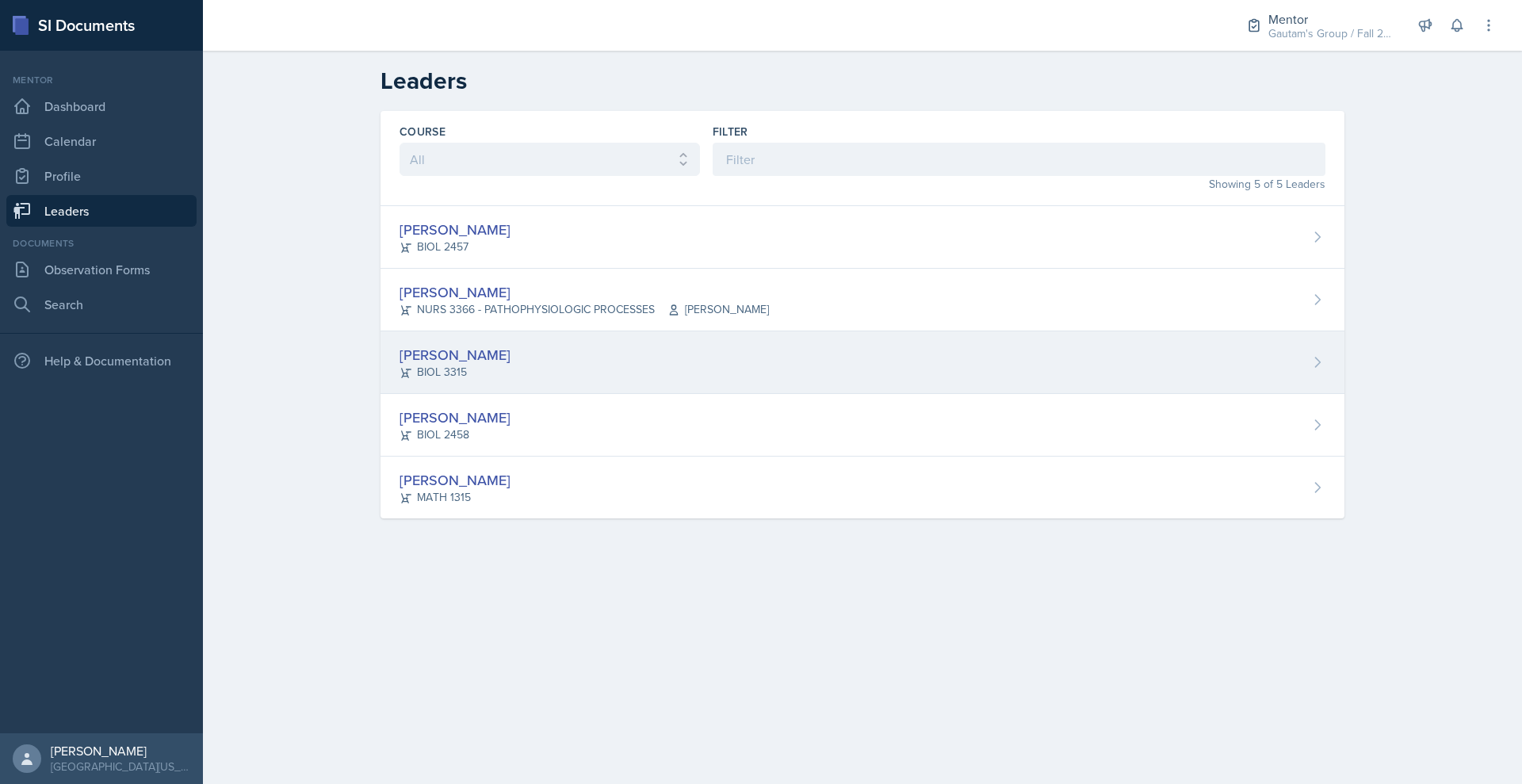
click at [399, 366] on div "[PERSON_NAME]" at bounding box center [454, 354] width 111 height 22
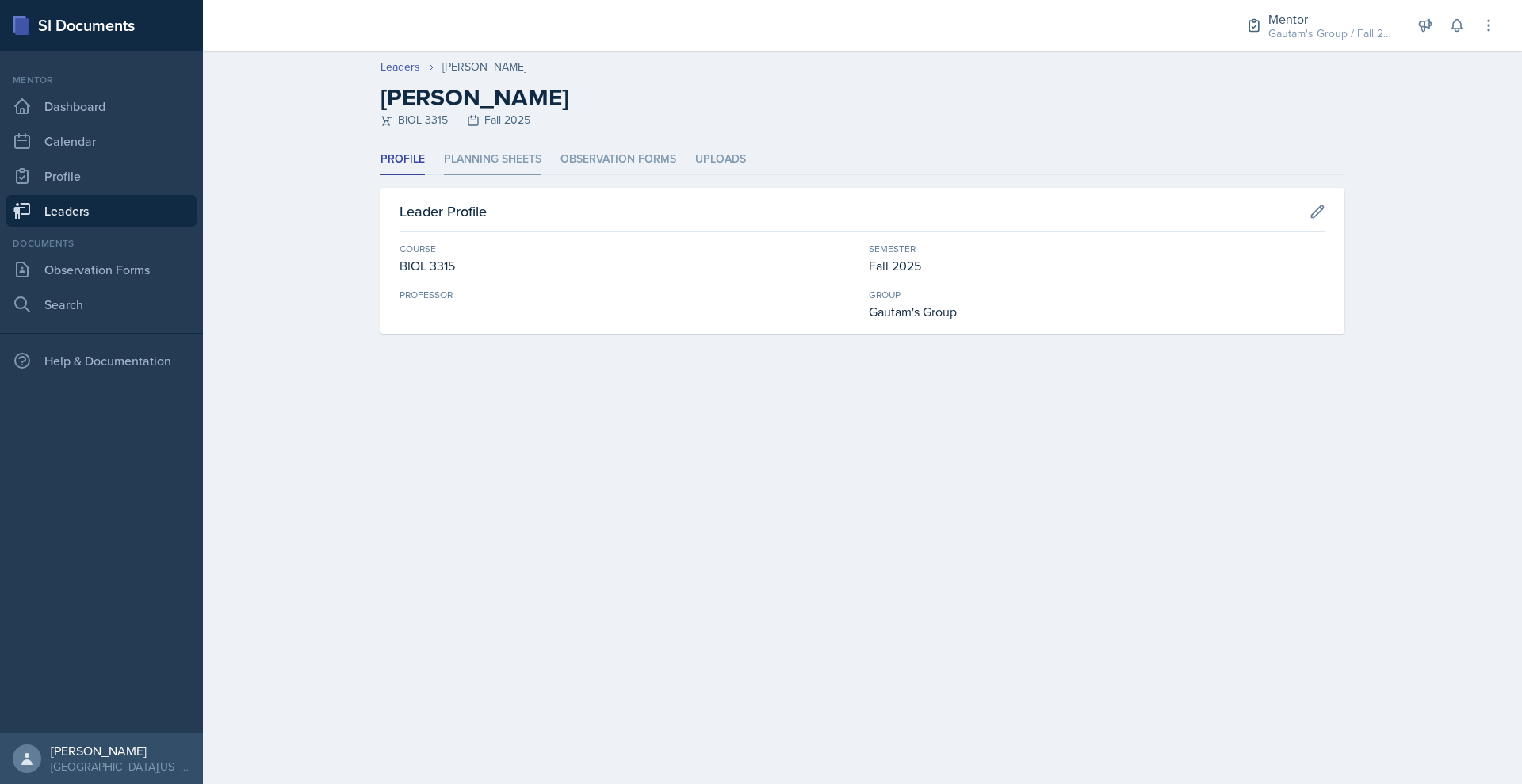
click at [444, 175] on li "Planning Sheets" at bounding box center [493, 160] width 97 height 31
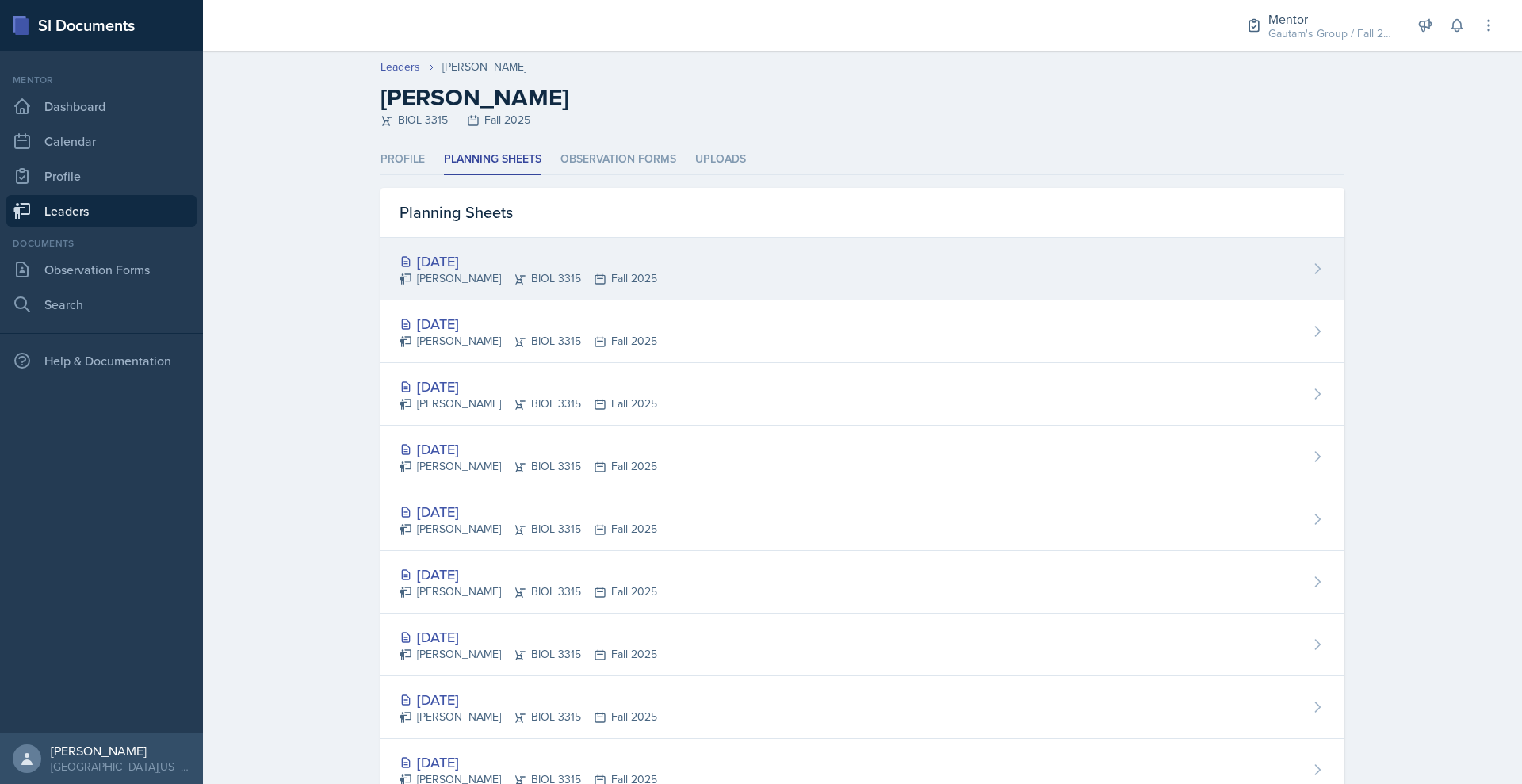
click at [417, 272] on div "[DATE]" at bounding box center [528, 261] width 258 height 22
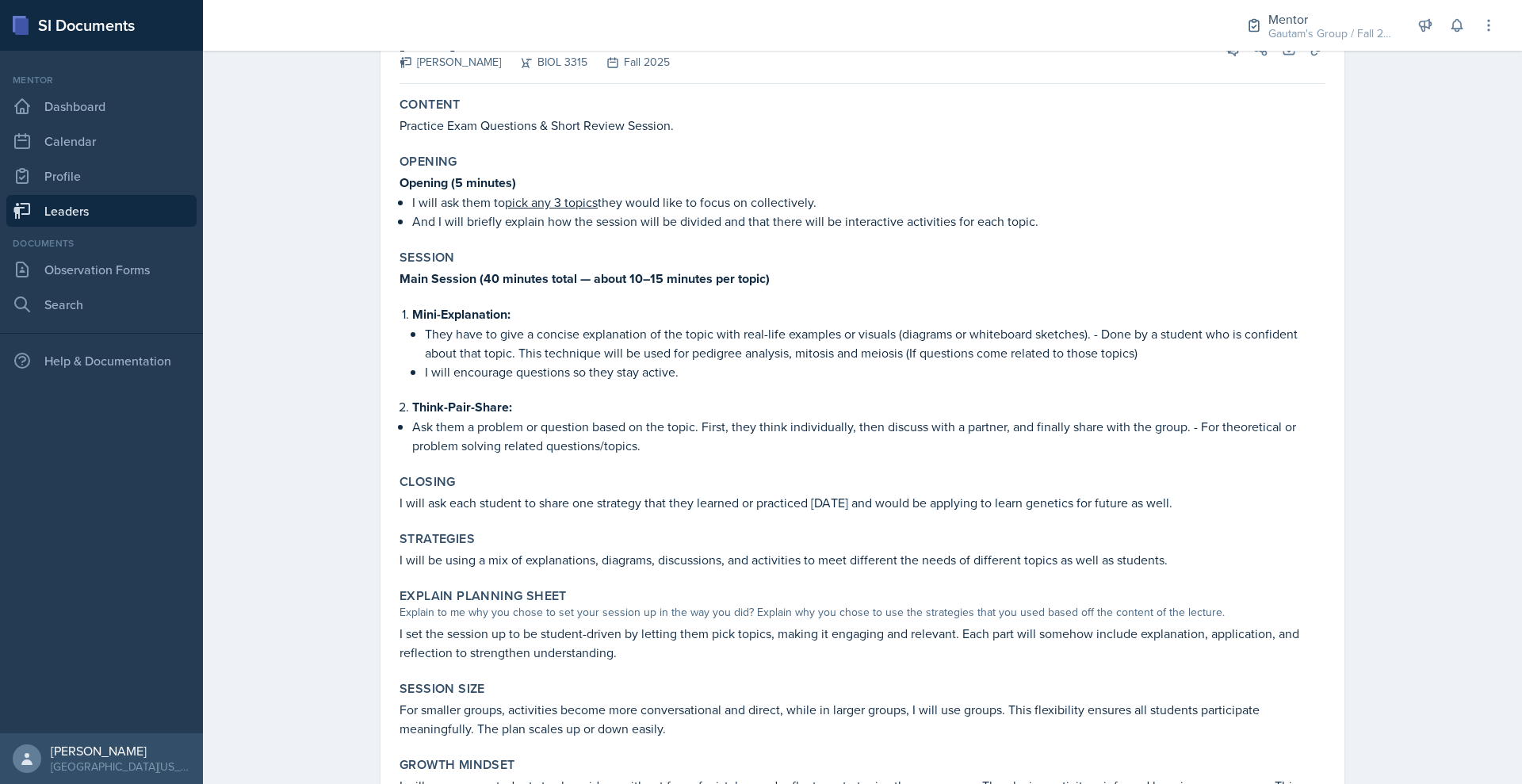
scroll to position [128, 0]
click at [1326, 56] on icon at bounding box center [1318, 49] width 16 height 16
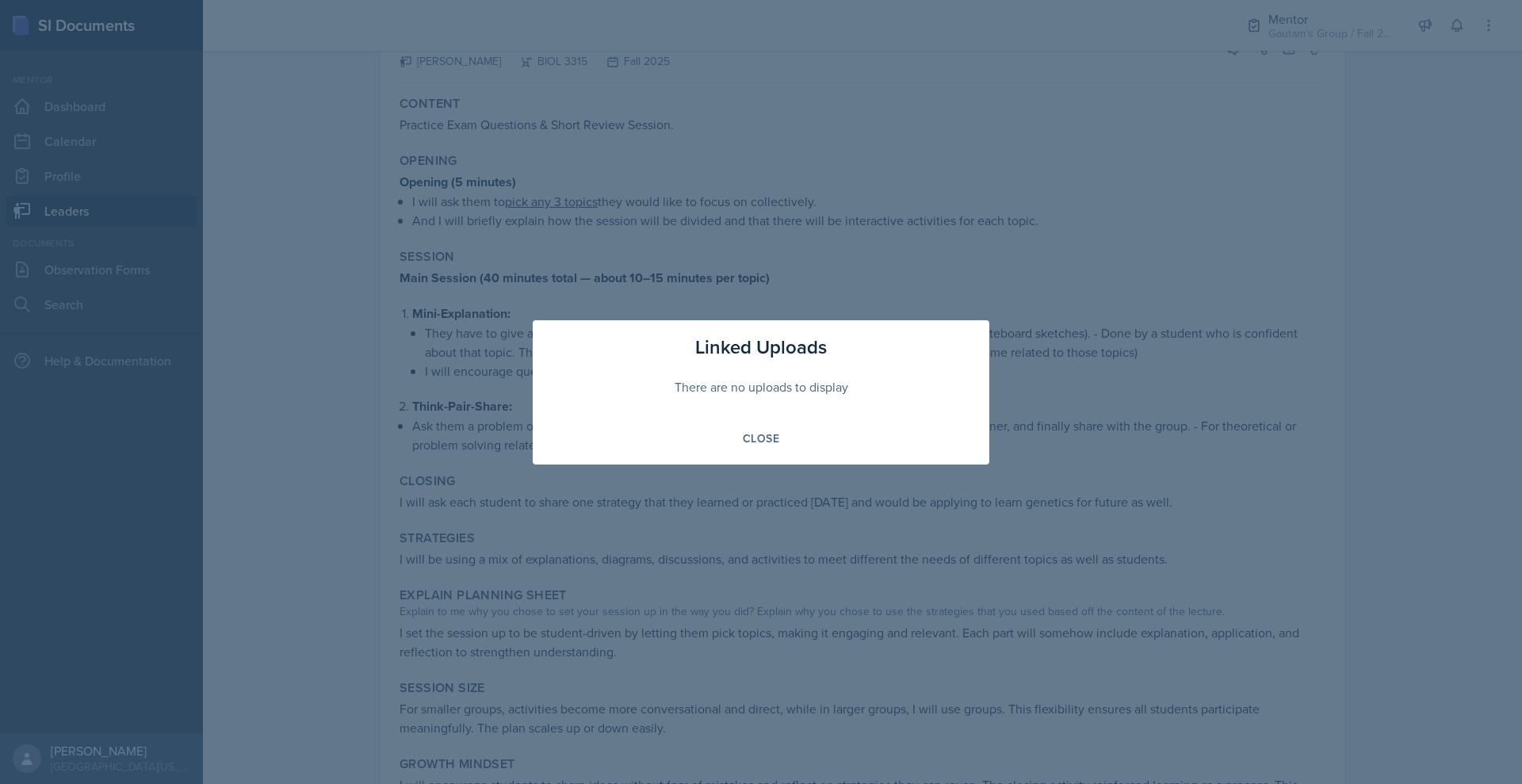
click at [888, 236] on div at bounding box center [761, 392] width 1522 height 784
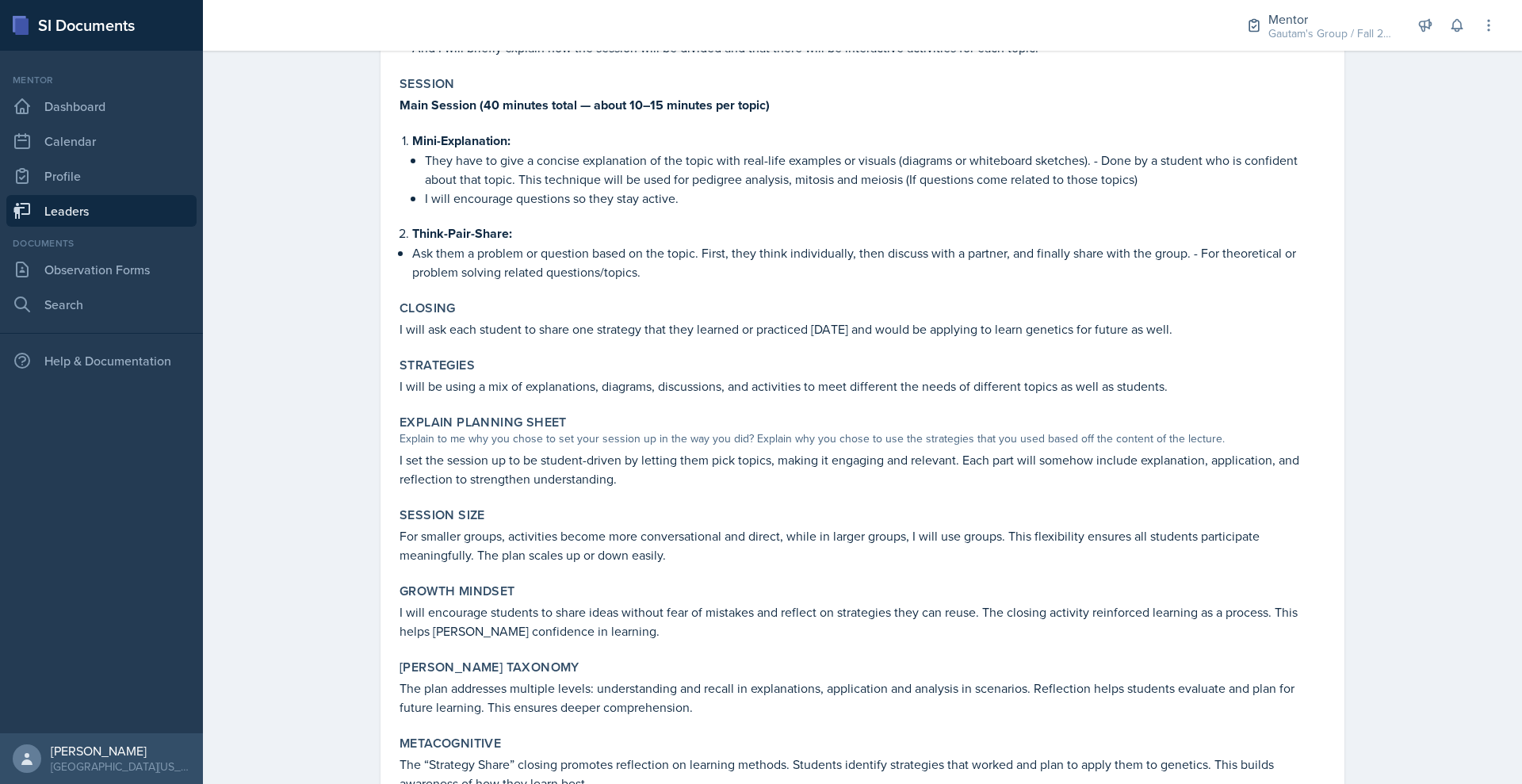
scroll to position [299, 0]
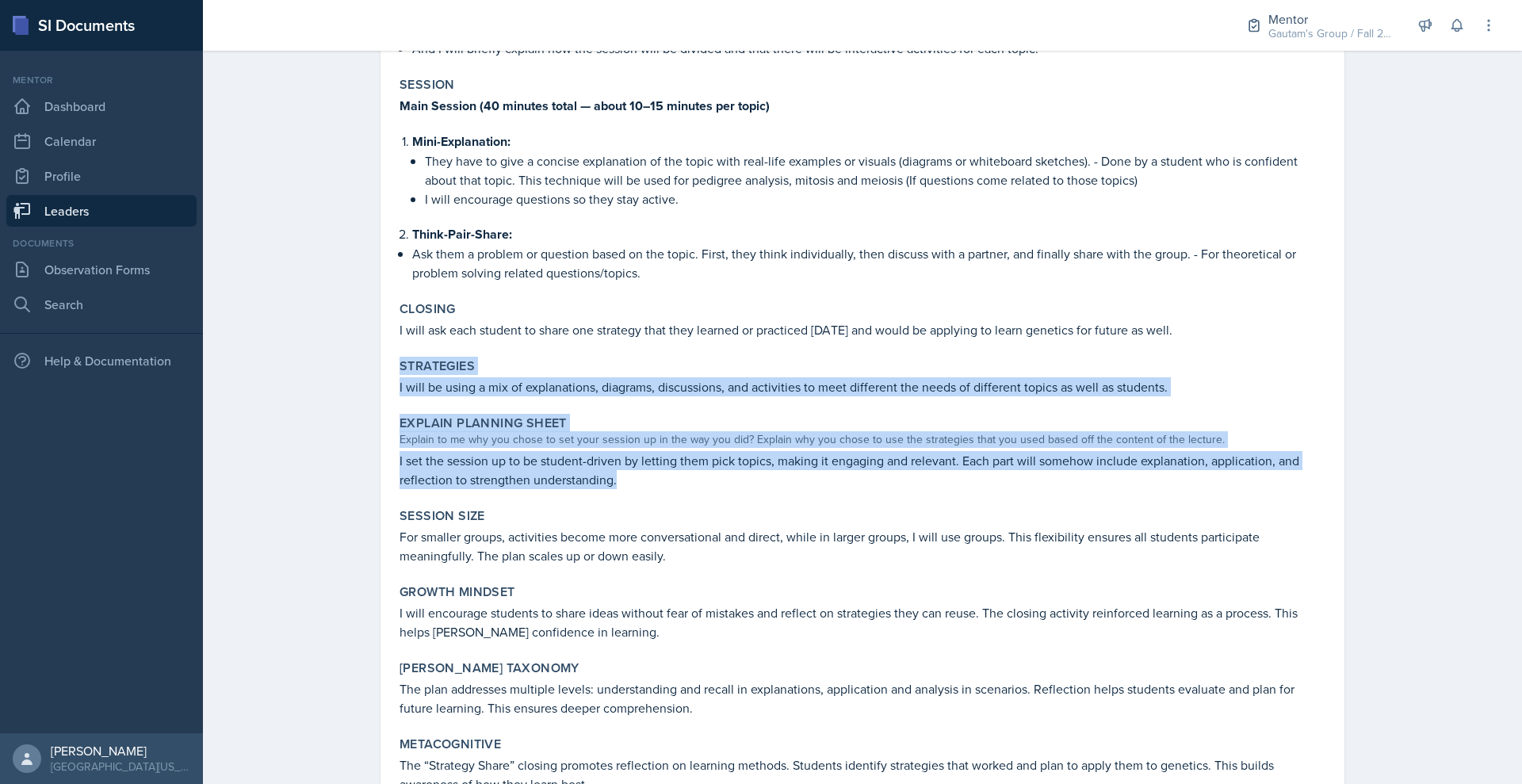
drag, startPoint x: 299, startPoint y: 517, endPoint x: 597, endPoint y: 665, distance: 332.7
click at [597, 665] on div "[DATE] [PERSON_NAME] BIOL 3315 Fall 2025 View Comments Comments [DATE] [PERSON_…" at bounding box center [862, 330] width 964 height 977
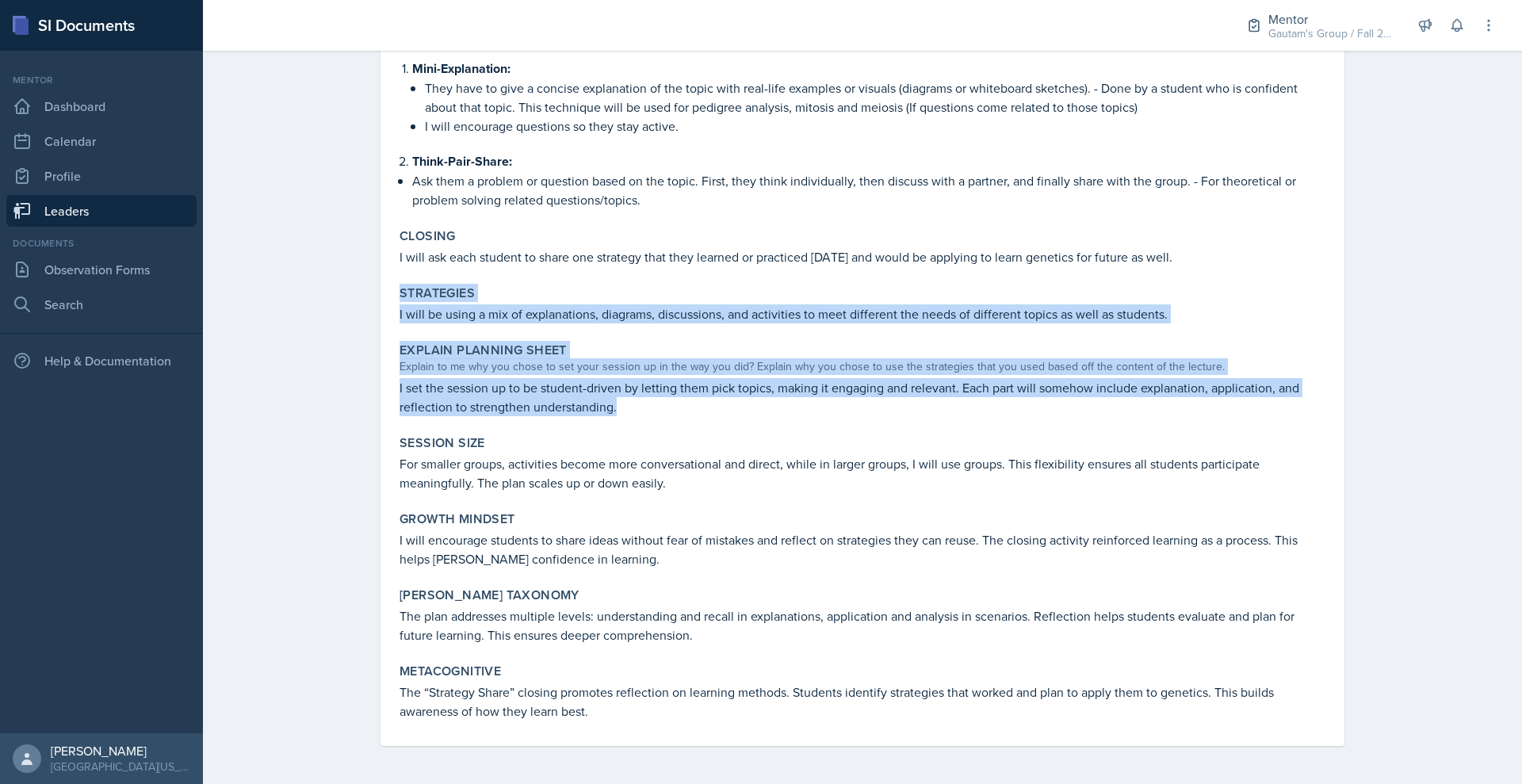
scroll to position [462, 0]
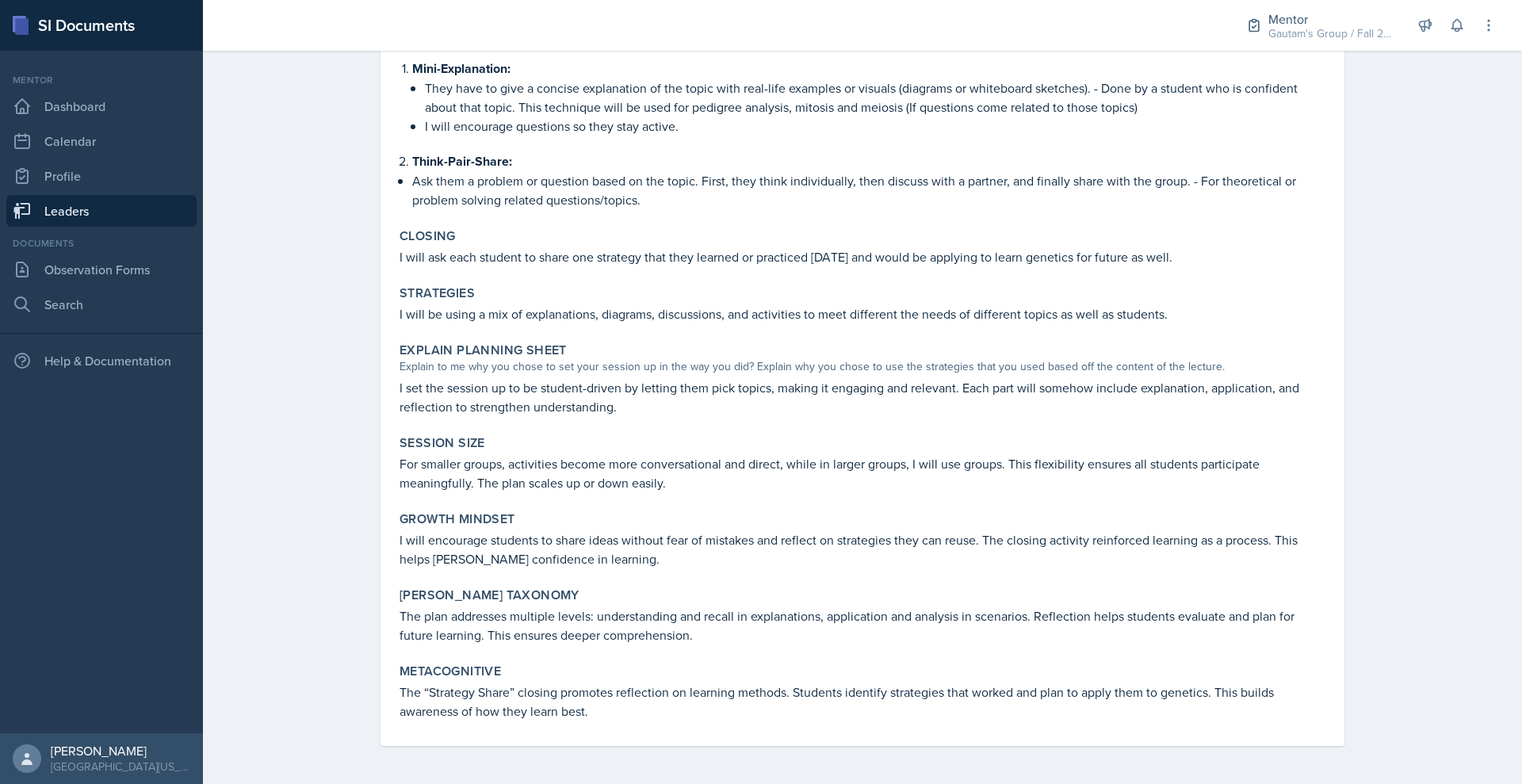
click at [677, 451] on div "Session Size" at bounding box center [862, 443] width 926 height 16
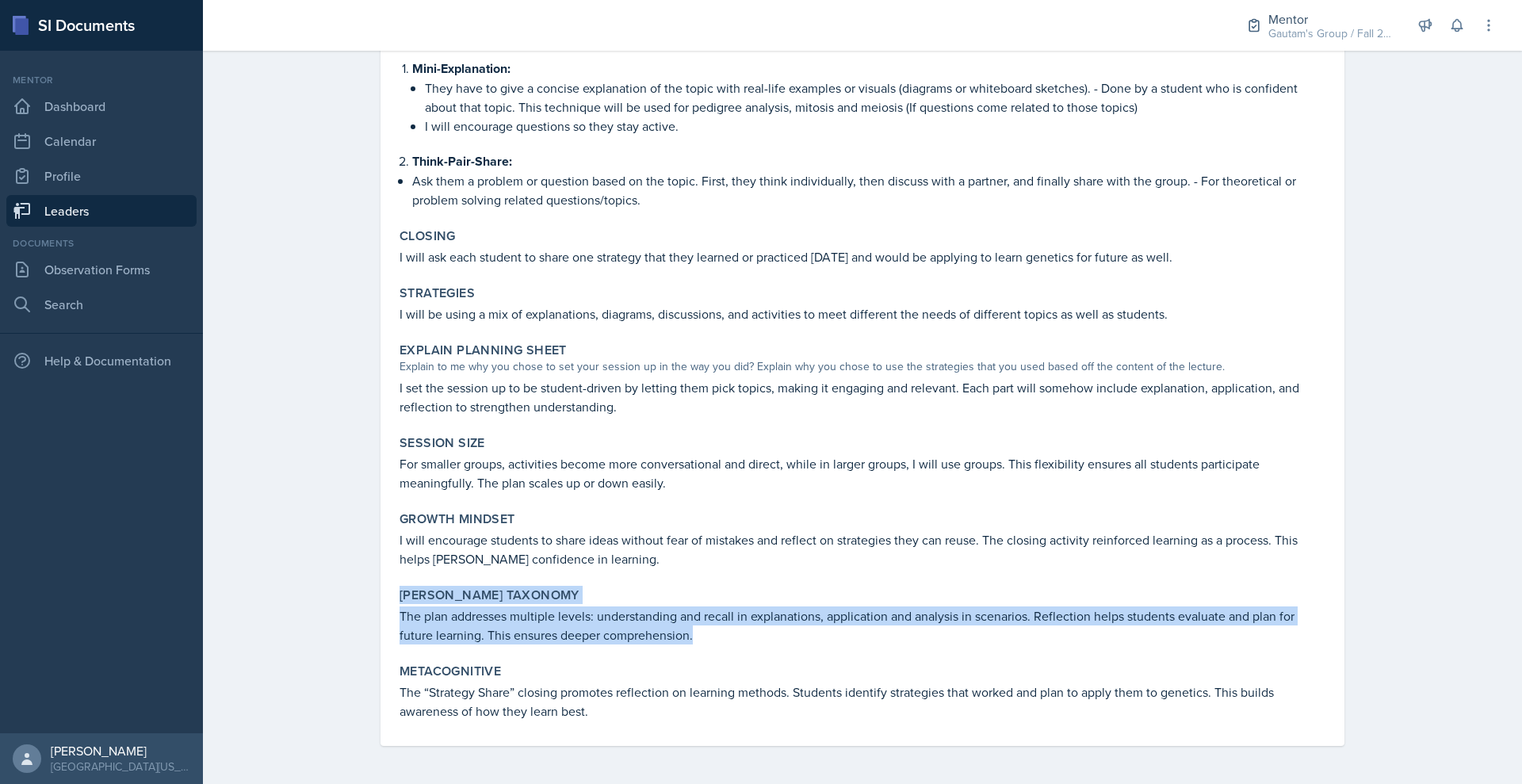
drag, startPoint x: 311, startPoint y: 536, endPoint x: 690, endPoint y: 603, distance: 384.9
click at [690, 603] on div "[PERSON_NAME] Taxonomy The plan addresses multiple levels: understanding and re…" at bounding box center [862, 616] width 939 height 69
click at [196, 227] on link "Leaders" at bounding box center [101, 211] width 190 height 32
